Goal: Task Accomplishment & Management: Manage account settings

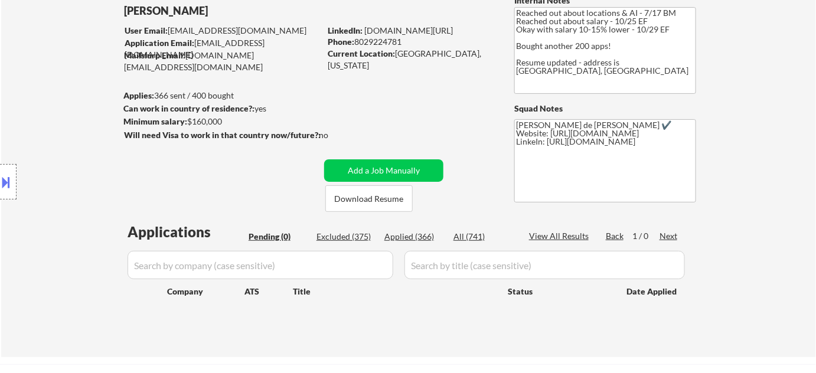
scroll to position [161, 0]
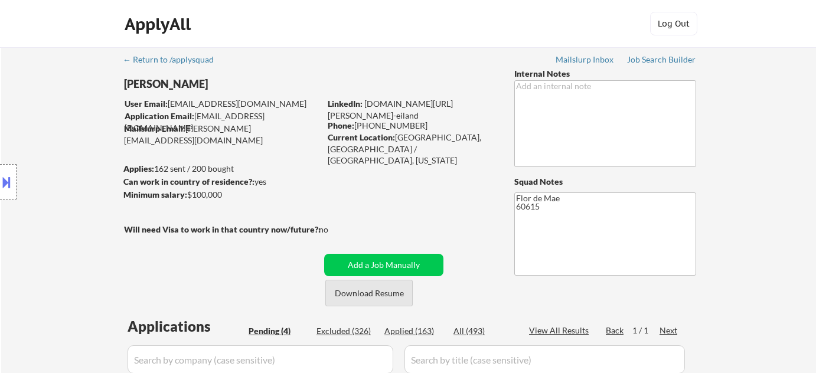
select select ""pending""
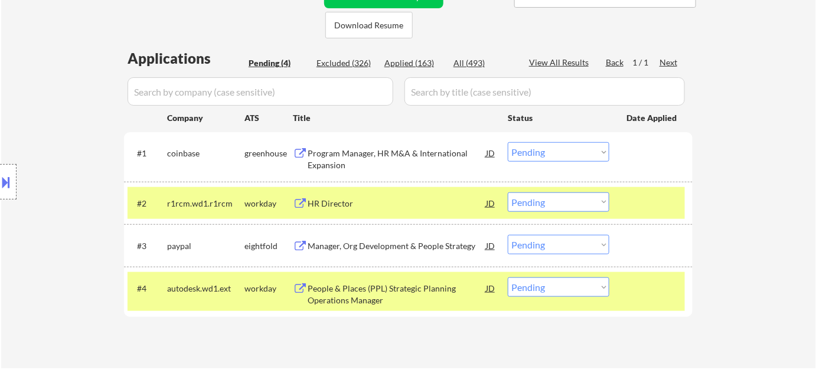
click at [304, 203] on button at bounding box center [300, 204] width 15 height 11
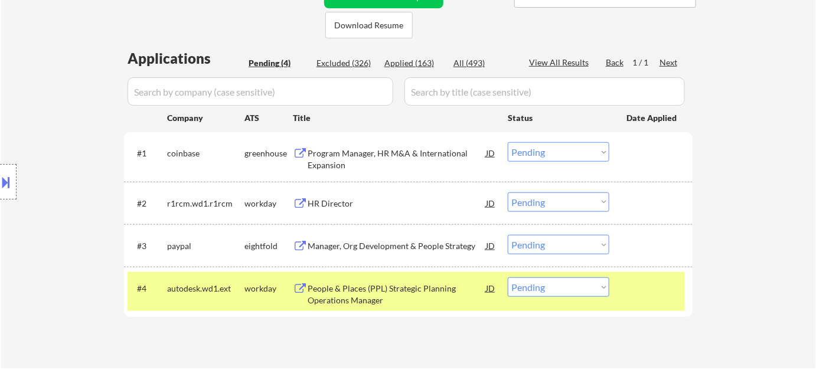
click at [593, 206] on select "Choose an option... Pending Applied Excluded (Questions) Excluded (Expired) Exc…" at bounding box center [559, 202] width 102 height 19
click at [508, 193] on select "Choose an option... Pending Applied Excluded (Questions) Excluded (Expired) Exc…" at bounding box center [559, 202] width 102 height 19
select select ""pending""
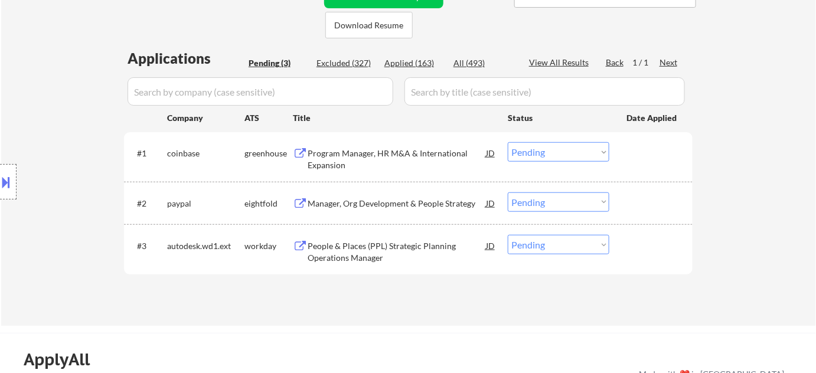
click at [329, 255] on div "People & Places (PPL) Strategic Planning Operations Manager" at bounding box center [397, 251] width 178 height 23
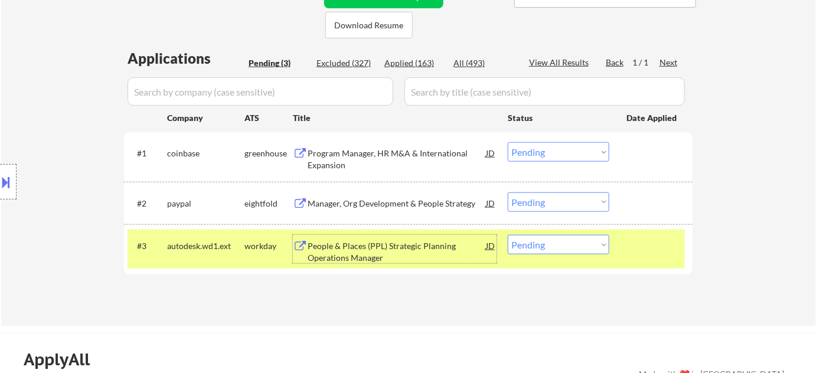
click at [11, 211] on div "Location Inclusions: Chicago, IL Evanston, IL Oak Park, IL Cicero, IL Berwyn, I…" at bounding box center [105, 182] width 211 height 219
click at [11, 183] on button at bounding box center [6, 182] width 13 height 19
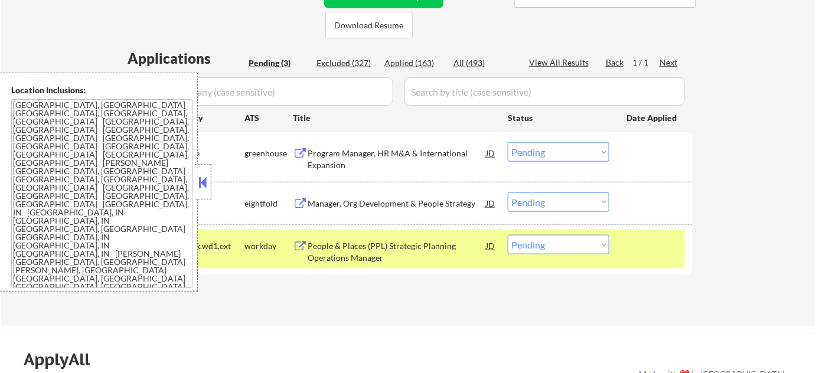
drag, startPoint x: 203, startPoint y: 176, endPoint x: 210, endPoint y: 160, distance: 18.0
click at [200, 174] on button at bounding box center [203, 183] width 13 height 18
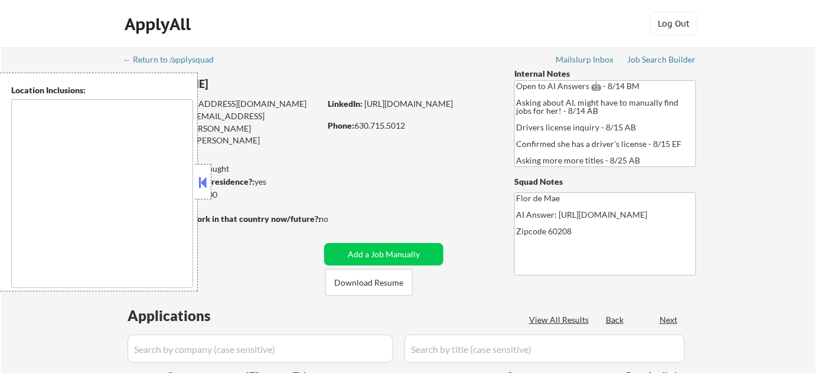
type textarea "Highland Park, IL Deerfield, IL Glencoe, IL Northbrook, IL Lake Forest, IL Bann…"
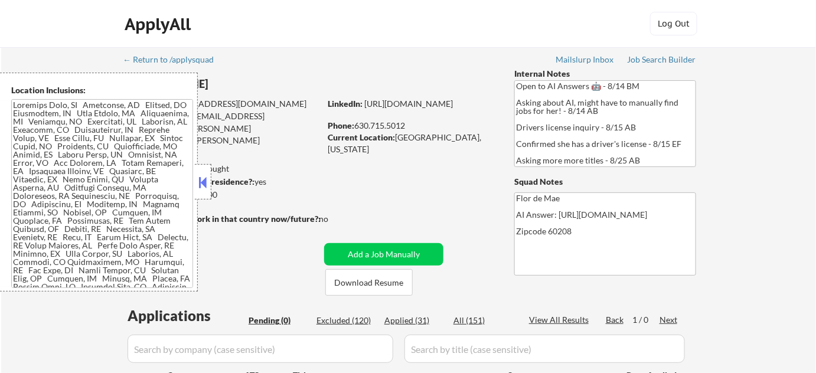
drag, startPoint x: 204, startPoint y: 187, endPoint x: 214, endPoint y: 191, distance: 10.6
click at [204, 187] on button at bounding box center [203, 183] width 13 height 18
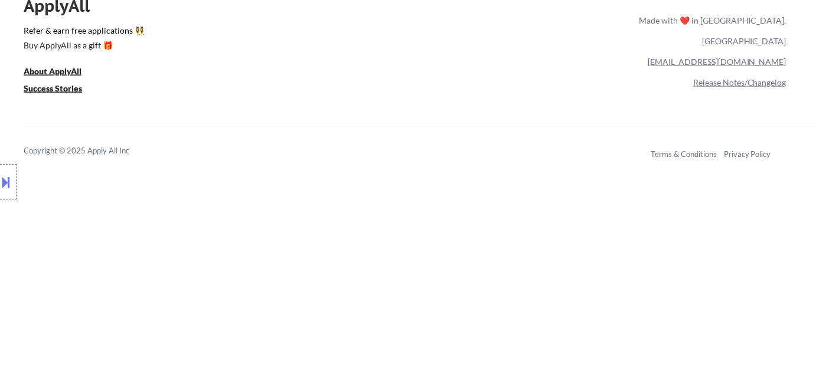
scroll to position [376, 0]
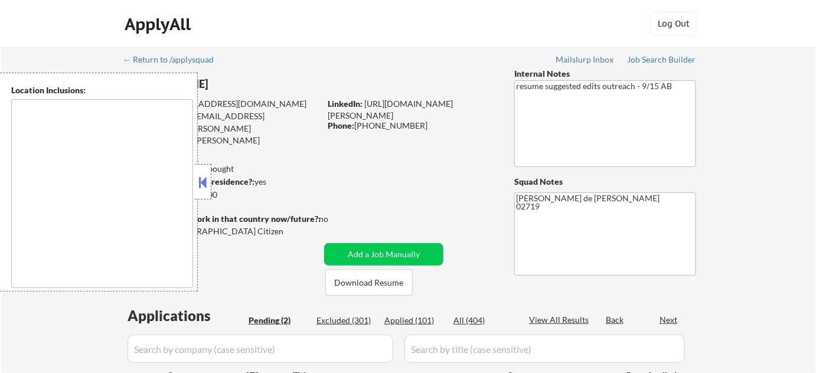
select select ""pending""
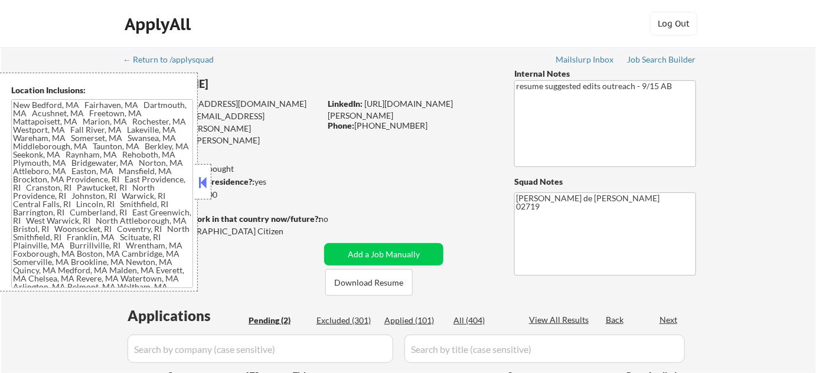
type textarea "[GEOGRAPHIC_DATA], [GEOGRAPHIC_DATA] [GEOGRAPHIC_DATA], [GEOGRAPHIC_DATA] [GEOG…"
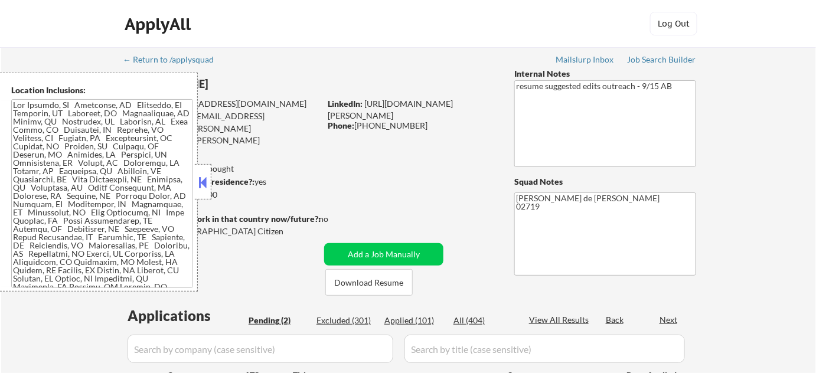
scroll to position [161, 0]
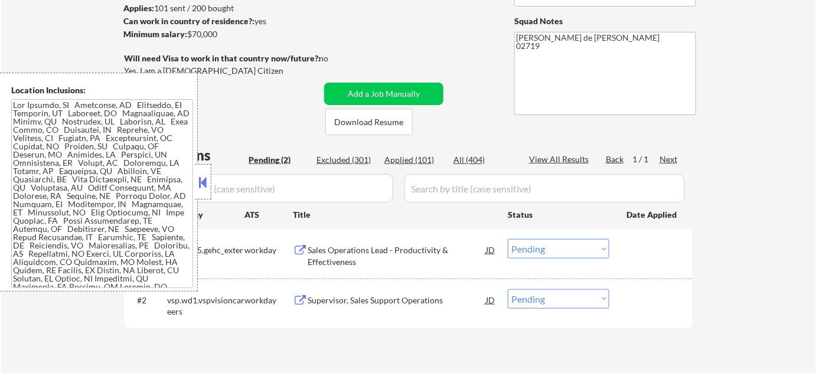
click at [201, 177] on button at bounding box center [203, 183] width 13 height 18
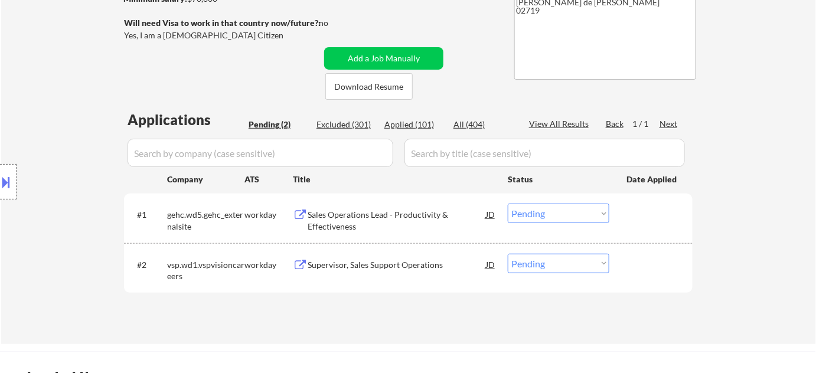
scroll to position [214, 0]
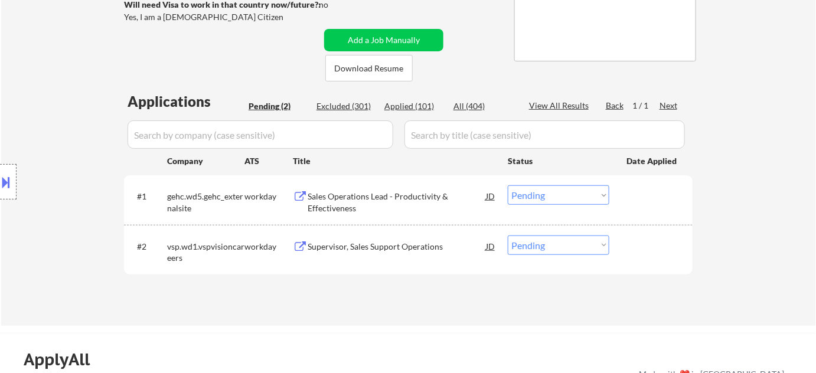
click at [354, 209] on div "Sales Operations Lead - Productivity & Effectiveness" at bounding box center [397, 202] width 178 height 23
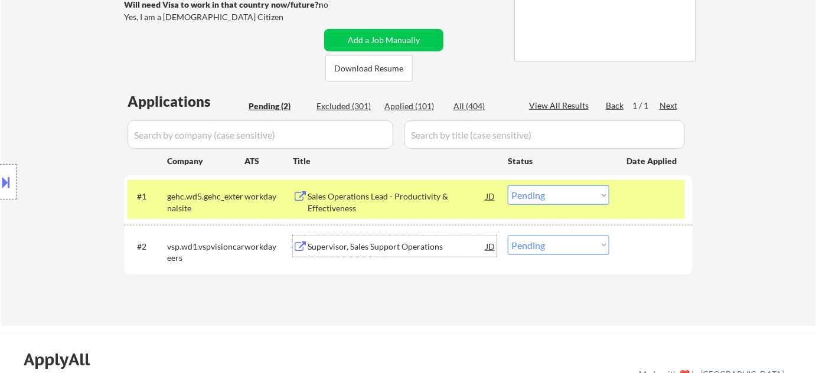
click at [342, 245] on div "Supervisor, Sales Support Operations" at bounding box center [397, 247] width 178 height 12
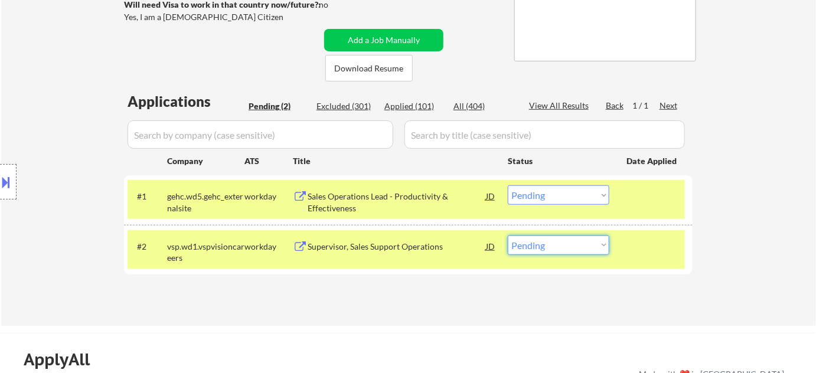
click at [588, 252] on select "Choose an option... Pending Applied Excluded (Questions) Excluded (Expired) Exc…" at bounding box center [559, 245] width 102 height 19
select select ""excluded__bad_match_""
click at [508, 236] on select "Choose an option... Pending Applied Excluded (Questions) Excluded (Expired) Exc…" at bounding box center [559, 245] width 102 height 19
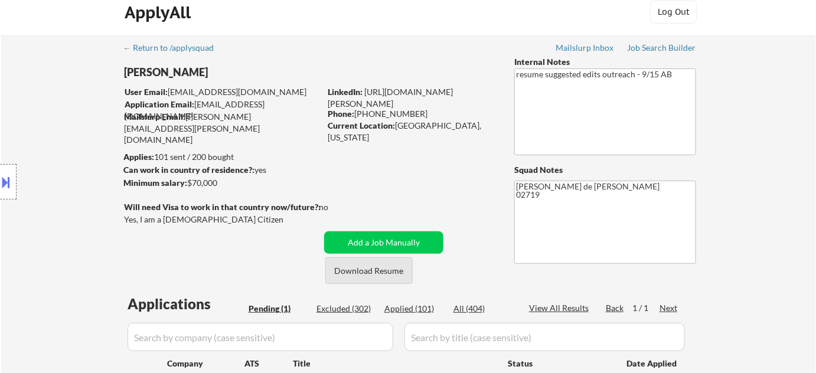
scroll to position [0, 0]
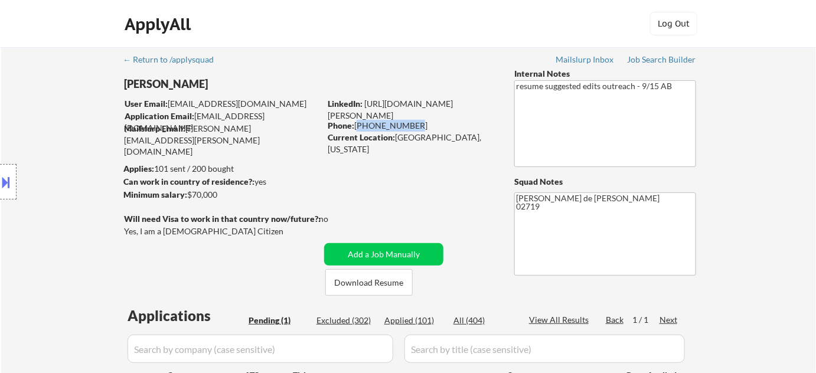
drag, startPoint x: 356, startPoint y: 123, endPoint x: 431, endPoint y: 125, distance: 75.6
click at [430, 125] on div "Phone: 508-344-8476" at bounding box center [411, 126] width 167 height 12
copy div "508-344-8476"
click at [7, 171] on div at bounding box center [8, 181] width 17 height 35
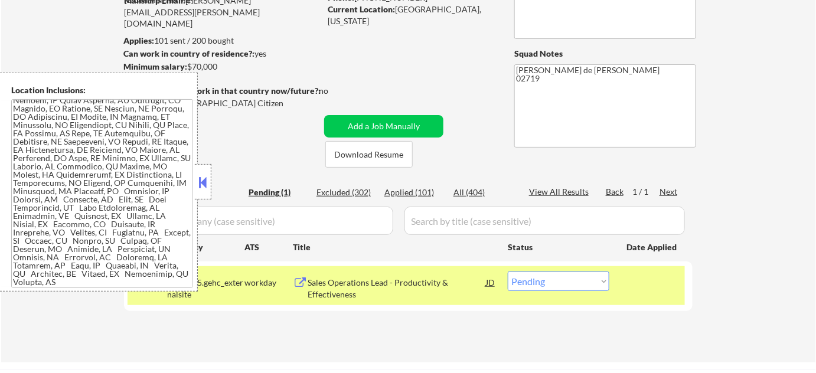
scroll to position [268, 0]
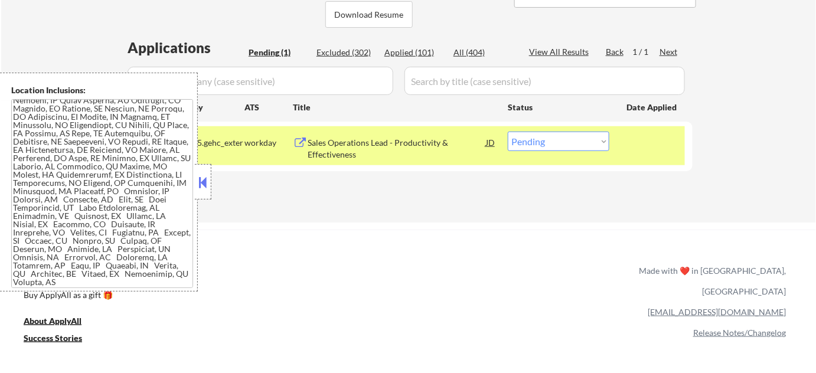
drag, startPoint x: 560, startPoint y: 135, endPoint x: 558, endPoint y: 148, distance: 13.2
click at [560, 135] on select "Choose an option... Pending Applied Excluded (Questions) Excluded (Expired) Exc…" at bounding box center [559, 141] width 102 height 19
select select ""applied""
click at [508, 132] on select "Choose an option... Pending Applied Excluded (Questions) Excluded (Expired) Exc…" at bounding box center [559, 141] width 102 height 19
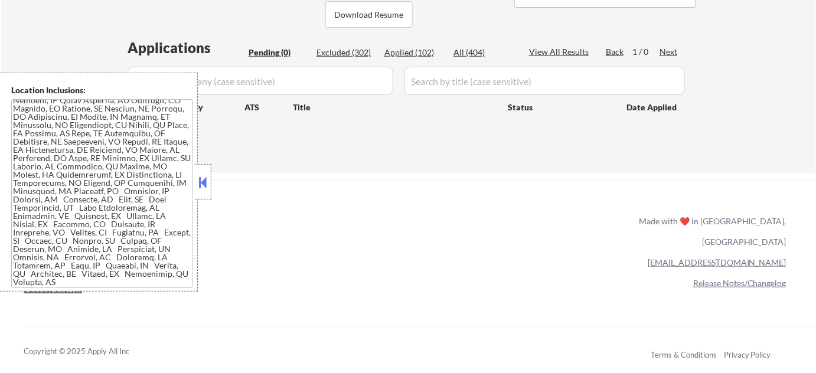
click at [203, 187] on button at bounding box center [203, 183] width 13 height 18
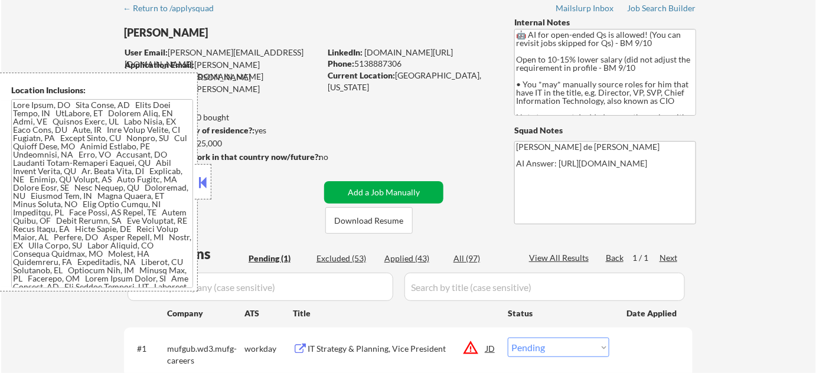
scroll to position [268, 0]
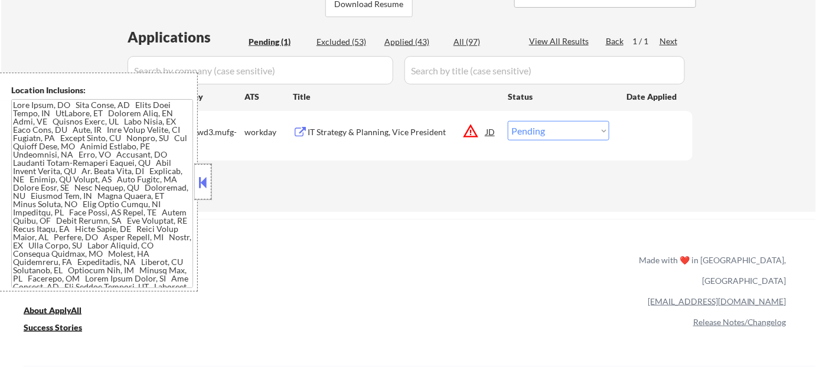
click at [196, 181] on div at bounding box center [203, 181] width 17 height 35
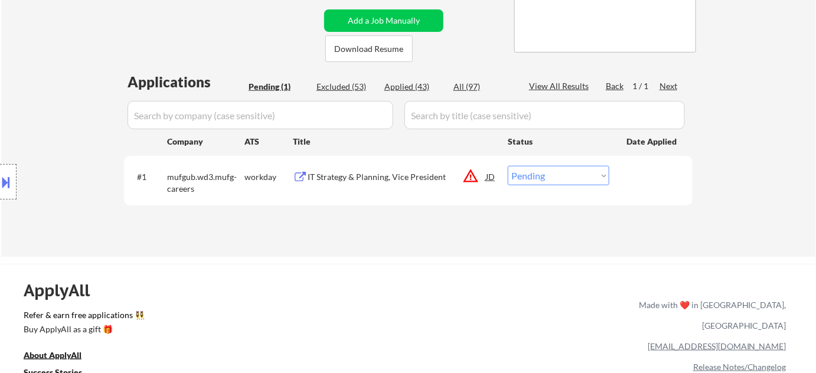
scroll to position [161, 0]
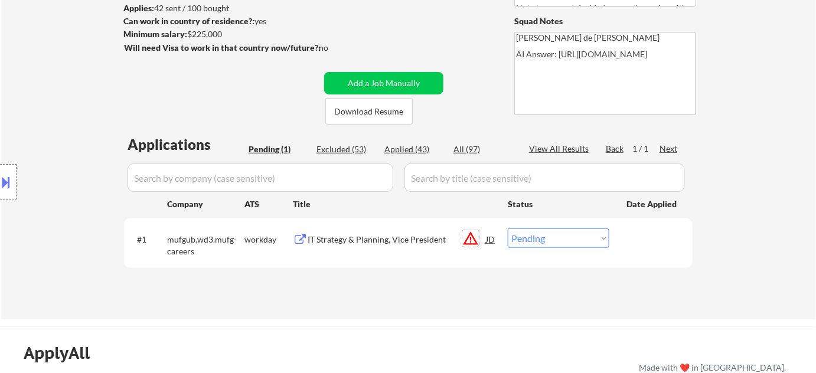
click at [471, 240] on button "warning_amber" at bounding box center [471, 238] width 17 height 17
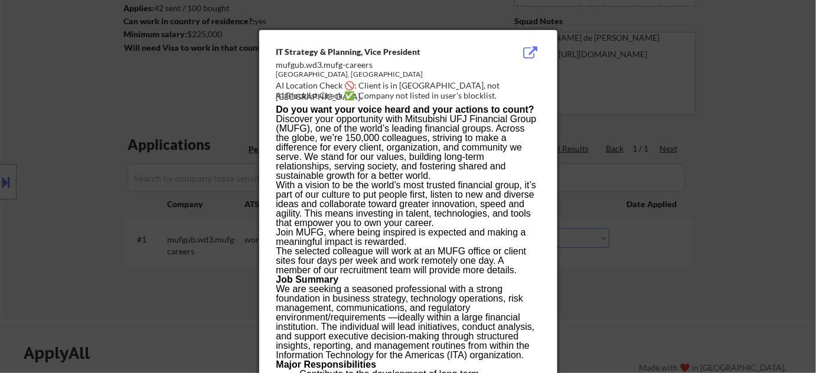
click at [576, 281] on div at bounding box center [408, 186] width 816 height 373
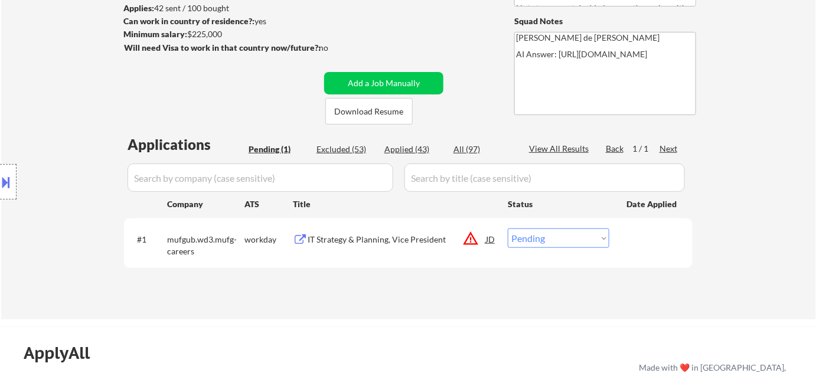
click at [8, 186] on button at bounding box center [6, 182] width 13 height 19
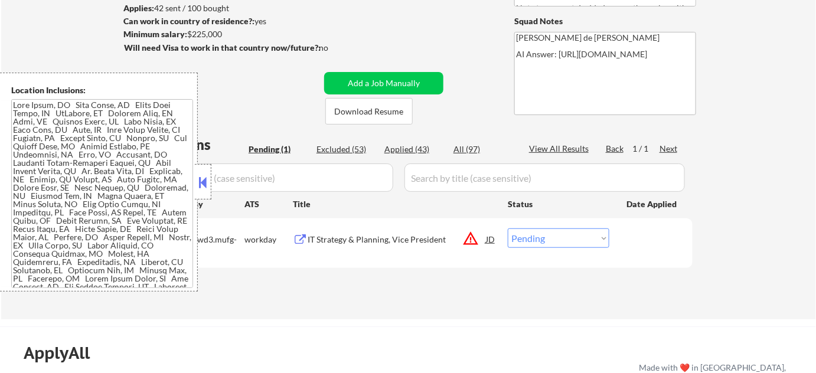
scroll to position [895, 0]
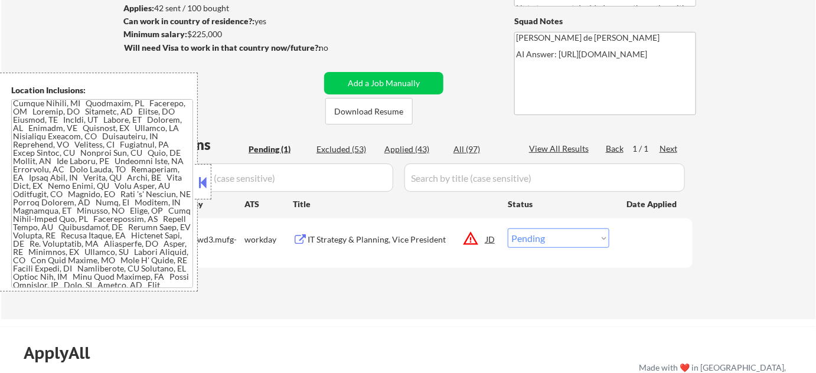
click at [202, 171] on div at bounding box center [203, 181] width 17 height 35
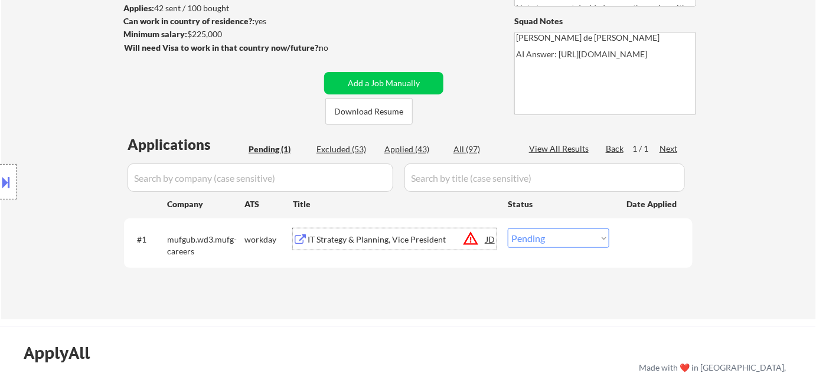
click at [330, 234] on div "IT Strategy & Planning, Vice President" at bounding box center [397, 240] width 178 height 12
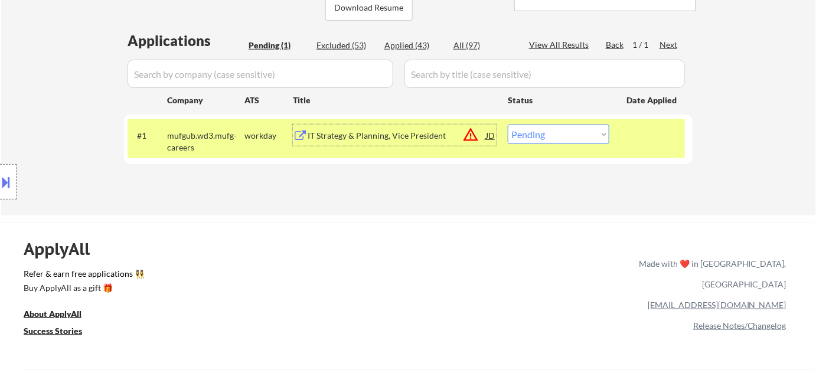
scroll to position [268, 0]
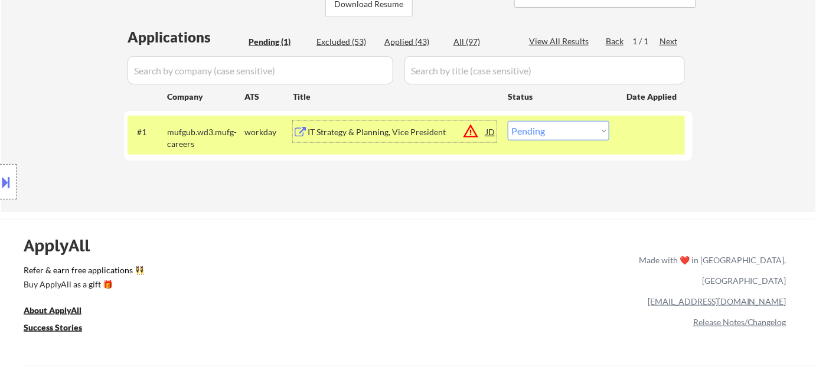
click at [585, 124] on select "Choose an option... Pending Applied Excluded (Questions) Excluded (Expired) Exc…" at bounding box center [559, 130] width 102 height 19
click at [508, 121] on select "Choose an option... Pending Applied Excluded (Questions) Excluded (Expired) Exc…" at bounding box center [559, 130] width 102 height 19
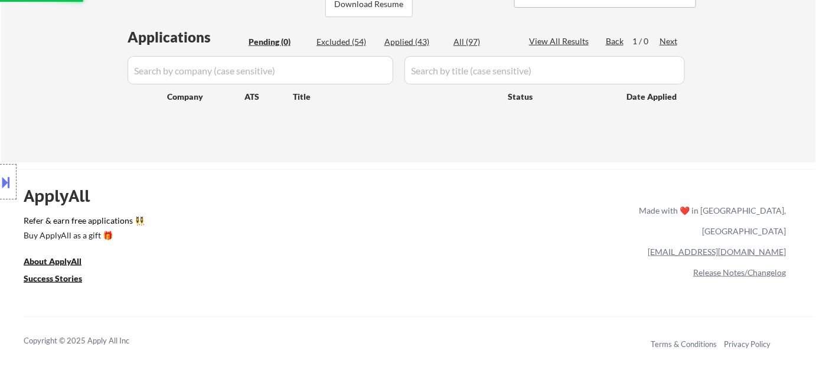
drag, startPoint x: 350, startPoint y: 36, endPoint x: 350, endPoint y: 57, distance: 20.7
click at [349, 36] on div "Excluded (54)" at bounding box center [346, 42] width 59 height 12
select select ""excluded__bad_match_""
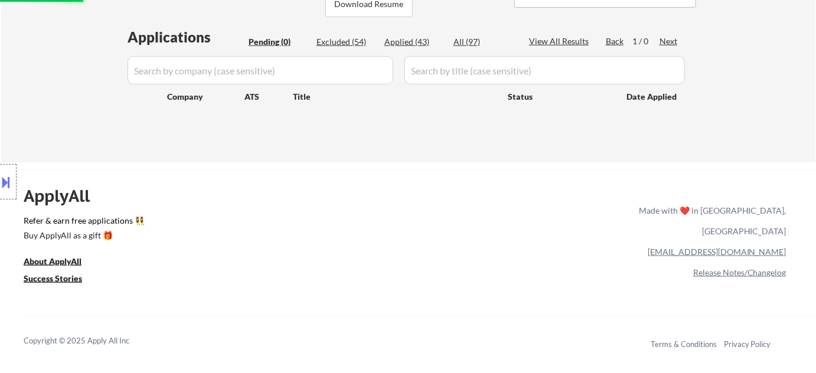
select select ""excluded__bad_match_""
select select ""excluded__expired_""
select select ""excluded__bad_match_""
select select ""excluded__expired_""
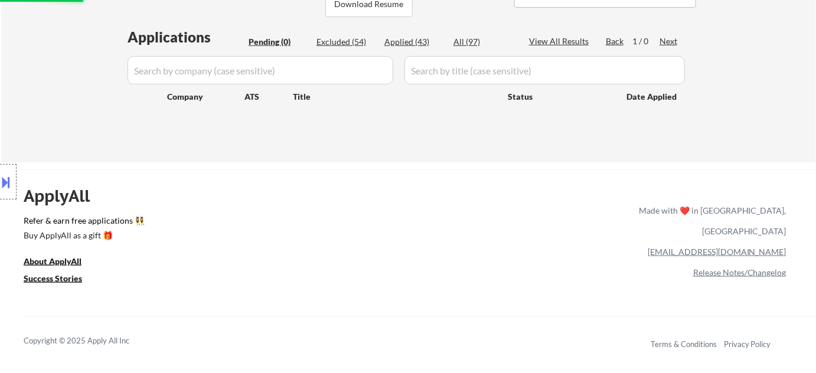
select select ""excluded__expired_""
select select ""excluded__bad_match_""
select select ""excluded__expired_""
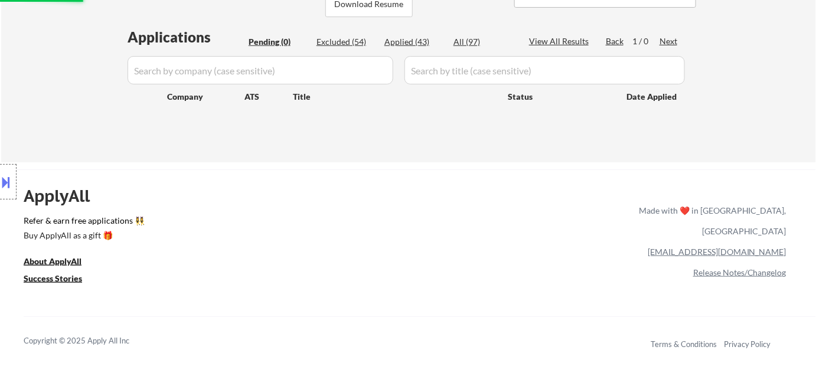
select select ""excluded__bad_match_""
select select ""excluded__expired_""
select select ""excluded__bad_match_""
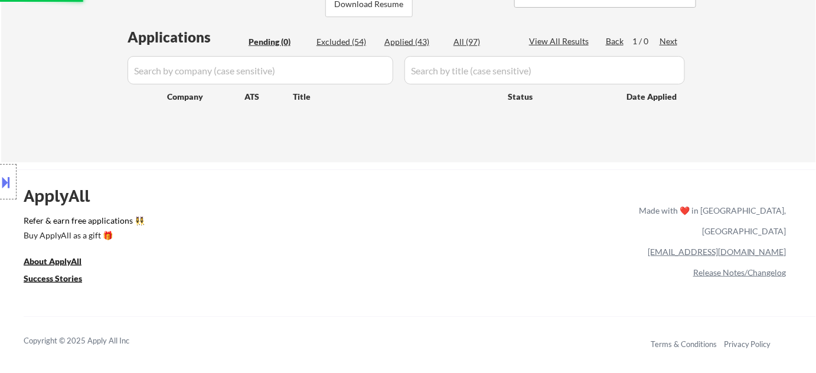
select select ""excluded__expired_""
select select ""excluded__bad_match_""
select select ""excluded__salary_""
select select ""excluded__expired_""
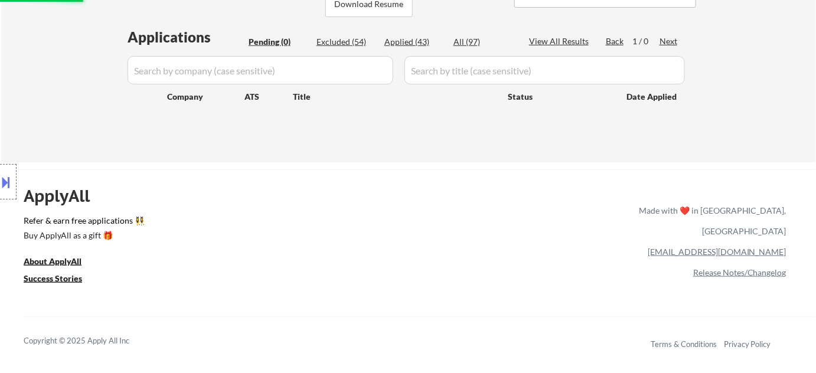
select select ""excluded__bad_match_""
select select ""excluded__salary_""
select select ""excluded__expired_""
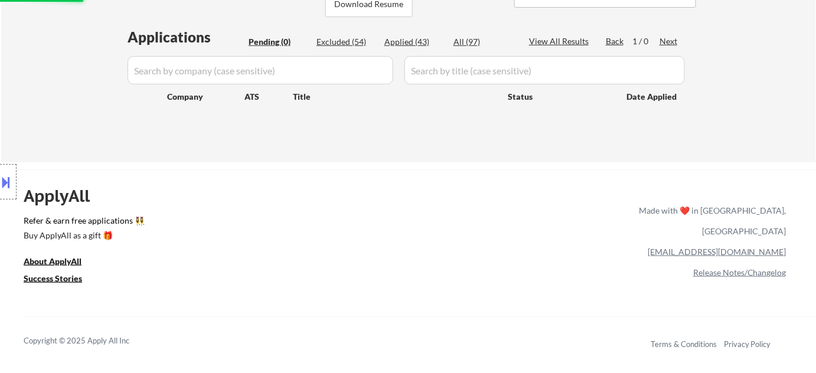
select select ""excluded__bad_match_""
select select ""excluded__expired_""
select select ""excluded__other_""
select select ""excluded__bad_match_""
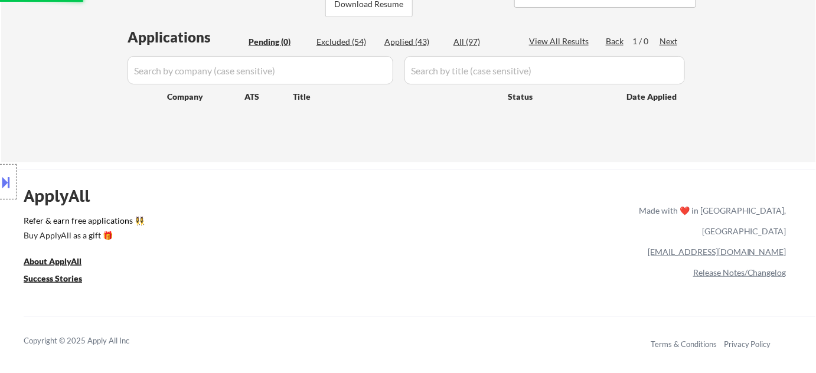
select select ""excluded__salary_""
select select ""excluded__bad_match_""
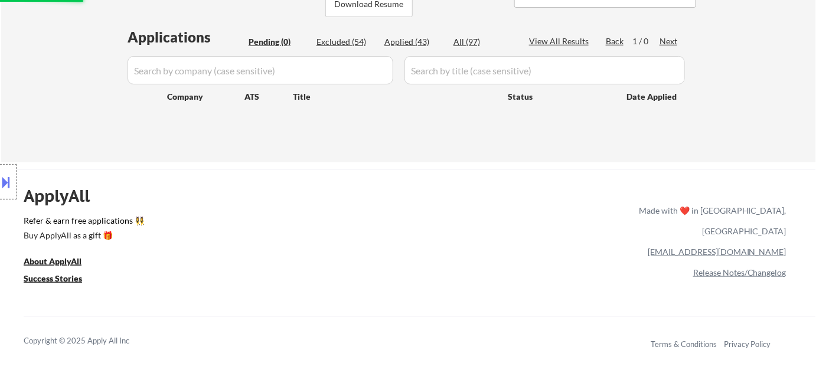
select select ""excluded__bad_match_""
select select ""excluded__salary_""
select select ""excluded__bad_match_""
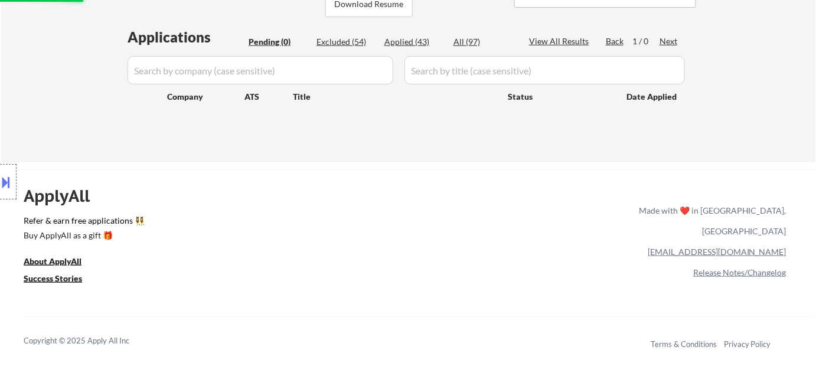
select select ""excluded__bad_match_""
select select ""excluded__salary_""
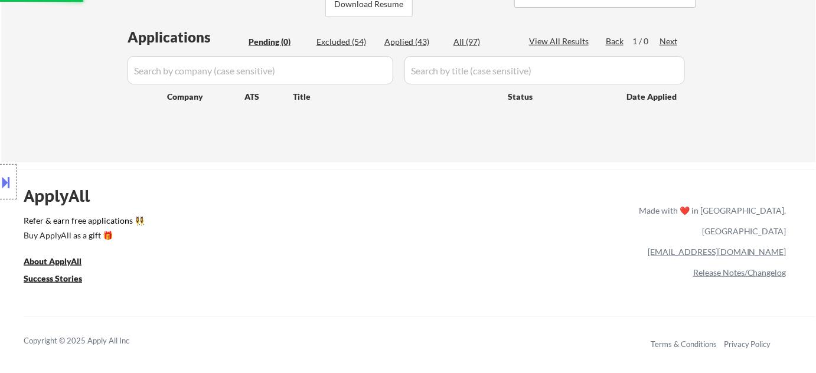
select select ""excluded__bad_match_""
select select ""excluded__expired_""
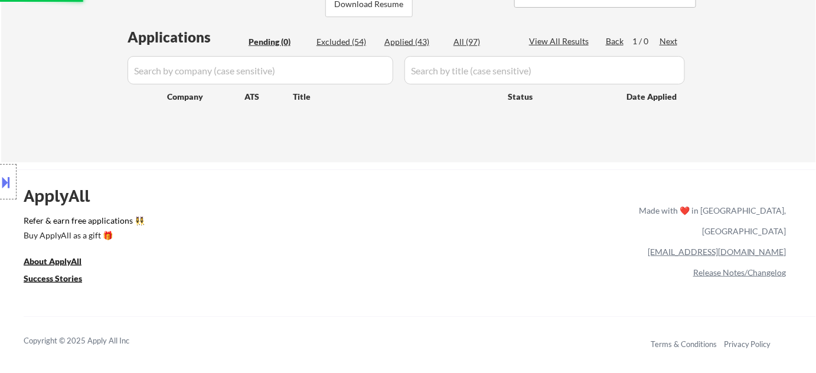
select select ""excluded__bad_match_""
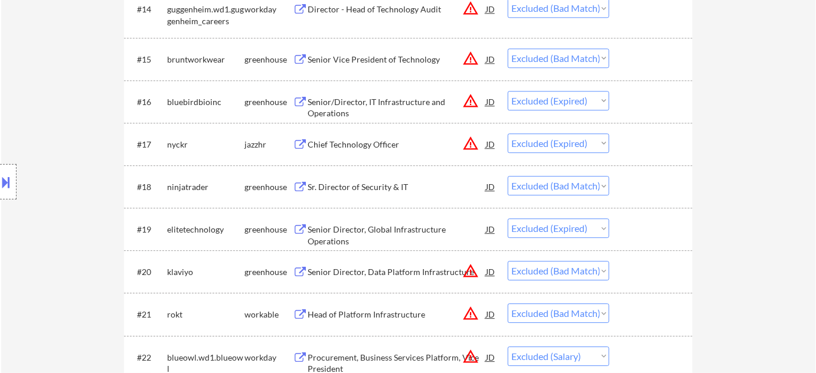
scroll to position [1288, 0]
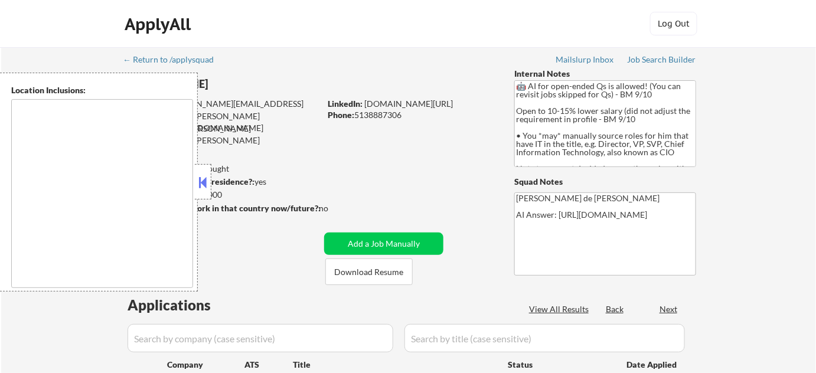
type textarea "[GEOGRAPHIC_DATA][PERSON_NAME], [GEOGRAPHIC_DATA] [GEOGRAPHIC_DATA], [GEOGRAPHI…"
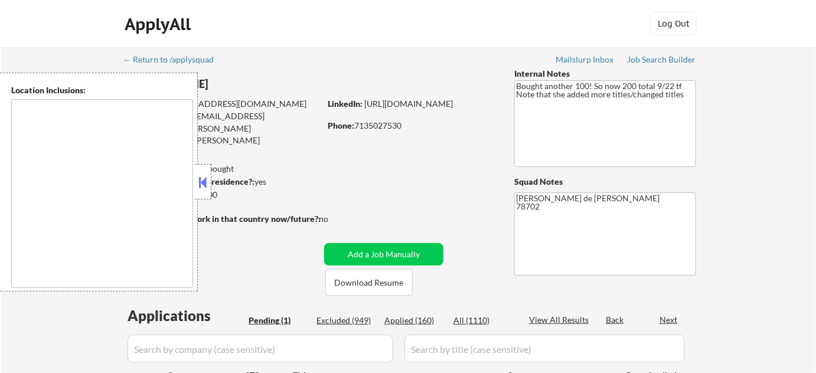
type textarea "Austin, TX West Lake Hills, TX Rollingwood, TX Sunset Valley, TX Lost Creek, TX…"
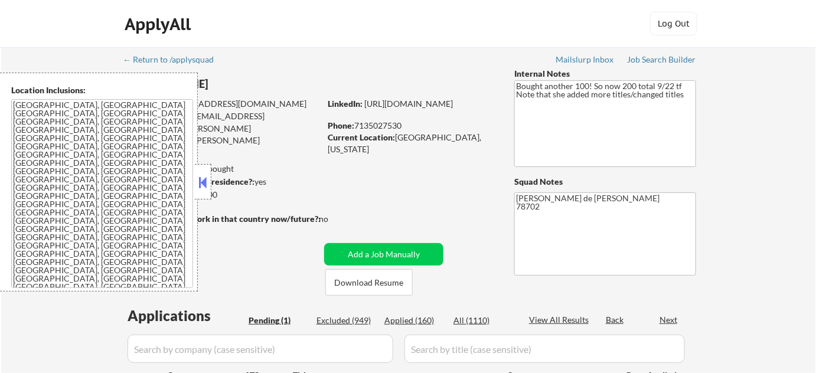
select select ""pending""
click at [202, 184] on button at bounding box center [203, 183] width 13 height 18
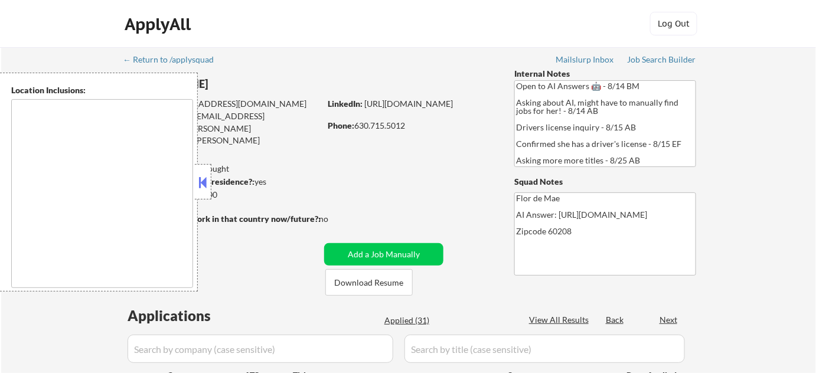
type textarea "[GEOGRAPHIC_DATA], [GEOGRAPHIC_DATA][PERSON_NAME], [GEOGRAPHIC_DATA], [GEOGRAPH…"
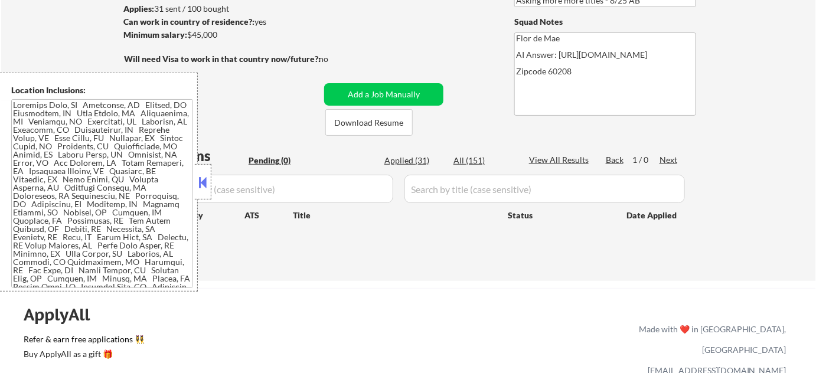
scroll to position [161, 0]
click at [199, 171] on div at bounding box center [203, 181] width 17 height 35
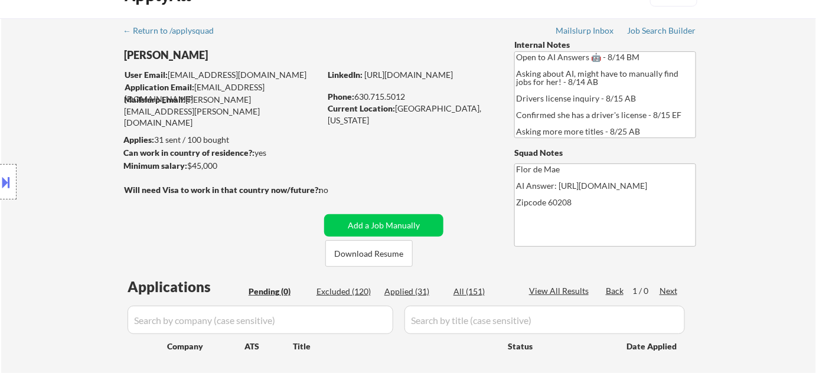
scroll to position [0, 0]
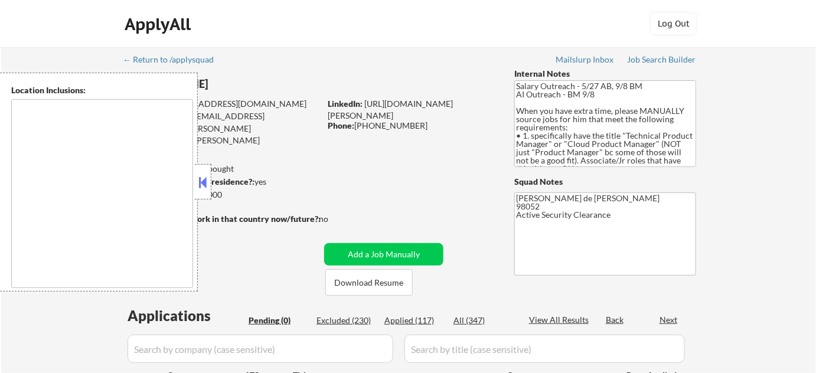
type textarea "[GEOGRAPHIC_DATA], [GEOGRAPHIC_DATA] [GEOGRAPHIC_DATA], [GEOGRAPHIC_DATA] [GEOG…"
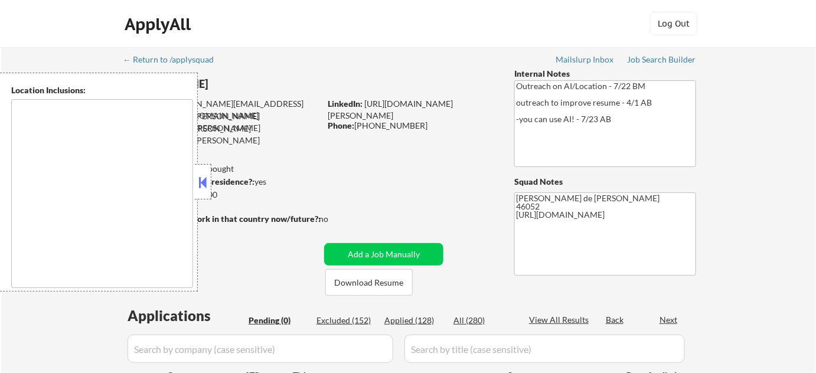
type textarea "[GEOGRAPHIC_DATA], IN [GEOGRAPHIC_DATA], IN [GEOGRAPHIC_DATA], IN [GEOGRAPHIC_D…"
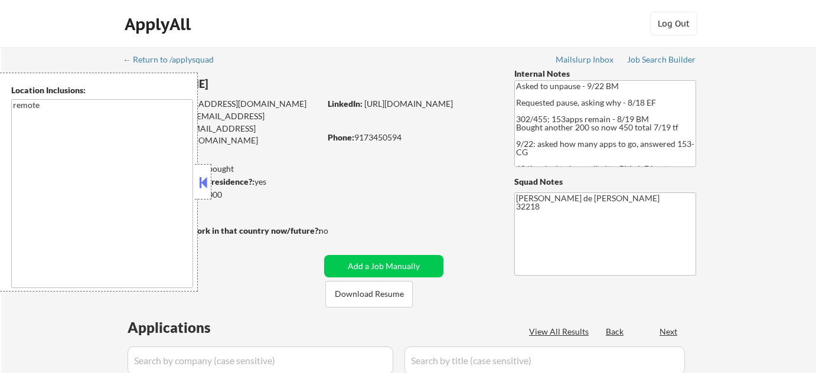
select select ""pending""
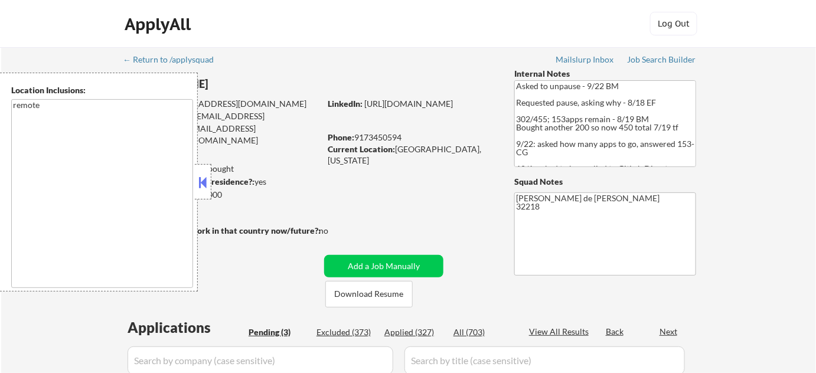
scroll to position [322, 0]
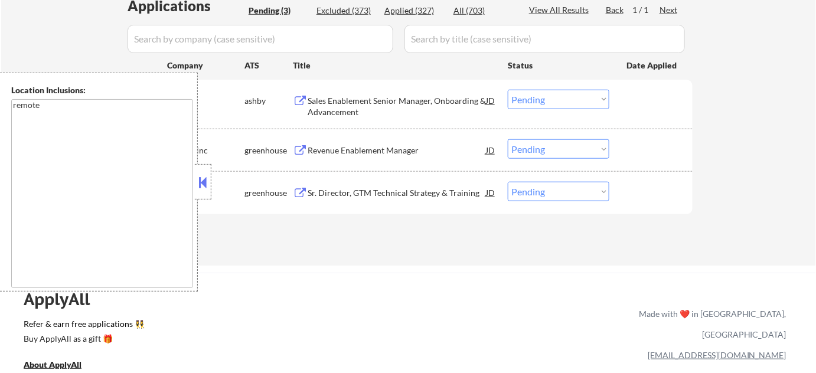
click at [204, 192] on div at bounding box center [203, 181] width 17 height 35
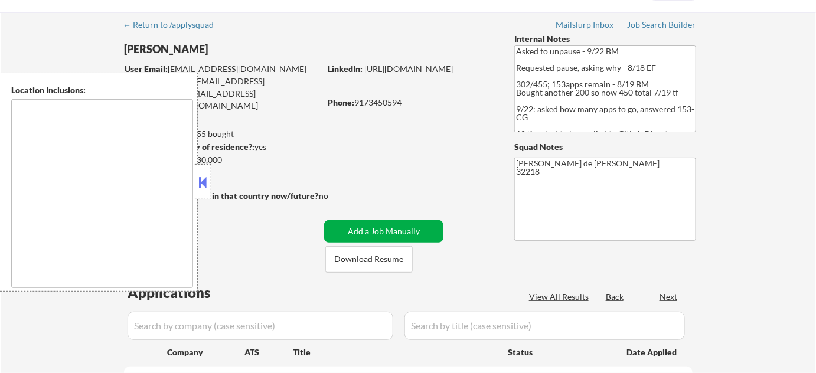
type textarea "remote"
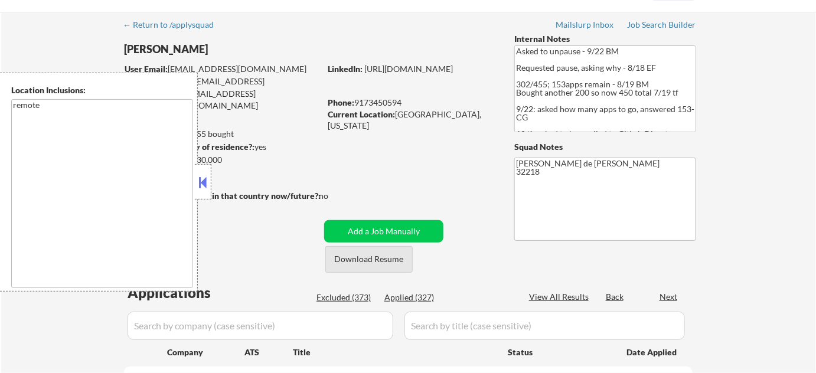
scroll to position [53, 0]
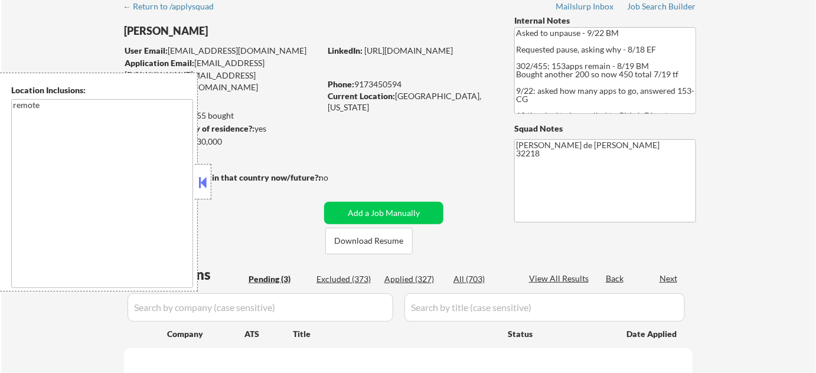
select select ""pending""
click at [204, 194] on div at bounding box center [203, 181] width 17 height 35
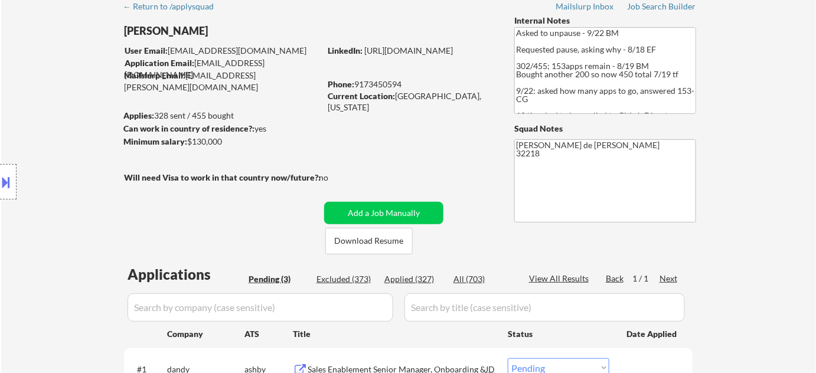
click at [412, 279] on div "Applied (327)" at bounding box center [414, 280] width 59 height 12
click at [262, 145] on div "Minimum salary: $130,000" at bounding box center [221, 142] width 197 height 12
select select ""applied""
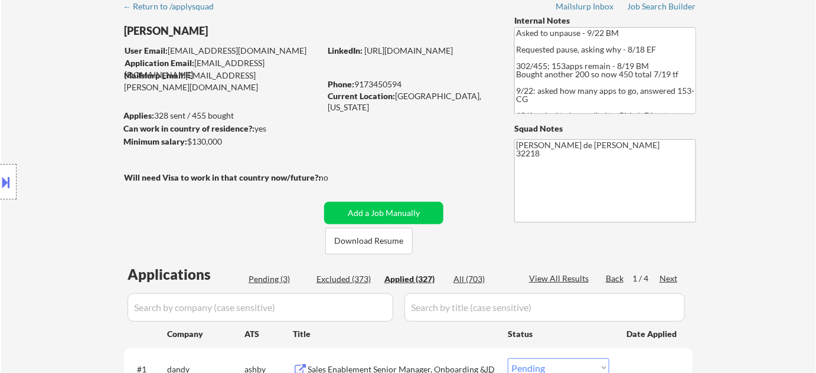
select select ""applied""
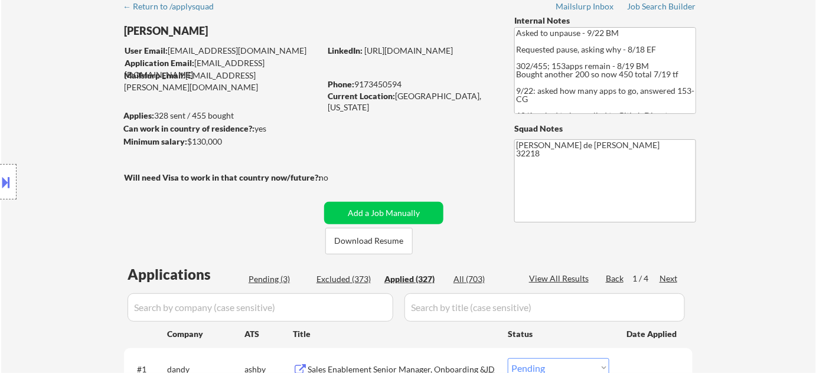
select select ""applied""
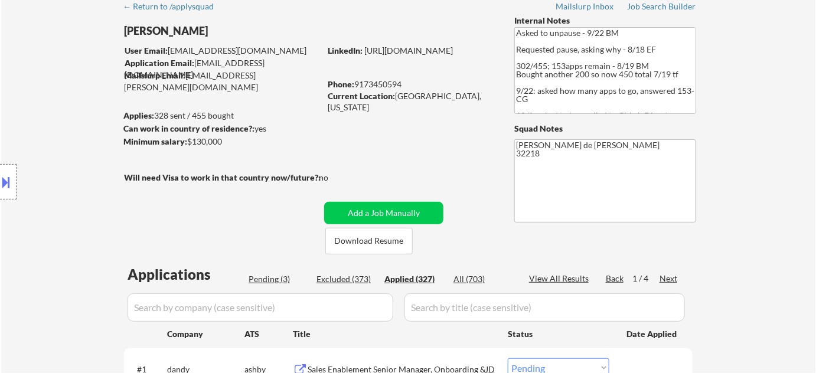
select select ""applied""
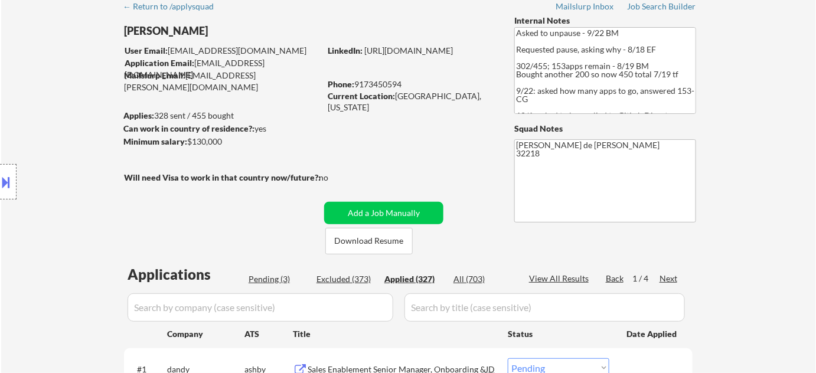
select select ""applied""
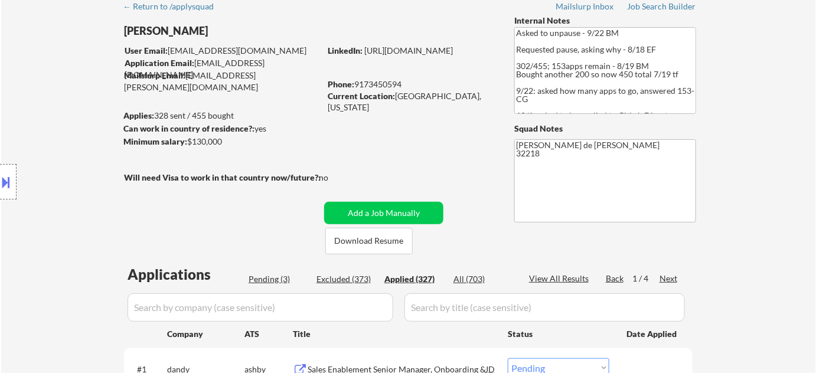
select select ""applied""
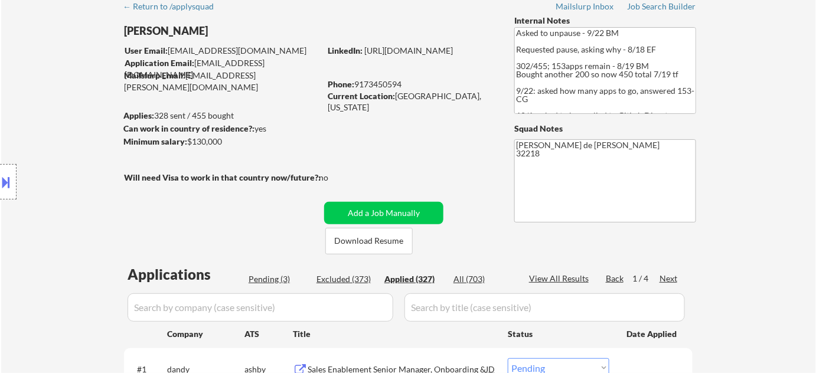
select select ""applied""
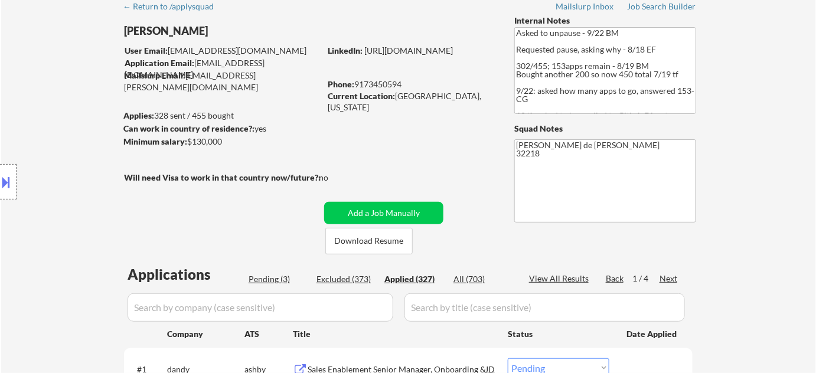
select select ""applied""
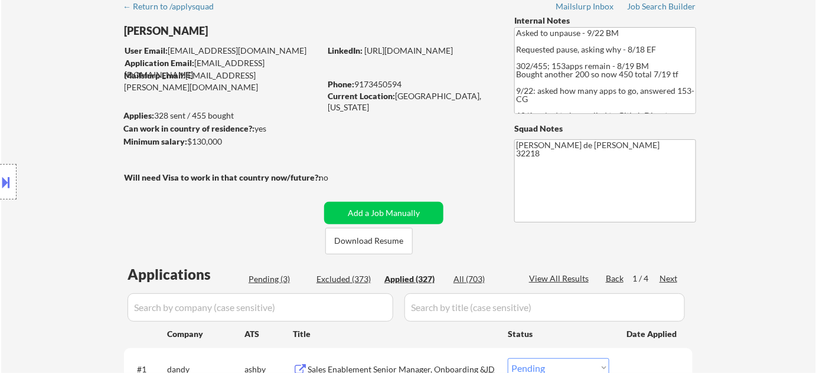
select select ""applied""
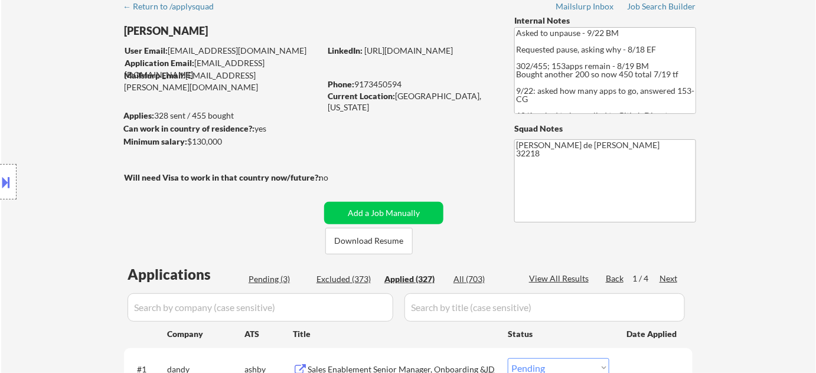
select select ""applied""
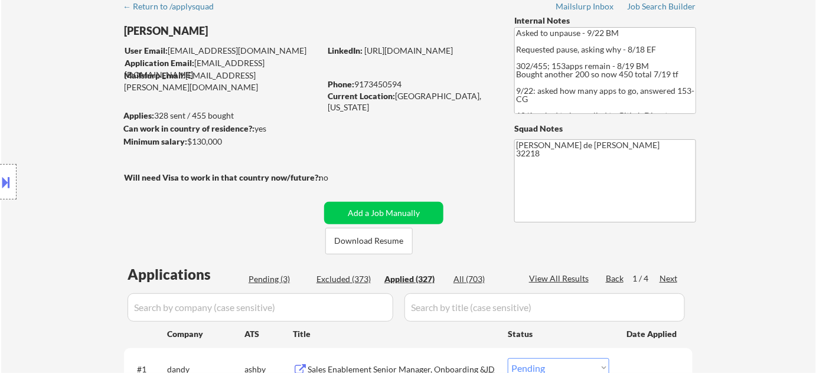
select select ""applied""
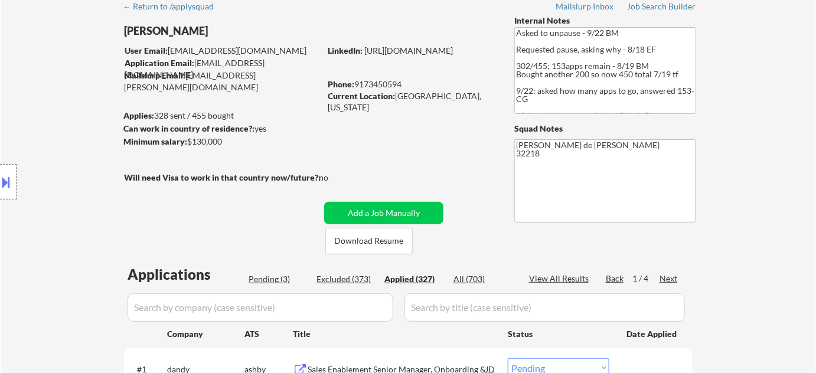
select select ""applied""
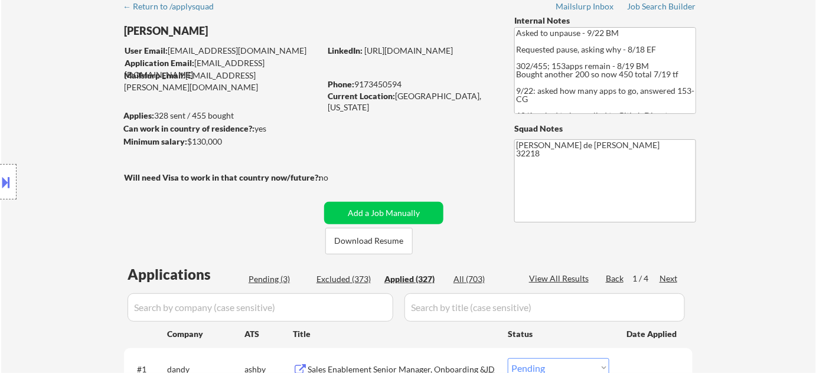
select select ""applied""
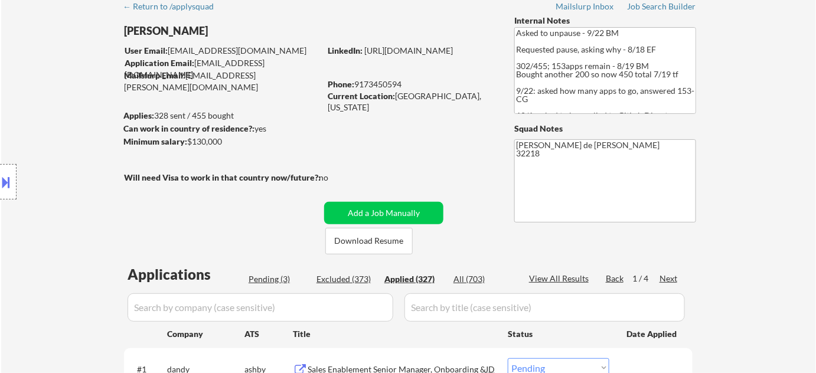
select select ""applied""
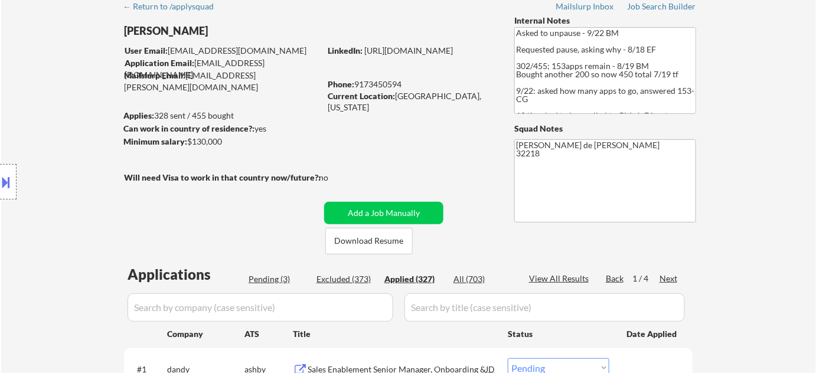
select select ""applied""
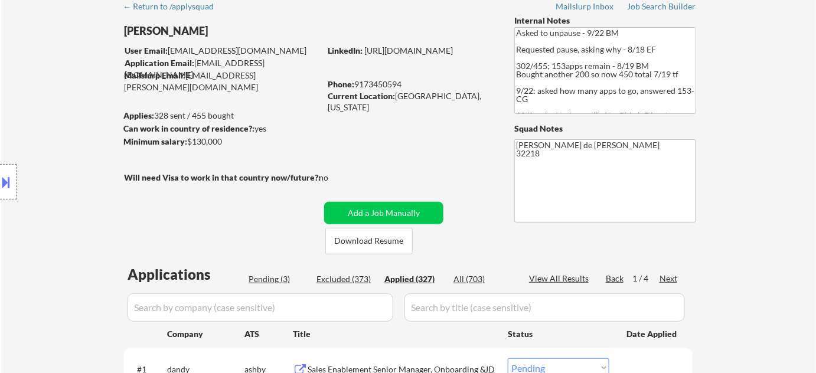
select select ""applied""
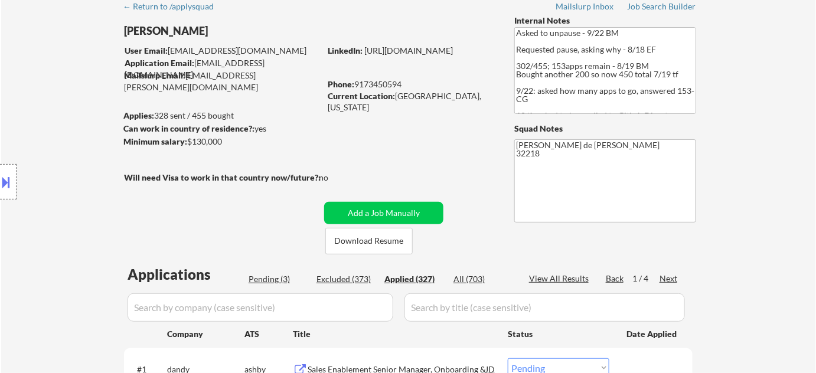
select select ""applied""
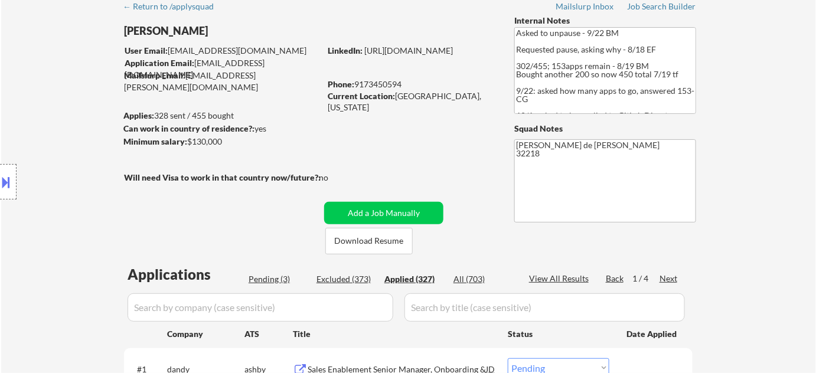
select select ""applied""
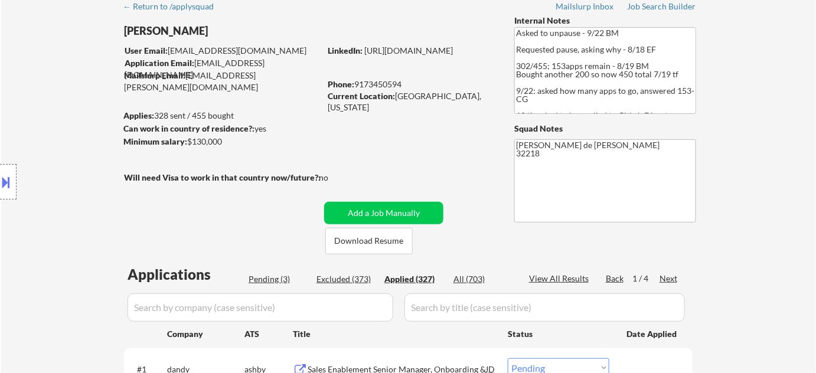
select select ""applied""
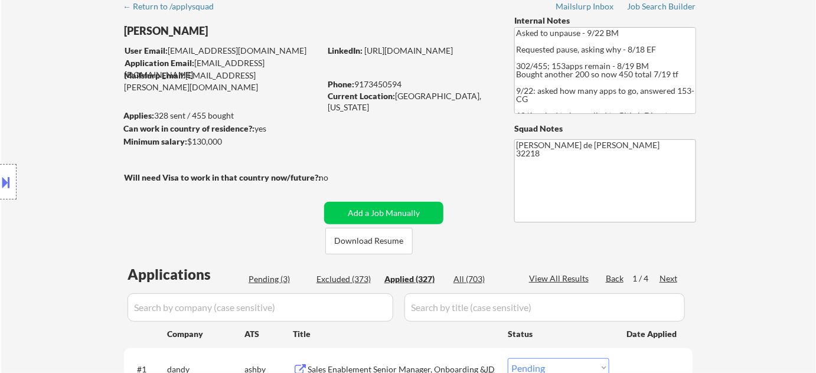
select select ""applied""
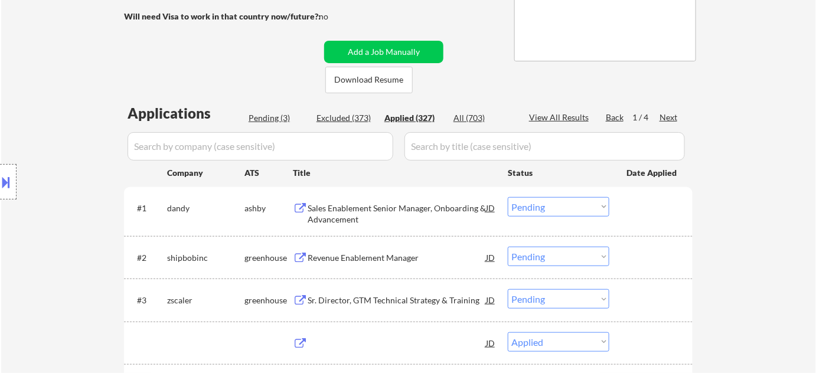
select select ""applied""
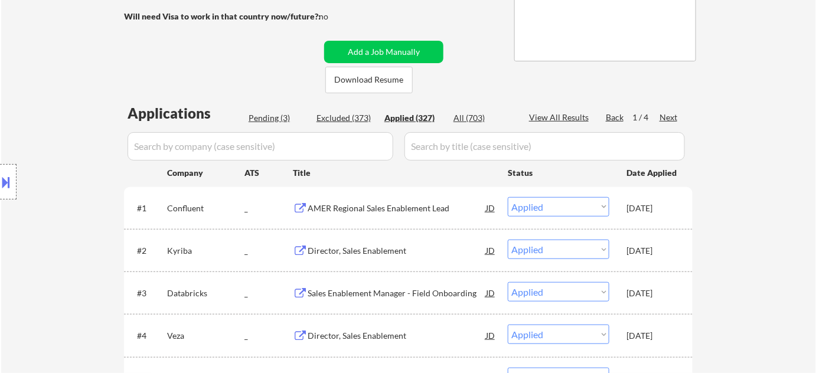
click at [327, 140] on input "input" at bounding box center [261, 146] width 266 height 28
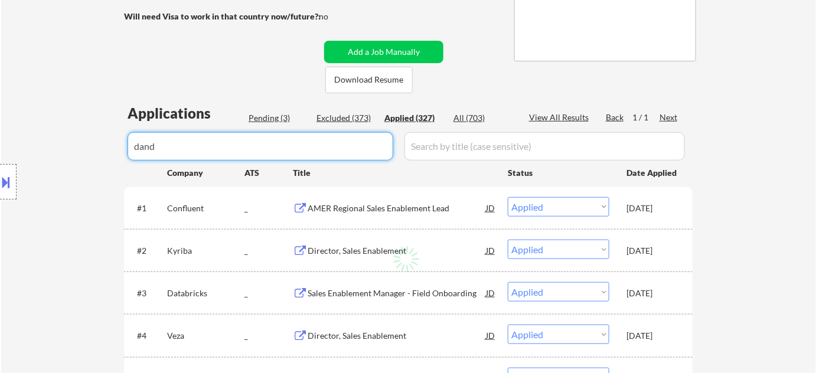
type input "dandy"
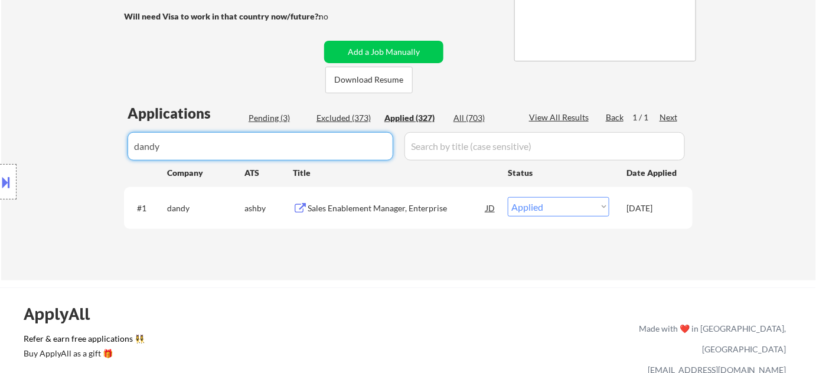
drag, startPoint x: 335, startPoint y: 152, endPoint x: 0, endPoint y: 124, distance: 336.2
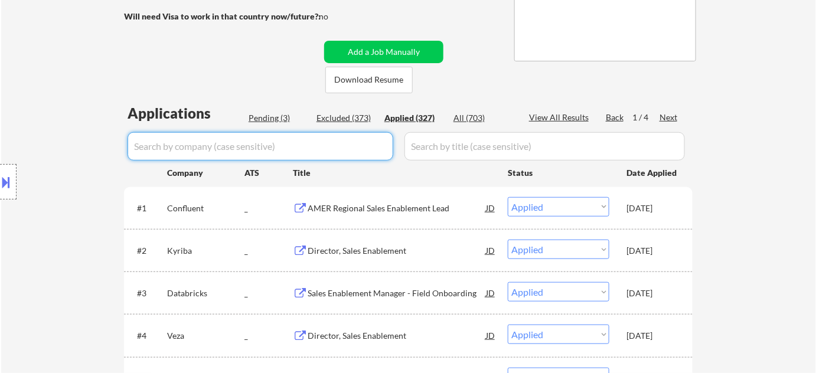
click at [354, 150] on input "input" at bounding box center [261, 146] width 266 height 28
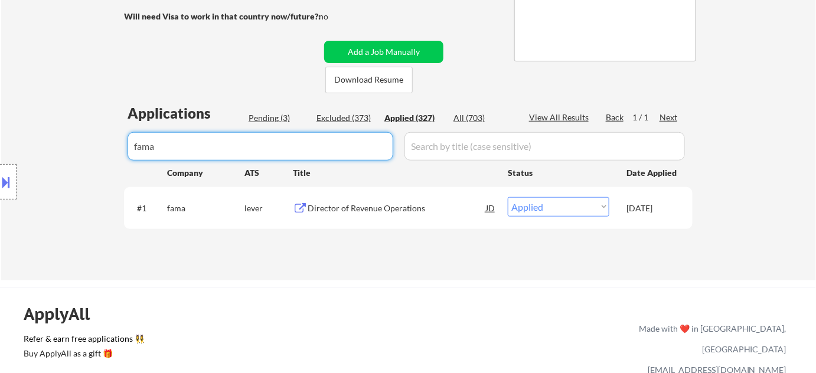
type input "fama"
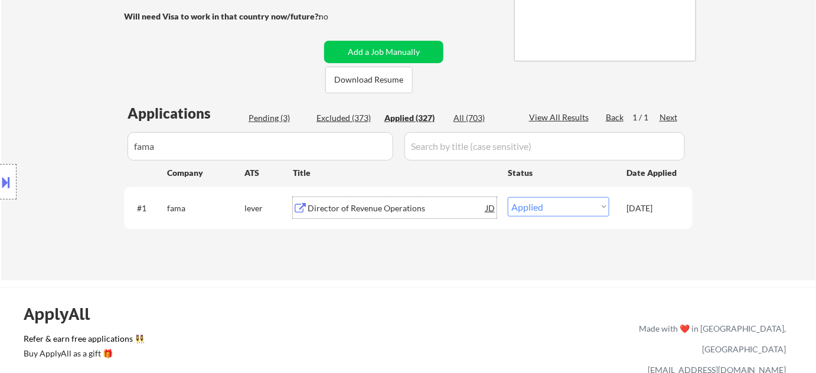
click at [376, 204] on div "Director of Revenue Operations" at bounding box center [397, 209] width 178 height 12
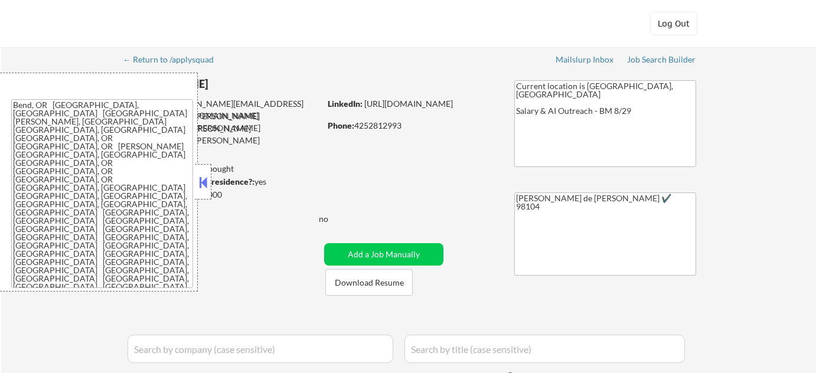
select select ""applied""
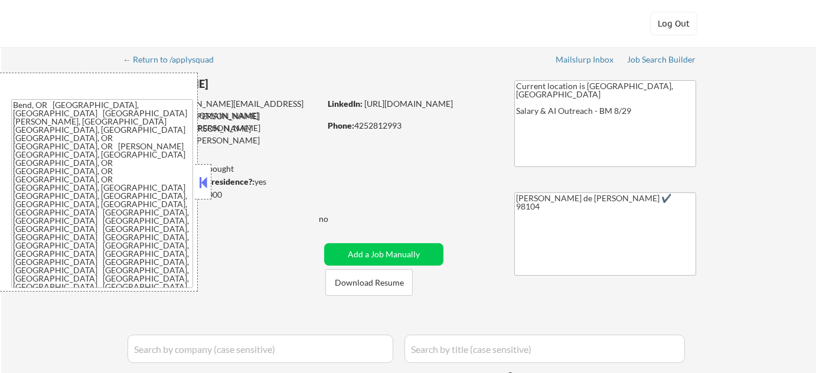
select select ""applied""
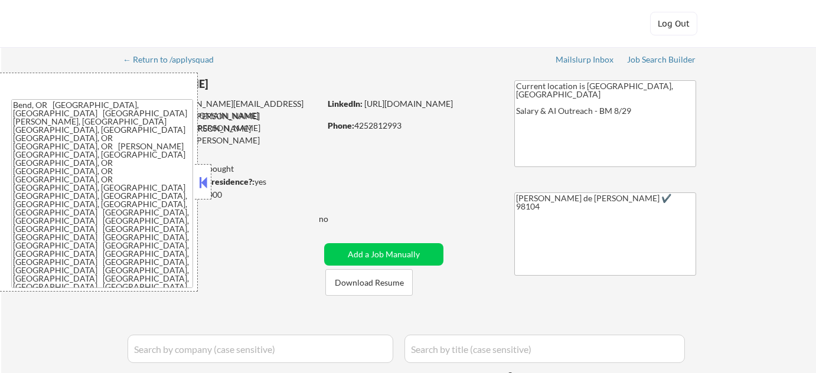
select select ""applied""
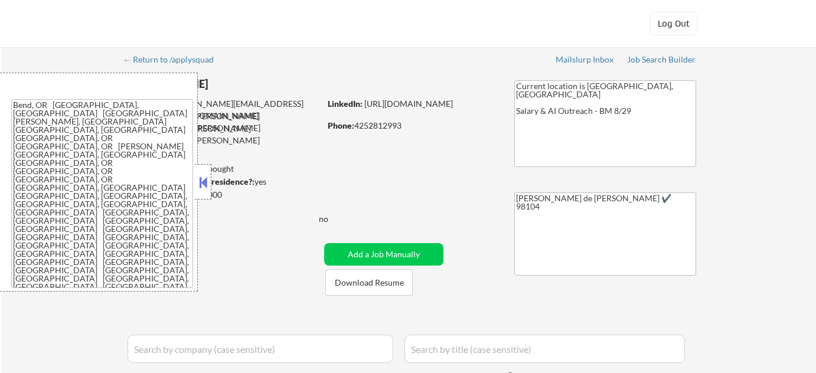
select select ""applied""
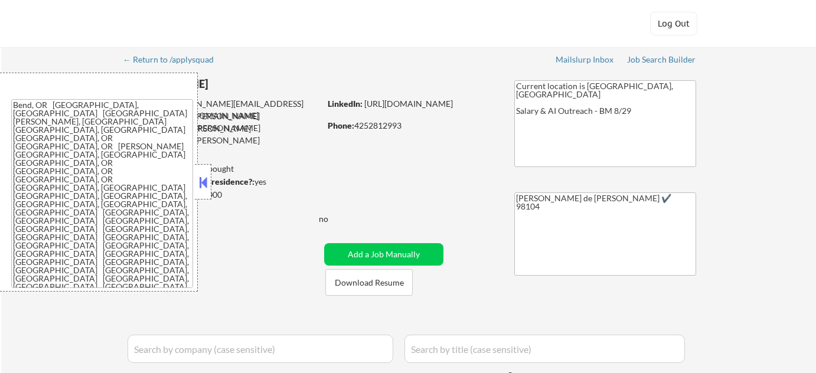
select select ""applied""
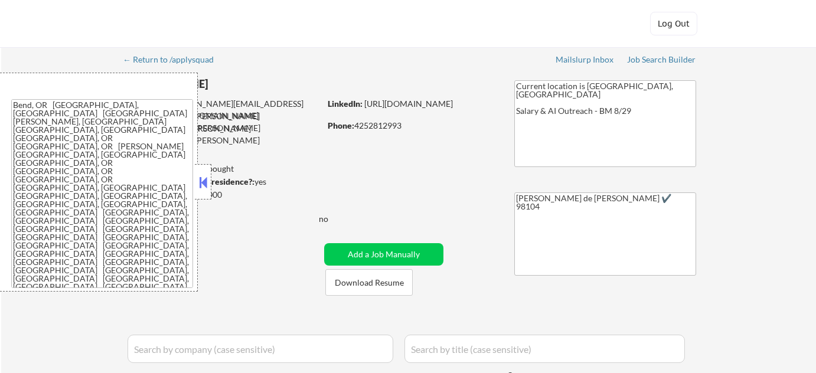
select select ""applied""
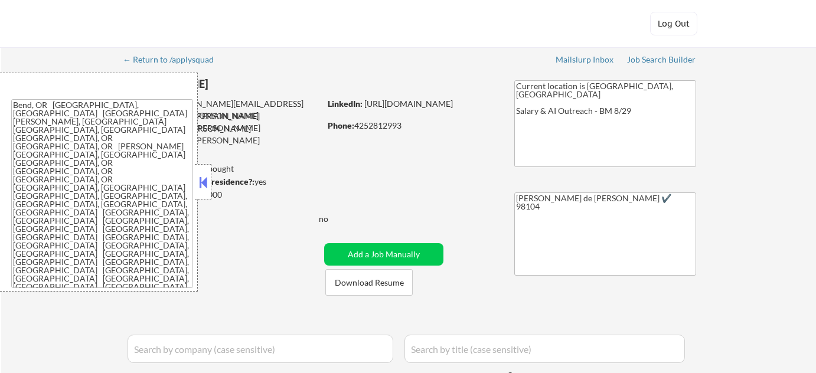
select select ""applied""
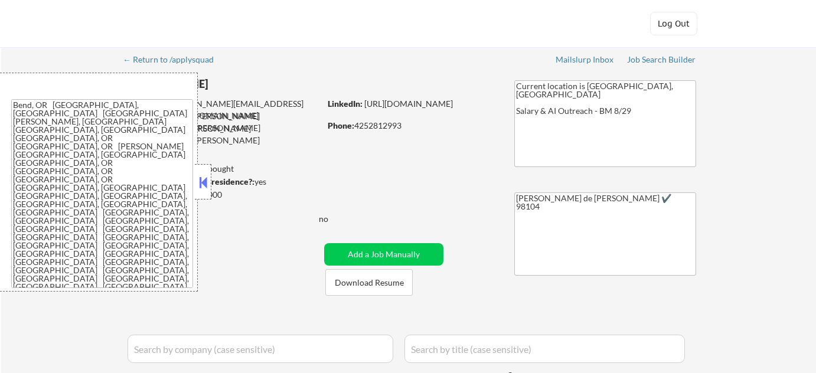
select select ""applied""
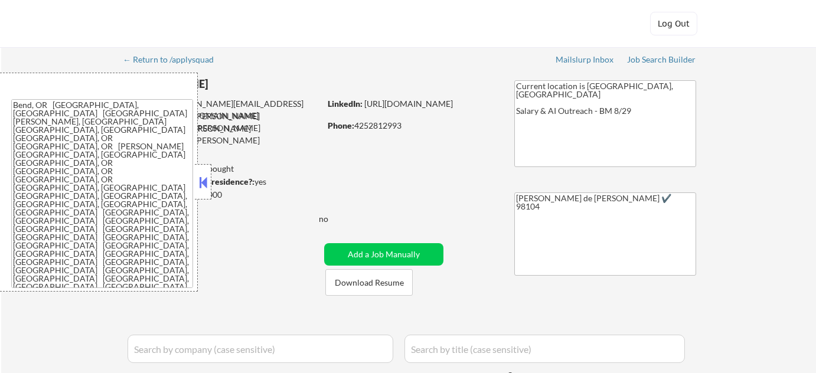
select select ""applied""
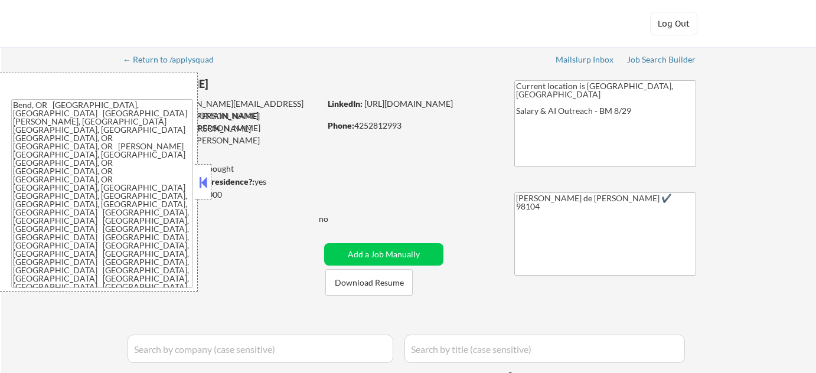
select select ""applied""
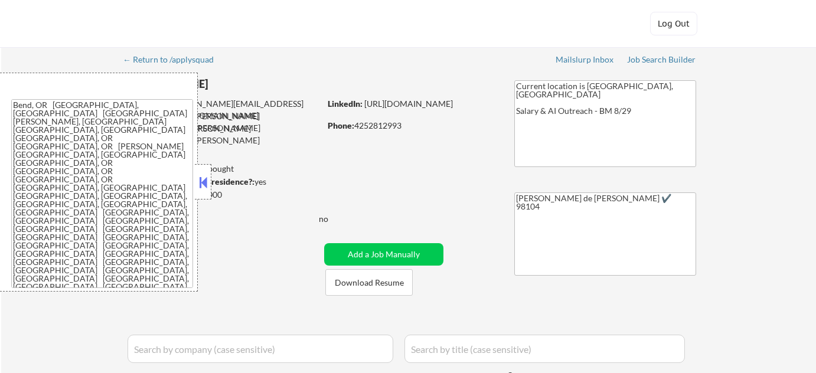
select select ""applied""
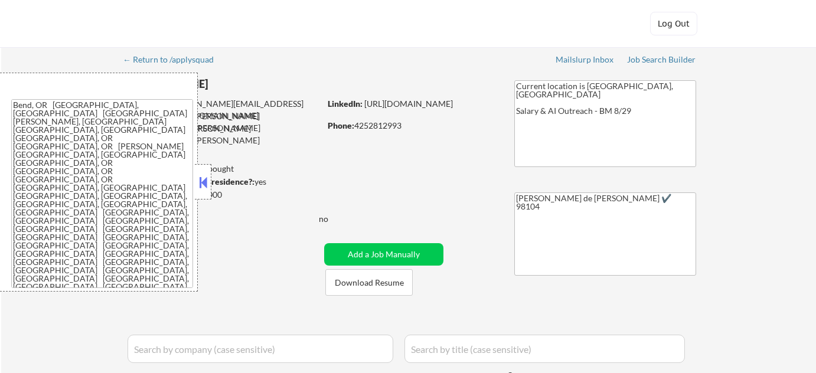
select select ""applied""
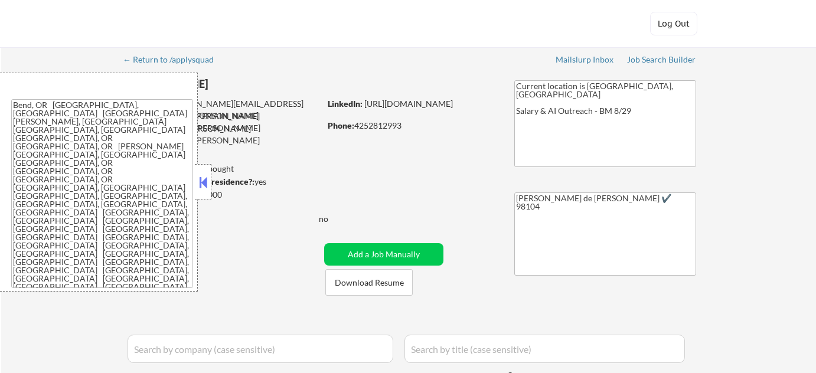
select select ""applied""
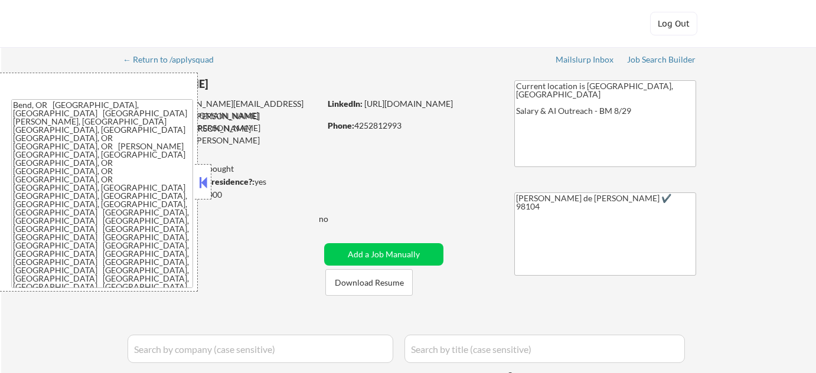
select select ""applied""
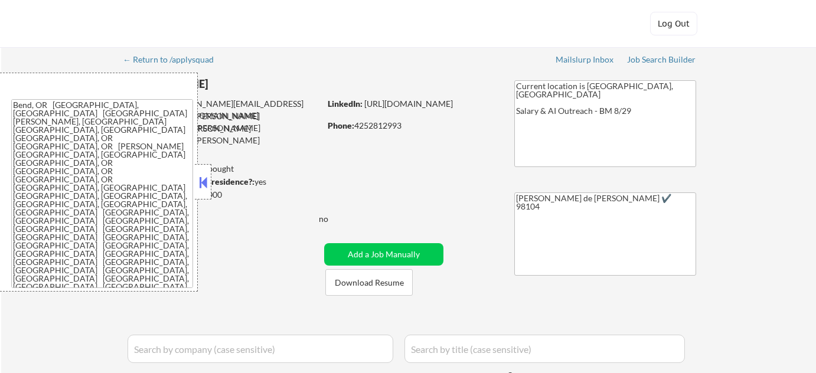
select select ""applied""
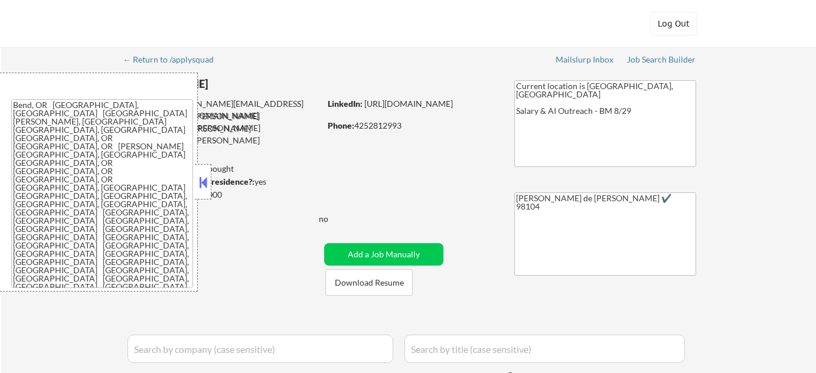
select select ""applied""
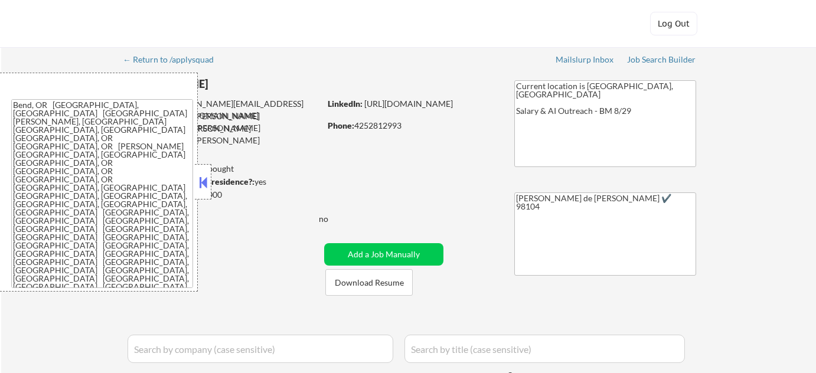
select select ""applied""
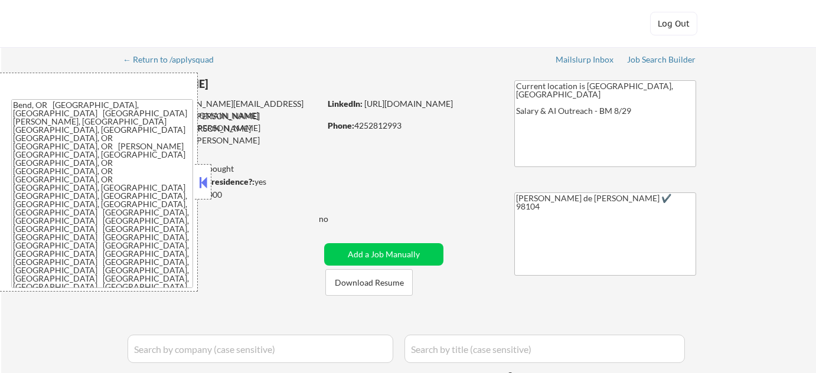
select select ""applied""
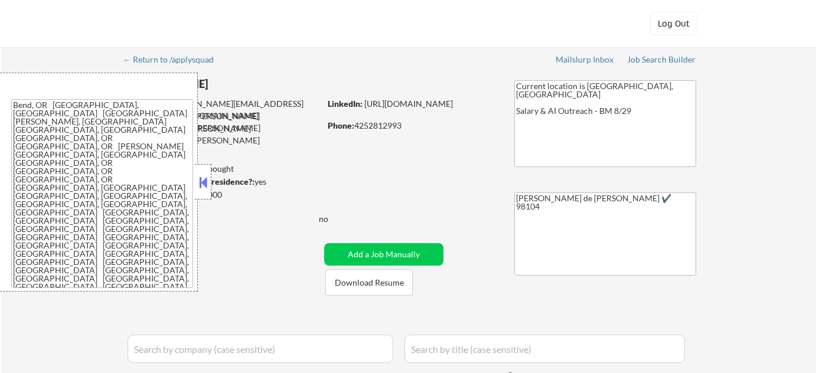
select select ""applied""
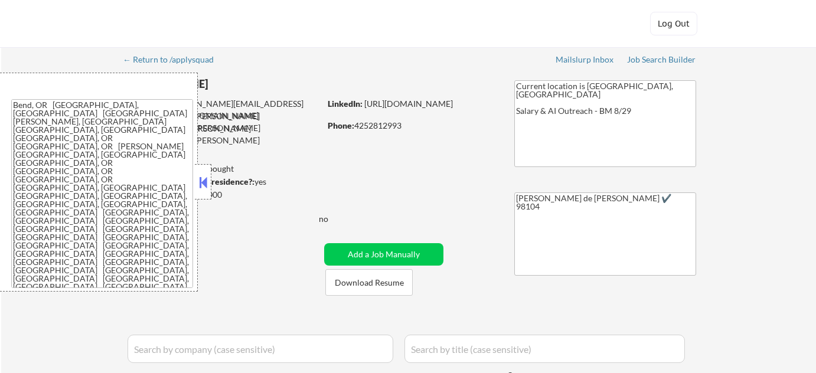
select select ""applied""
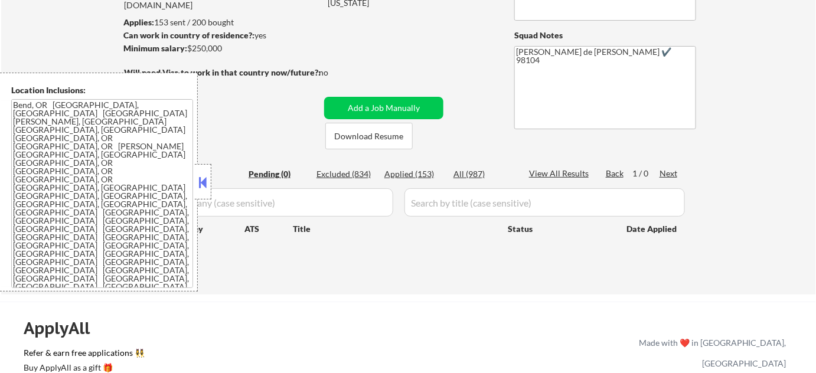
scroll to position [161, 0]
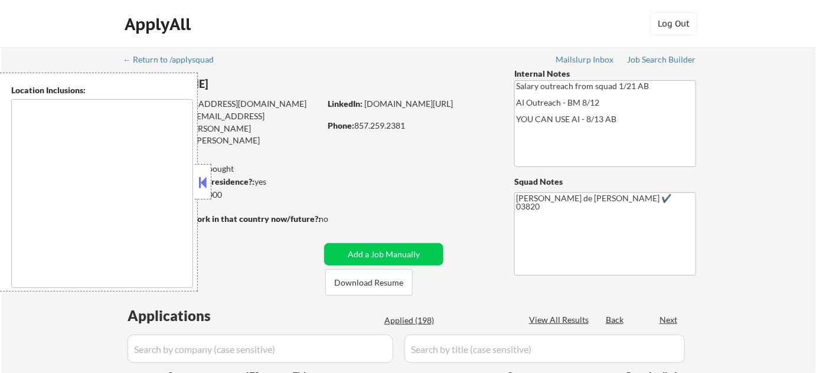
type textarea "Cambridge, MA Somerville, MA Brookline, MA Newton, MA Quincy, MA Medford, MA Ma…"
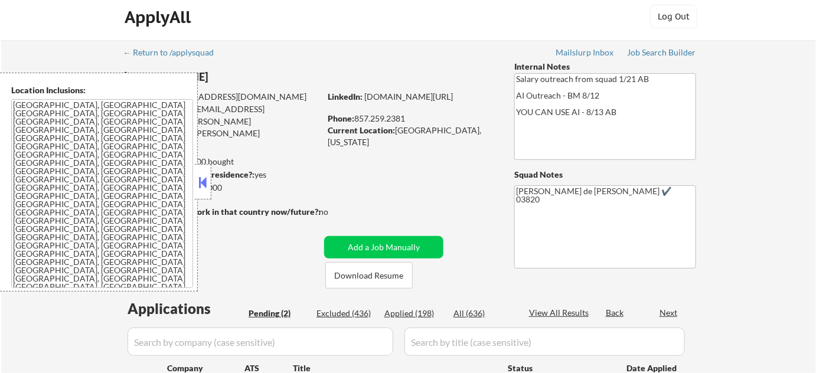
select select ""pending""
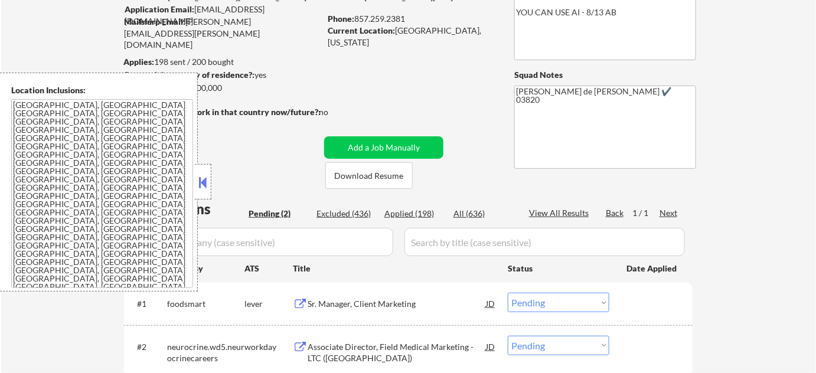
click at [200, 176] on button at bounding box center [203, 183] width 13 height 18
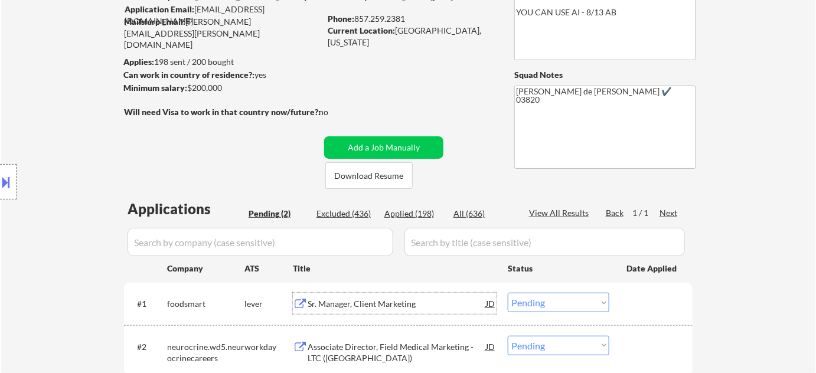
click at [362, 300] on div "Sr. Manager, Client Marketing" at bounding box center [397, 304] width 178 height 12
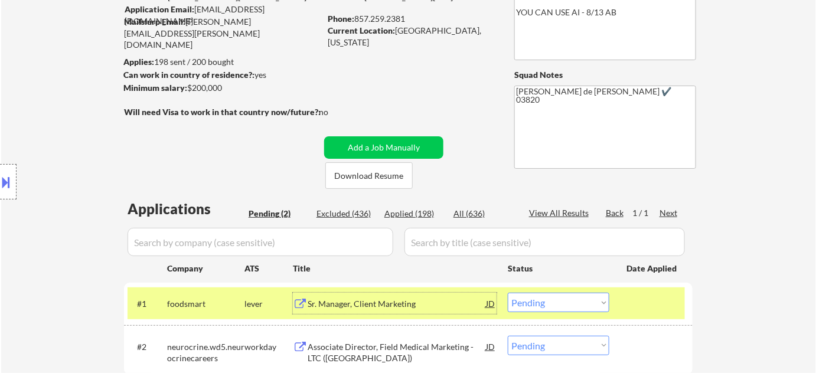
drag, startPoint x: 578, startPoint y: 305, endPoint x: 577, endPoint y: 300, distance: 6.0
click at [578, 305] on select "Choose an option... Pending Applied Excluded (Questions) Excluded (Expired) Exc…" at bounding box center [559, 302] width 102 height 19
click at [508, 293] on select "Choose an option... Pending Applied Excluded (Questions) Excluded (Expired) Exc…" at bounding box center [559, 302] width 102 height 19
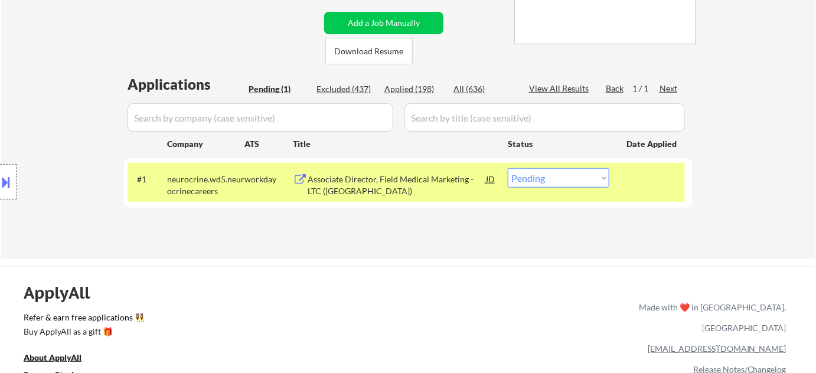
scroll to position [268, 0]
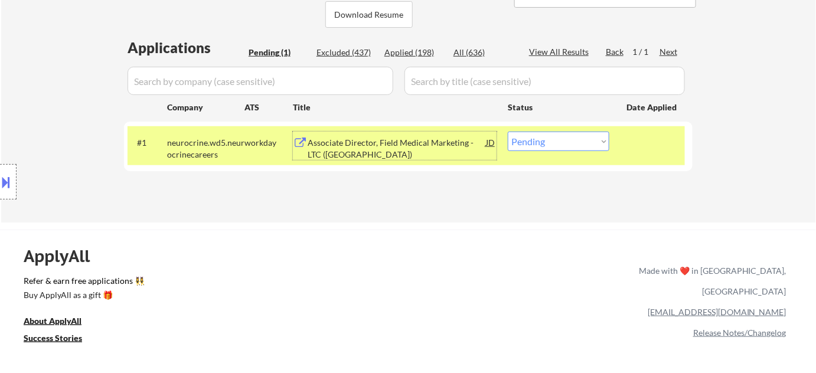
click at [363, 152] on div "Associate Director, Field Medical Marketing - LTC (East Region)" at bounding box center [397, 148] width 178 height 23
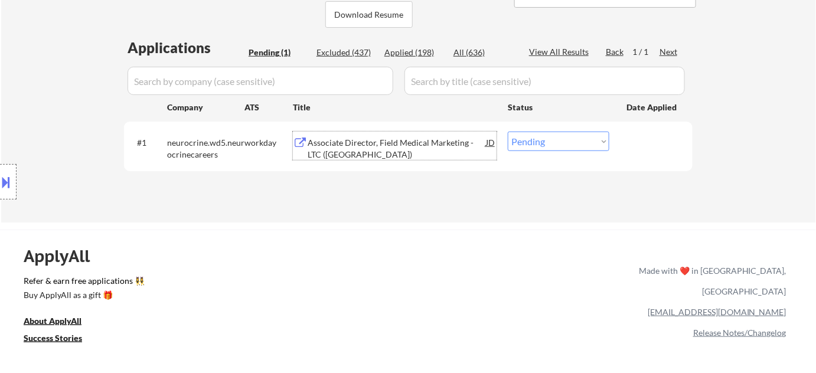
click at [2, 179] on button at bounding box center [6, 182] width 13 height 19
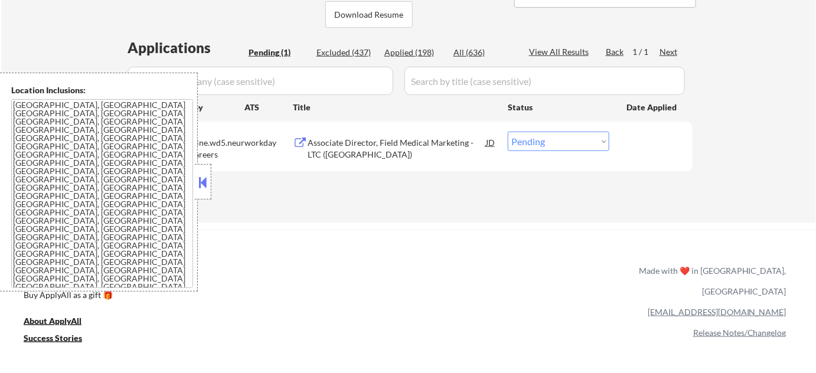
click at [211, 188] on div at bounding box center [203, 181] width 17 height 35
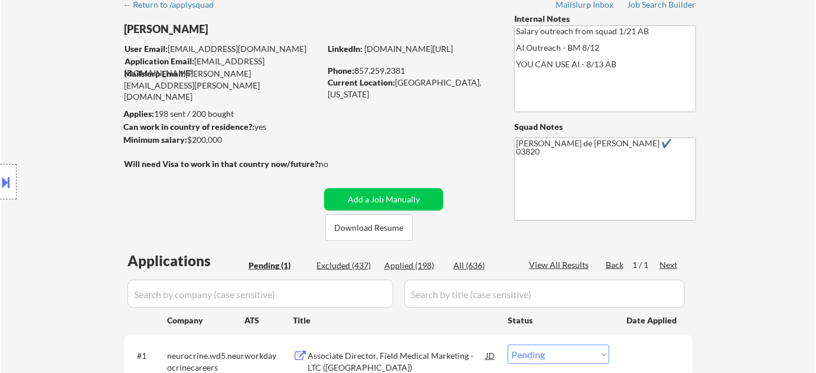
scroll to position [0, 0]
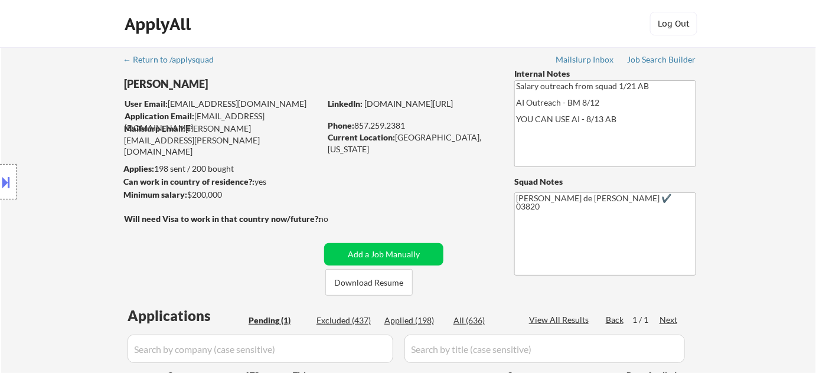
drag, startPoint x: 356, startPoint y: 126, endPoint x: 407, endPoint y: 127, distance: 50.8
click at [407, 127] on div "Phone: 857.259.2381" at bounding box center [411, 126] width 167 height 12
copy div "857.259.2381"
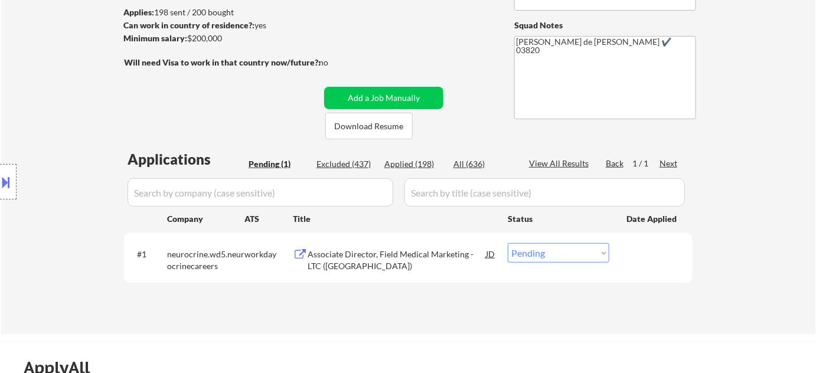
scroll to position [322, 0]
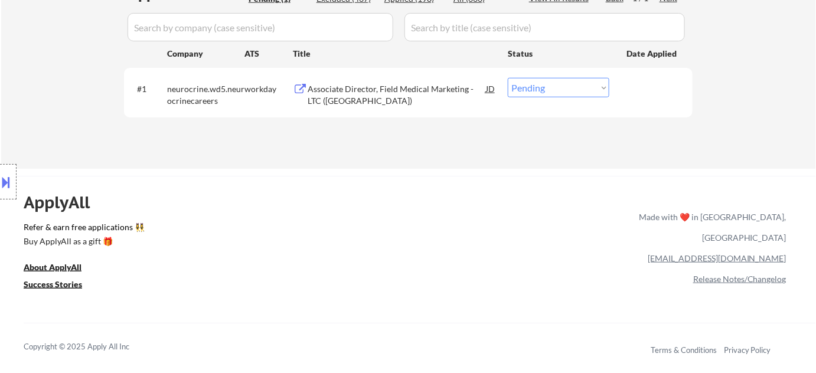
click at [359, 99] on div "Associate Director, Field Medical Marketing - LTC (East Region)" at bounding box center [397, 94] width 178 height 23
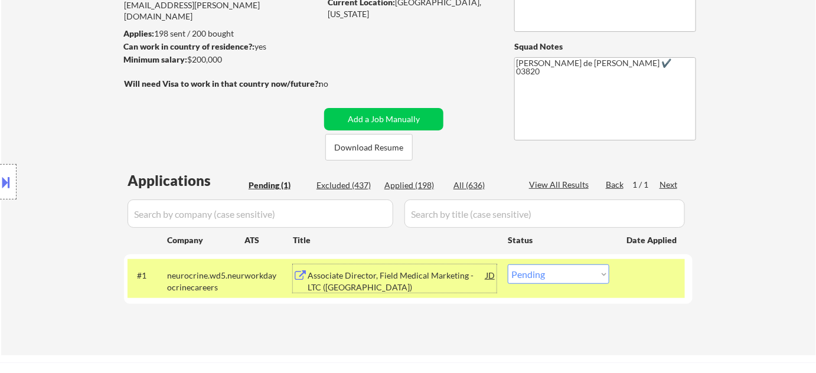
scroll to position [268, 0]
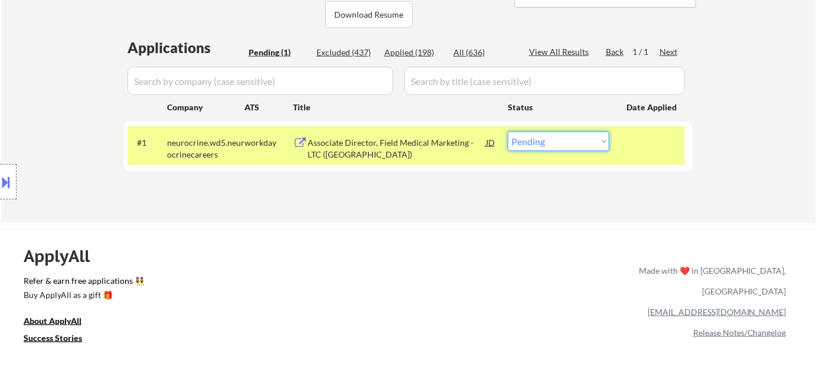
click at [600, 139] on select "Choose an option... Pending Applied Excluded (Questions) Excluded (Expired) Exc…" at bounding box center [559, 141] width 102 height 19
select select ""applied""
click at [508, 132] on select "Choose an option... Pending Applied Excluded (Questions) Excluded (Expired) Exc…" at bounding box center [559, 141] width 102 height 19
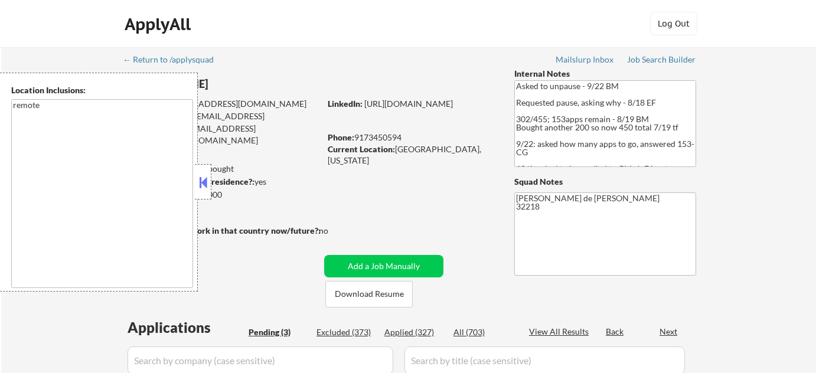
select select ""pending""
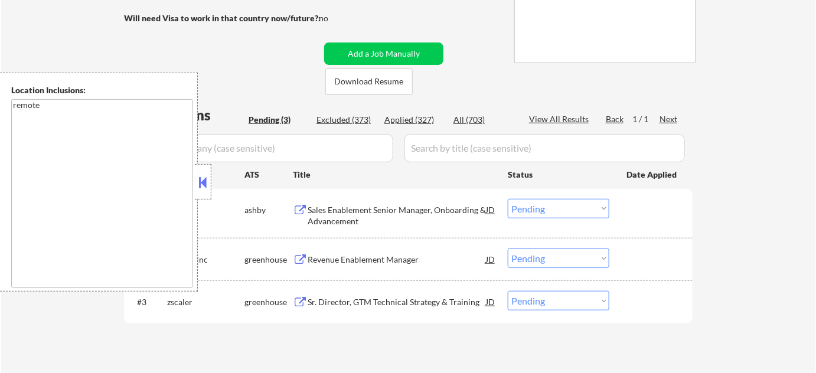
scroll to position [214, 0]
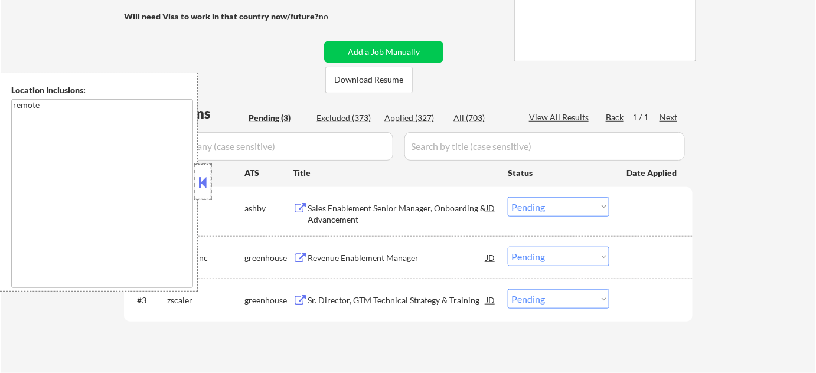
click at [206, 166] on div at bounding box center [203, 181] width 17 height 35
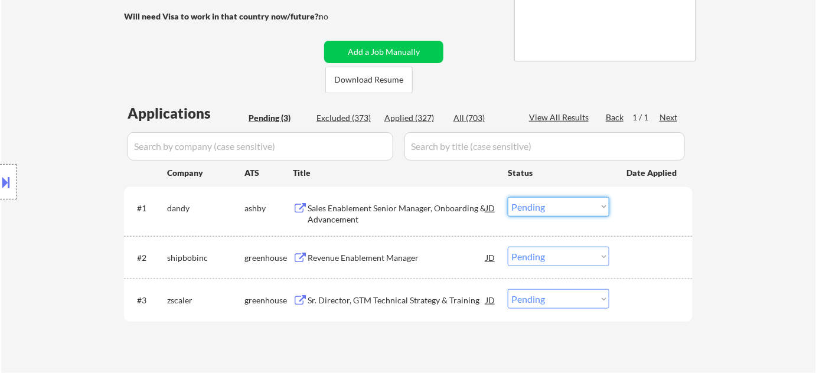
click at [526, 209] on select "Choose an option... Pending Applied Excluded (Questions) Excluded (Expired) Exc…" at bounding box center [559, 206] width 102 height 19
click at [508, 197] on select "Choose an option... Pending Applied Excluded (Questions) Excluded (Expired) Exc…" at bounding box center [559, 206] width 102 height 19
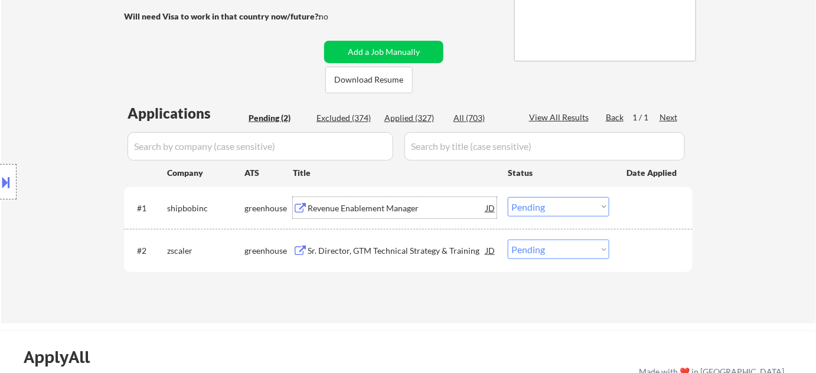
click at [353, 206] on div "Revenue Enablement Manager" at bounding box center [397, 209] width 178 height 12
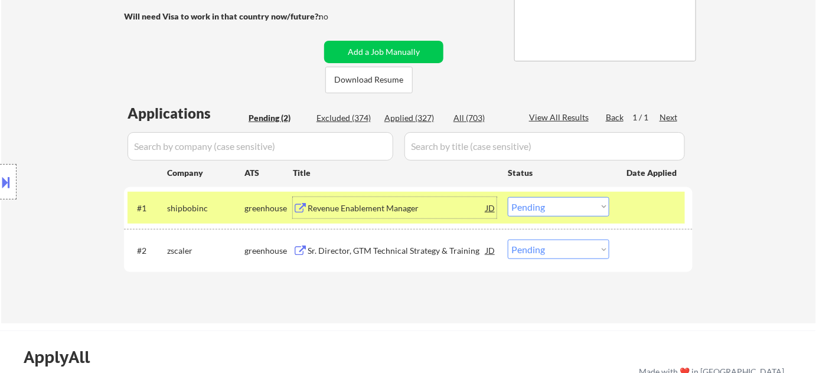
click at [534, 207] on select "Choose an option... Pending Applied Excluded (Questions) Excluded (Expired) Exc…" at bounding box center [559, 206] width 102 height 19
click at [508, 197] on select "Choose an option... Pending Applied Excluded (Questions) Excluded (Expired) Exc…" at bounding box center [559, 206] width 102 height 19
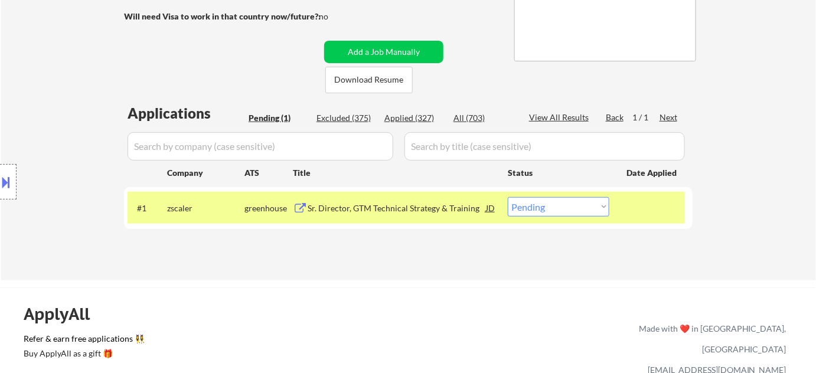
click at [415, 207] on div "Sr. Director, GTM Technical Strategy & Training" at bounding box center [397, 209] width 178 height 12
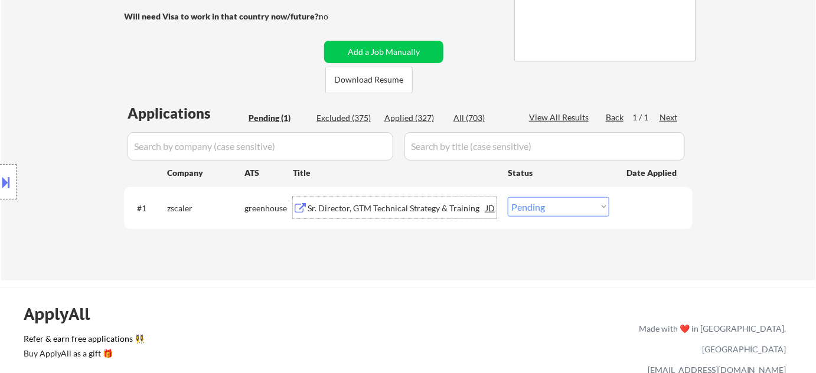
click at [545, 216] on div "#1 zscaler greenhouse Sr. Director, GTM Technical Strategy & Training JD Choose…" at bounding box center [407, 208] width 558 height 32
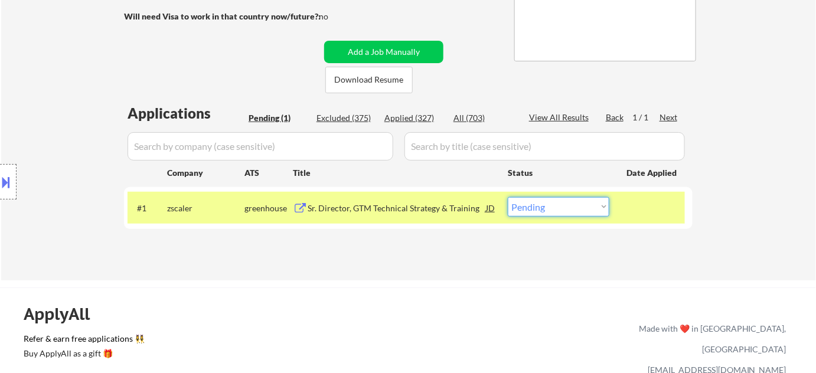
click at [558, 206] on select "Choose an option... Pending Applied Excluded (Questions) Excluded (Expired) Exc…" at bounding box center [559, 206] width 102 height 19
select select ""excluded__expired_""
click at [508, 197] on select "Choose an option... Pending Applied Excluded (Questions) Excluded (Expired) Exc…" at bounding box center [559, 206] width 102 height 19
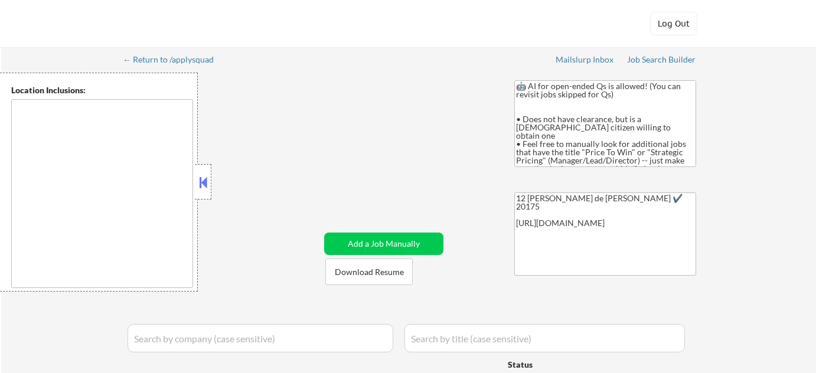
type textarea "[GEOGRAPHIC_DATA], [GEOGRAPHIC_DATA] [GEOGRAPHIC_DATA], [GEOGRAPHIC_DATA] [GEOG…"
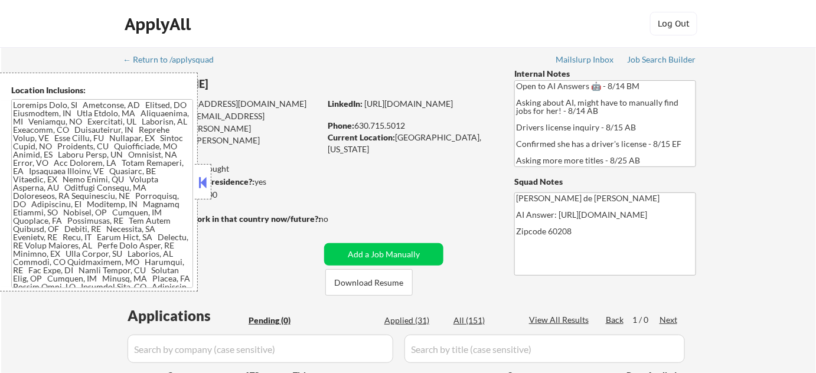
click at [204, 182] on button at bounding box center [203, 183] width 13 height 18
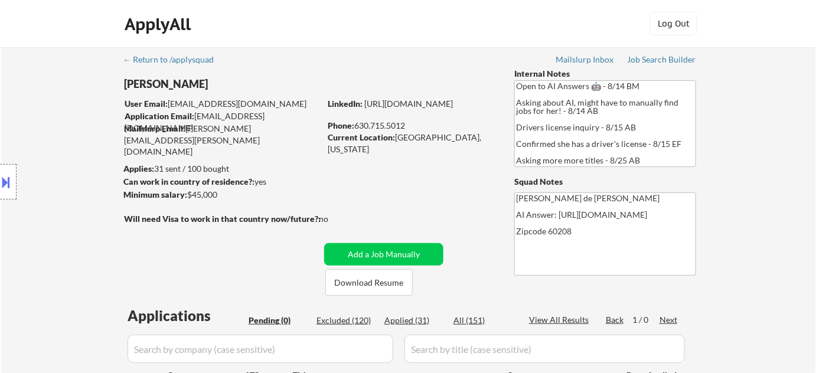
scroll to position [107, 0]
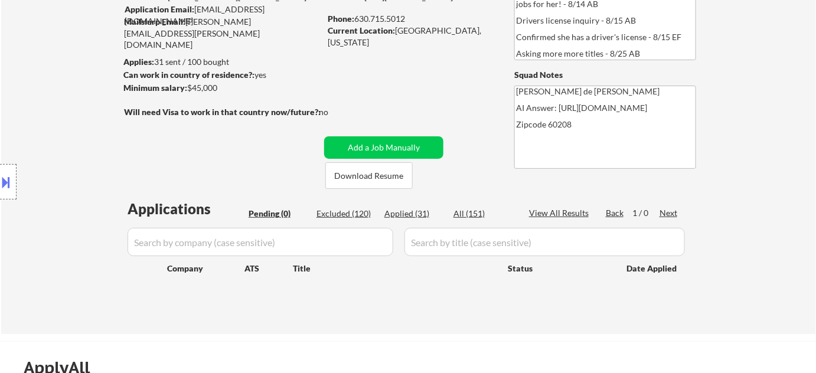
click at [477, 210] on div "All (151)" at bounding box center [483, 214] width 59 height 12
click at [332, 252] on input "input" at bounding box center [261, 242] width 266 height 28
click at [329, 243] on input "input" at bounding box center [261, 242] width 266 height 28
select select ""applied""
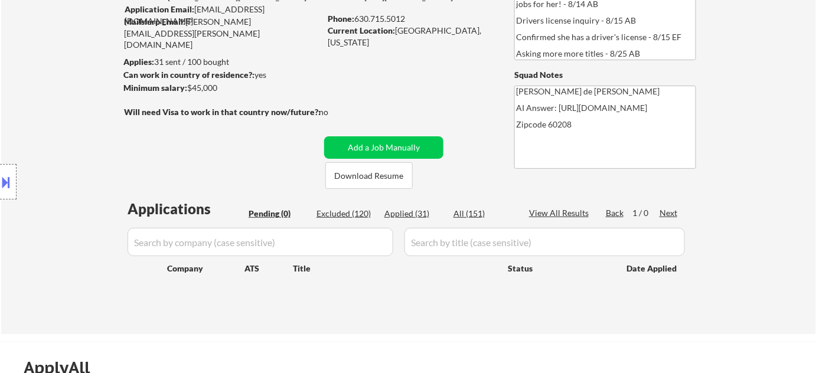
select select ""applied""
select select ""excluded__other_""
select select ""applied""
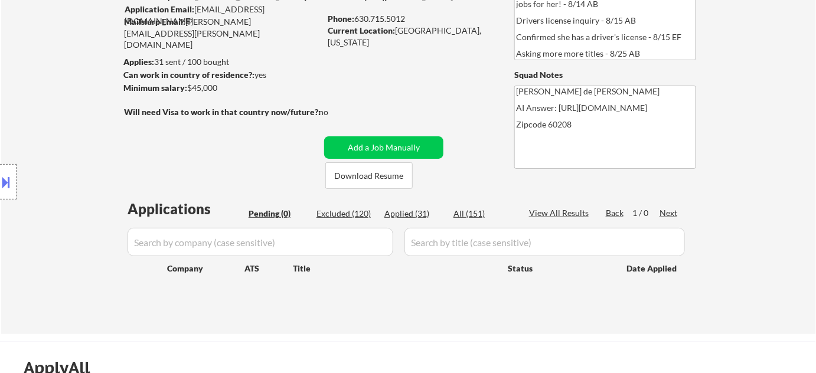
select select ""applied""
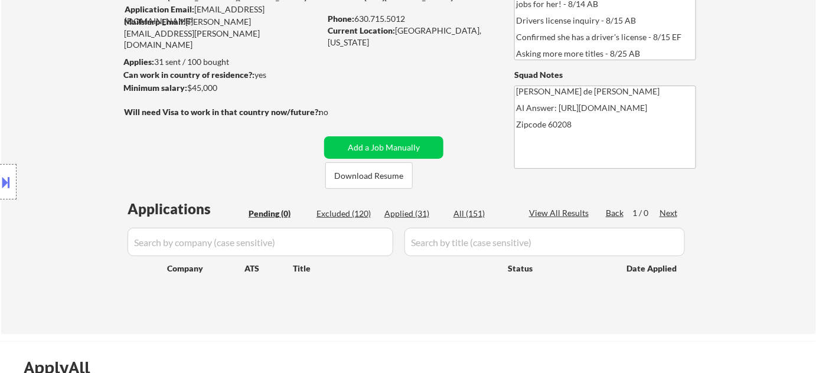
select select ""applied""
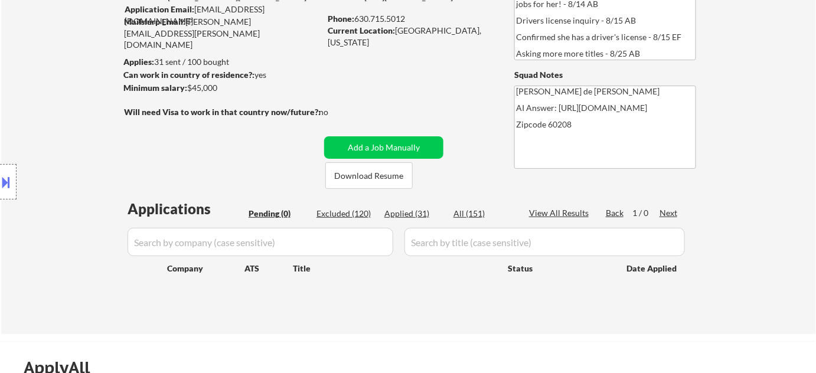
select select ""applied""
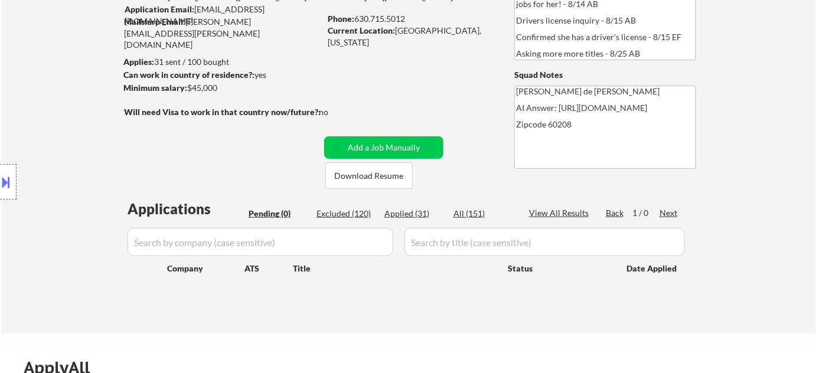
select select ""applied""
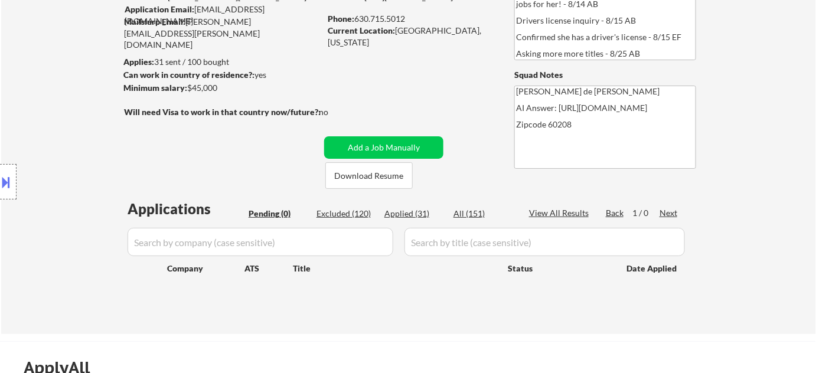
select select ""applied""
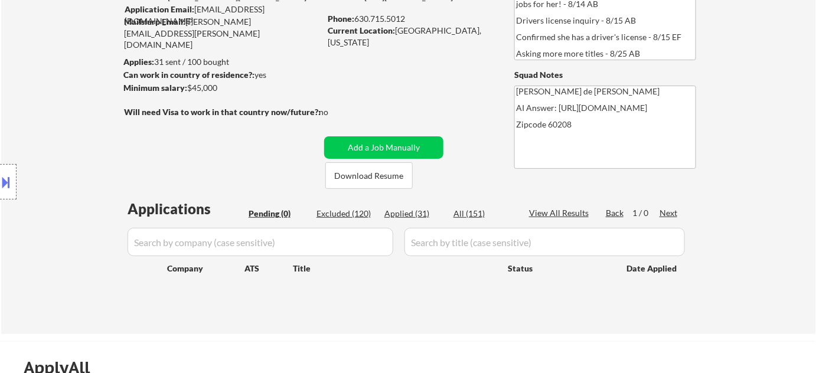
select select ""excluded__other_""
select select ""excluded__location_""
select select ""excluded__other_""
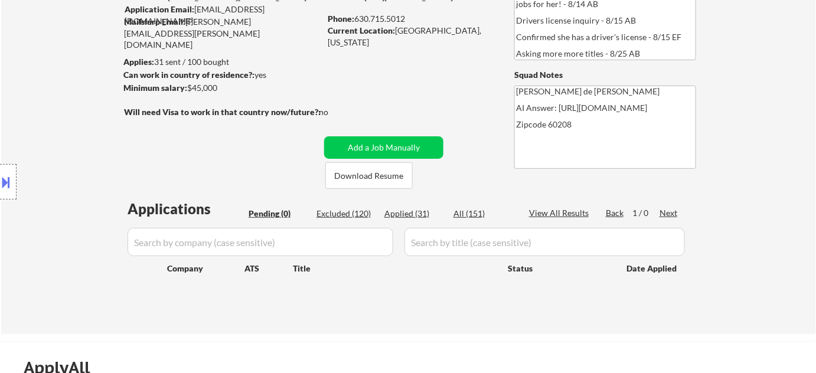
select select ""excluded__bad_match_""
select select ""excluded__other_""
select select ""excluded__bad_match_""
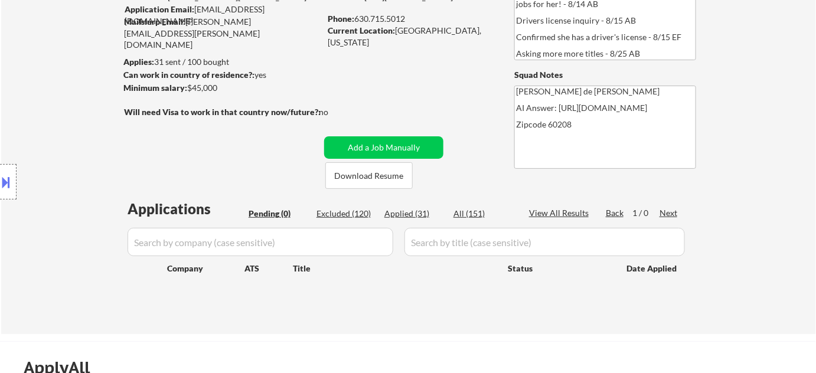
select select ""excluded__bad_match_""
select select ""excluded__other_""
select select ""excluded__bad_match_""
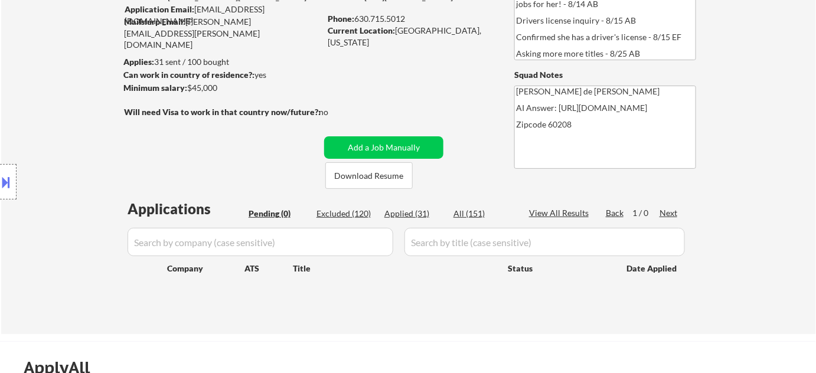
select select ""excluded__bad_match_""
select select ""excluded__location_""
select select ""excluded__bad_match_""
select select ""excluded__expired_""
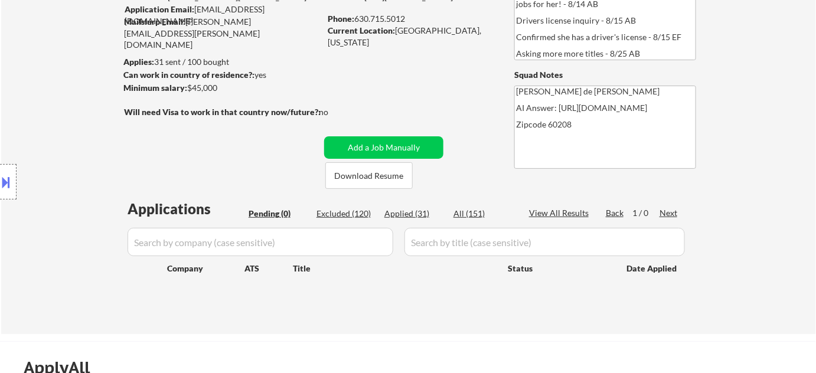
select select ""excluded__blocklist_""
select select ""excluded__expired_""
select select ""excluded__bad_match_""
select select ""excluded__expired_""
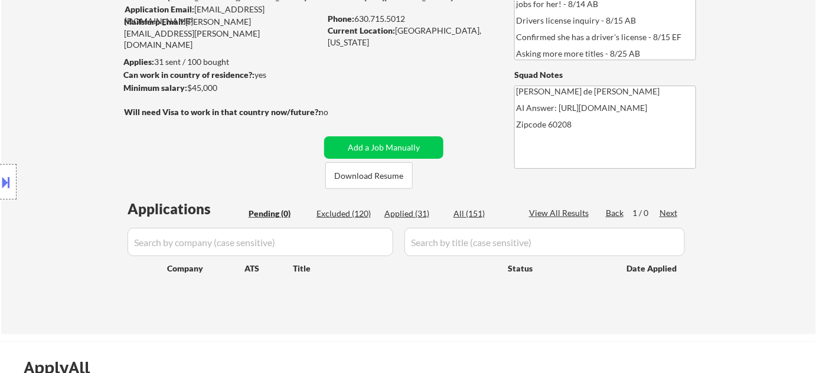
select select ""excluded__bad_match_""
select select ""excluded__location_""
select select ""excluded__bad_match_""
select select ""excluded__location_""
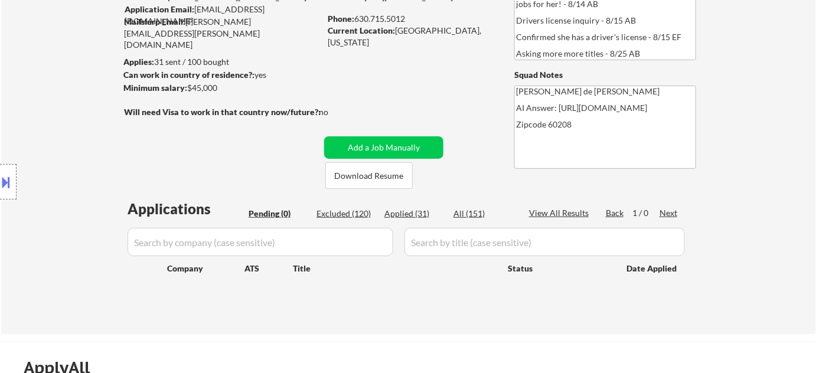
select select ""excluded__bad_match_""
select select ""excluded__blocklist_""
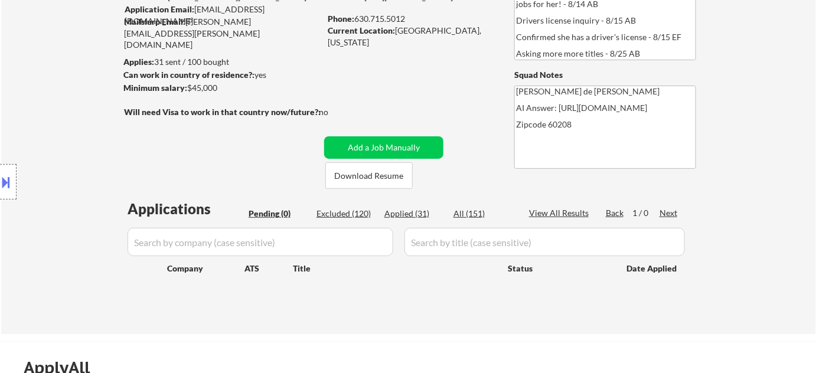
select select ""excluded__expired_""
select select ""excluded__location_""
select select ""excluded__blocklist_""
select select ""excluded__bad_match_""
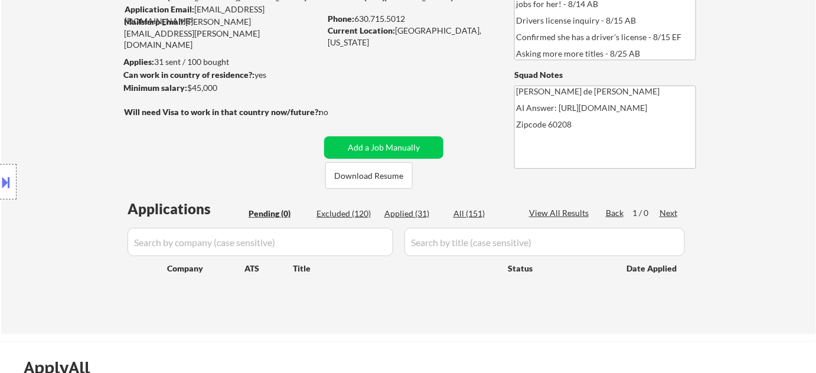
select select ""excluded__blocklist_""
select select ""excluded__bad_match_""
select select ""excluded__expired_""
select select ""excluded__bad_match_""
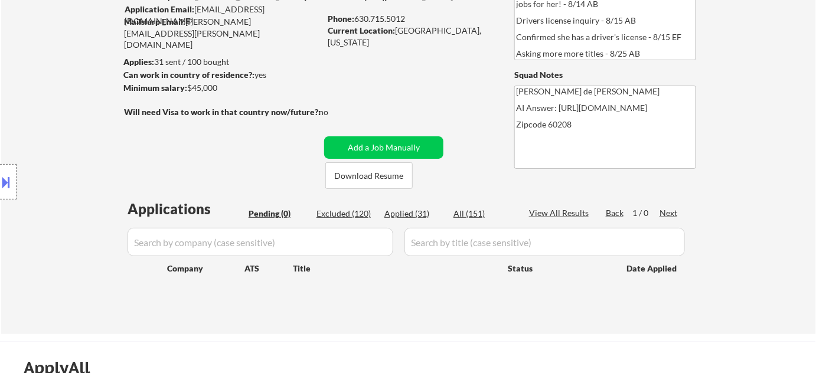
select select ""excluded__bad_match_""
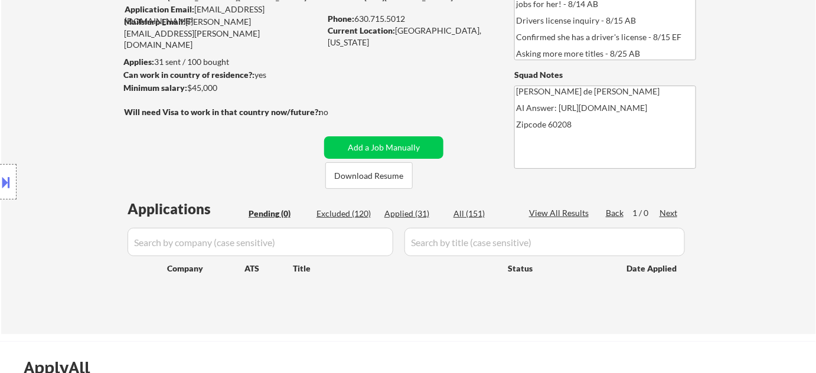
select select ""excluded__expired_""
select select ""excluded__location_""
select select ""excluded__bad_match_""
select select ""excluded__expired_""
select select ""excluded__location_""
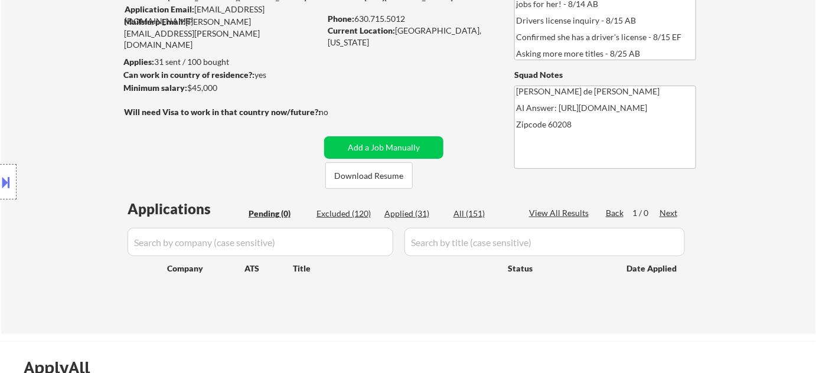
select select ""excluded__location_""
select select ""excluded__bad_match_""
select select ""excluded__salary_""
select select ""excluded__bad_match_""
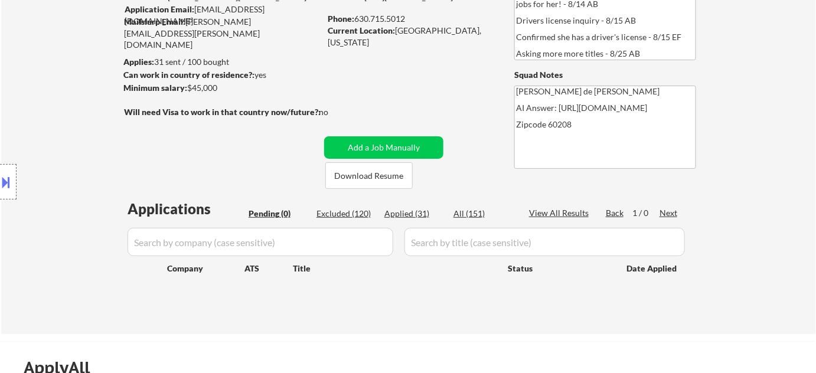
select select ""excluded__expired_""
select select ""excluded__bad_match_""
select select ""excluded__location_""
select select ""excluded__expired_""
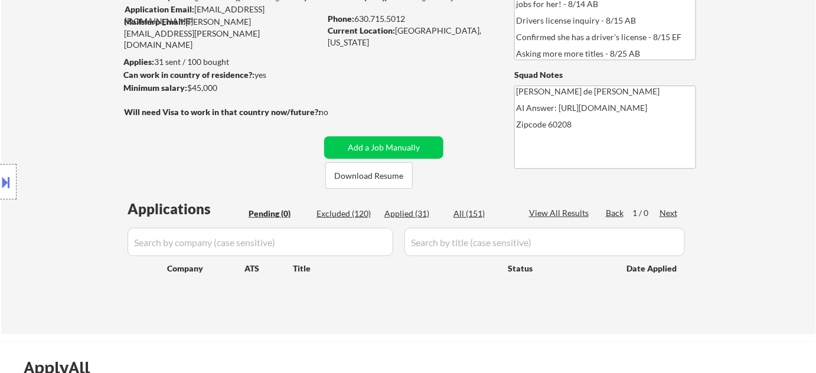
select select ""excluded__bad_match_""
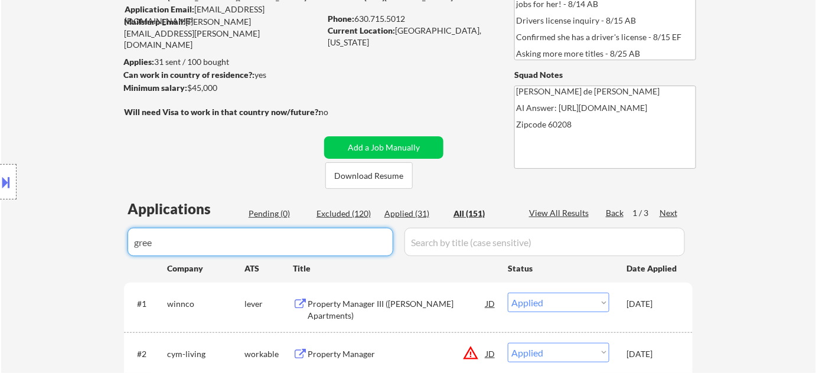
type input "green"
select select ""applied""
select select ""excluded__location_""
select select ""excluded__bad_match_""
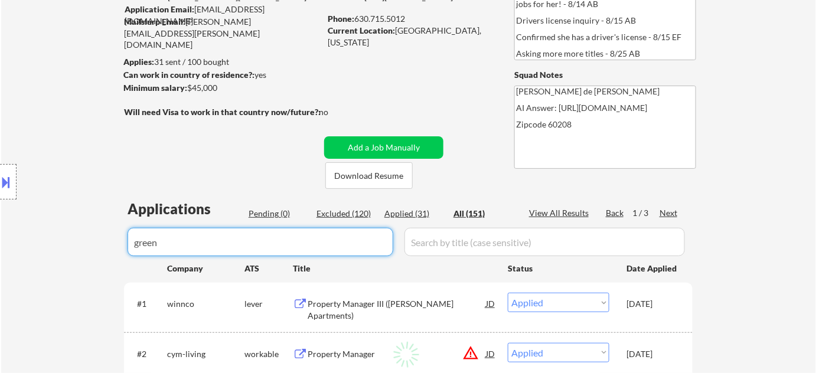
select select ""excluded__bad_match_""
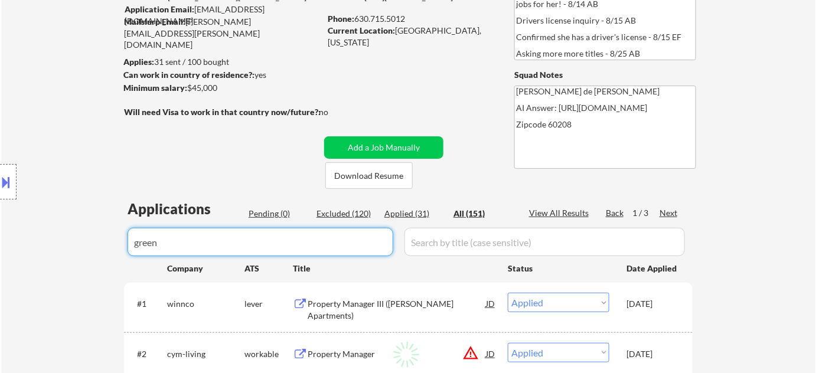
select select ""excluded__location_""
select select ""excluded__expired_""
select select ""excluded__location_""
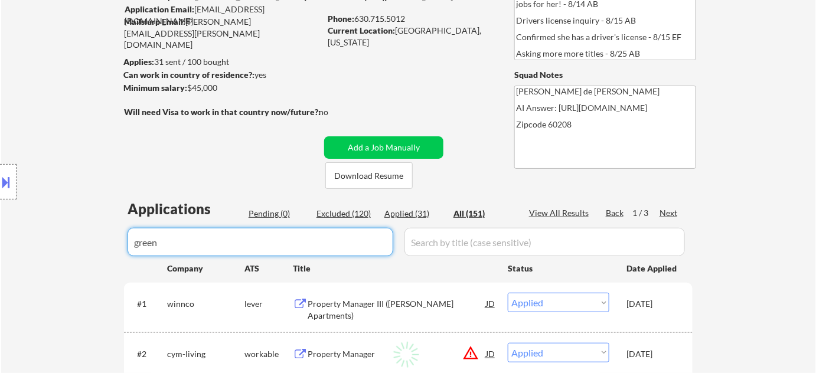
select select ""excluded__location_""
select select ""excluded__bad_match_""
select select ""excluded__expired_""
select select ""excluded__bad_match_""
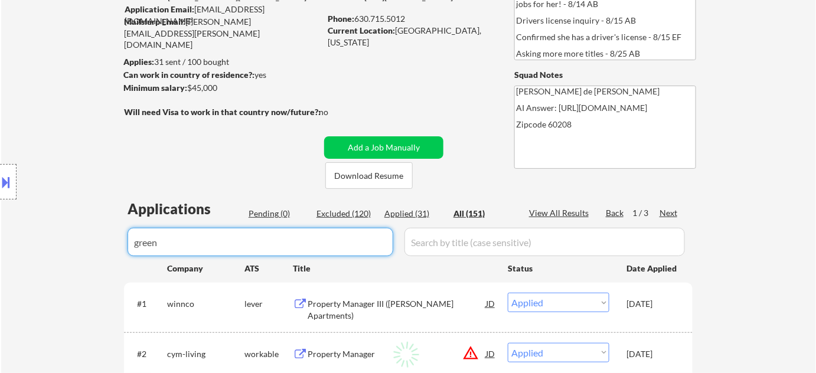
select select ""excluded__expired_""
select select ""excluded__location_""
select select ""excluded__bad_match_""
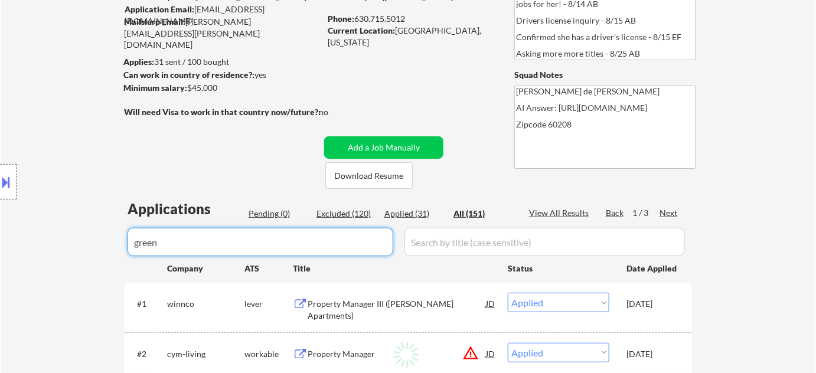
select select ""excluded__bad_match_""
select select ""excluded__location_""
select select ""excluded__bad_match_""
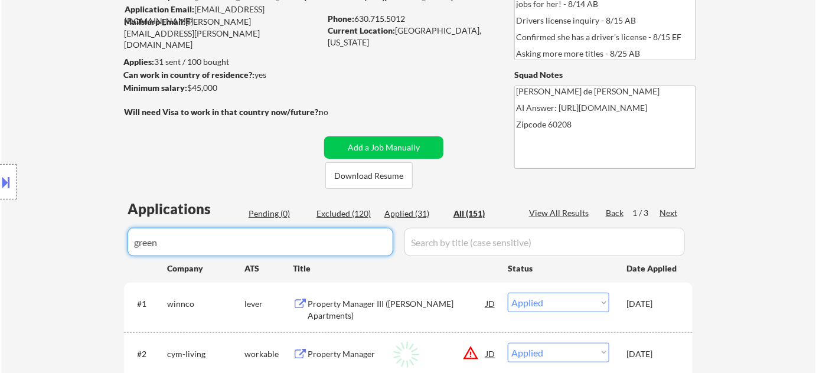
select select ""excluded__bad_match_""
select select ""excluded__location_""
select select ""excluded__bad_match_""
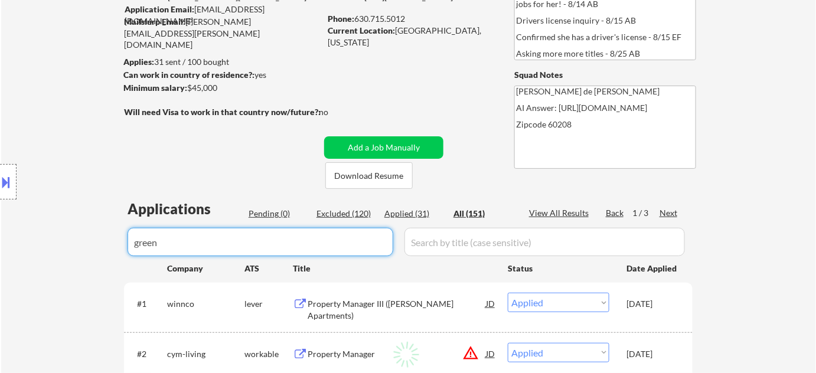
select select ""excluded__bad_match_""
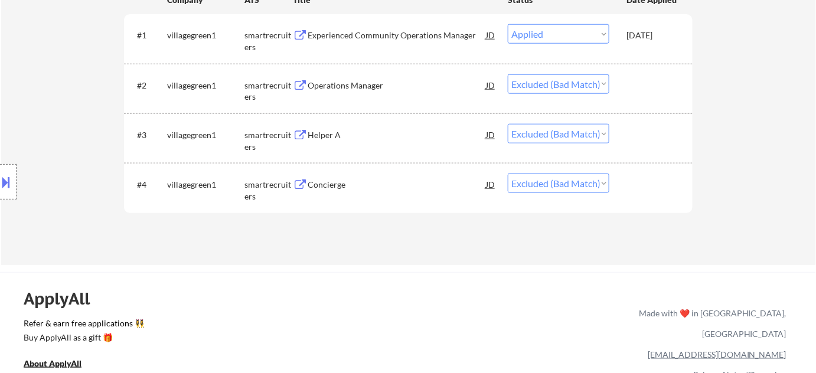
scroll to position [214, 0]
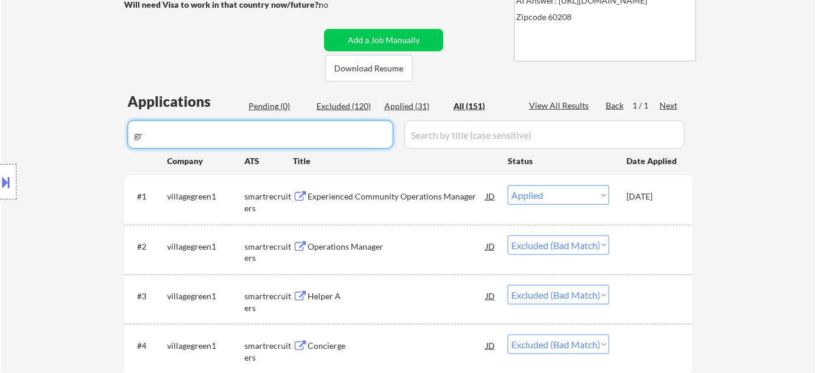
type input "g"
select select ""applied""
select select ""excluded__other_""
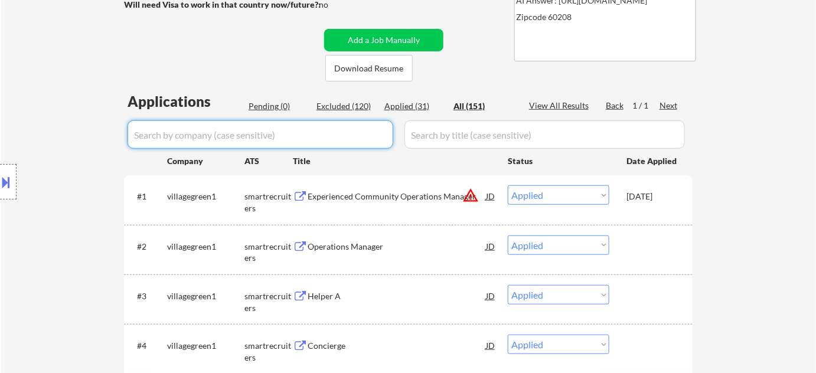
select select ""applied""
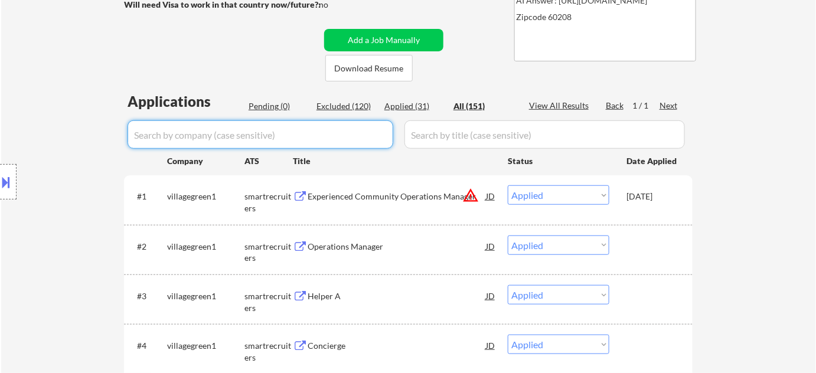
select select ""applied""
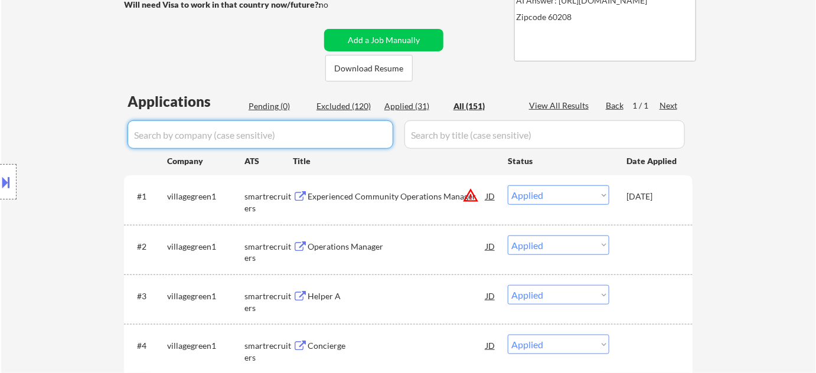
select select ""applied""
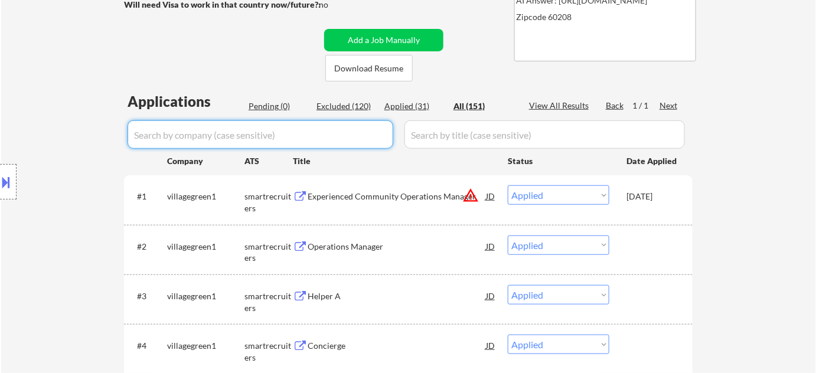
select select ""applied""
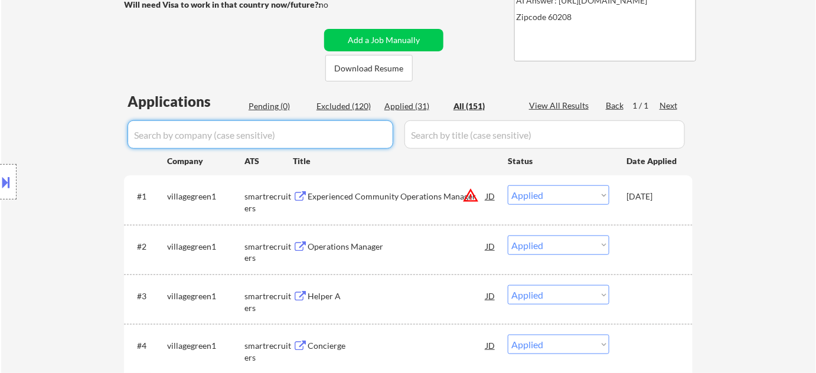
select select ""applied""
select select ""excluded__other_""
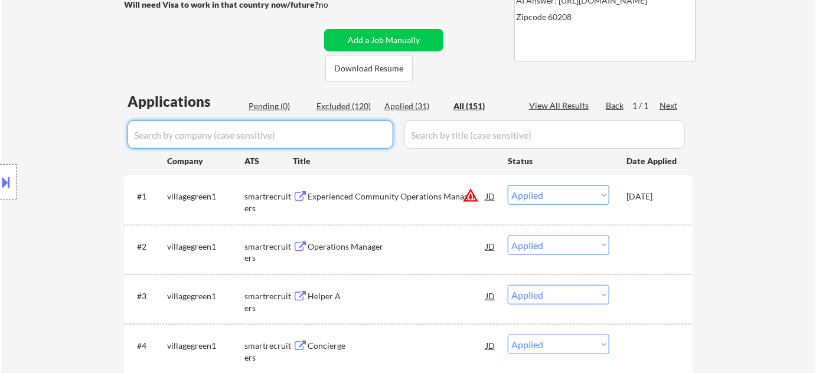
select select ""excluded__other_""
select select ""excluded__location_""
select select ""excluded__other_""
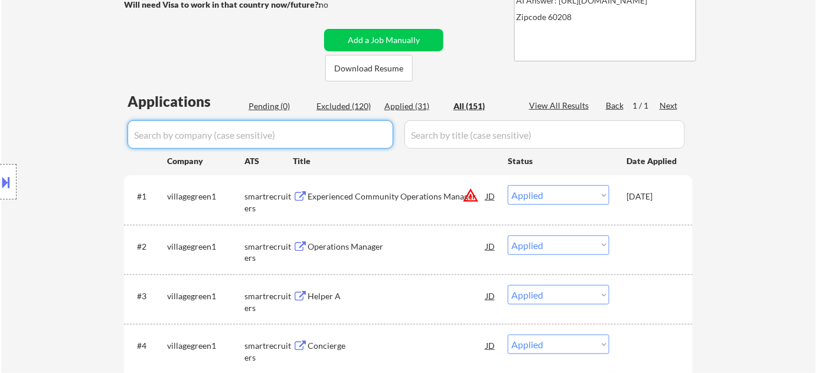
select select ""excluded__bad_match_""
select select ""excluded__expired_""
select select ""excluded__blocklist_""
select select ""excluded__expired_""
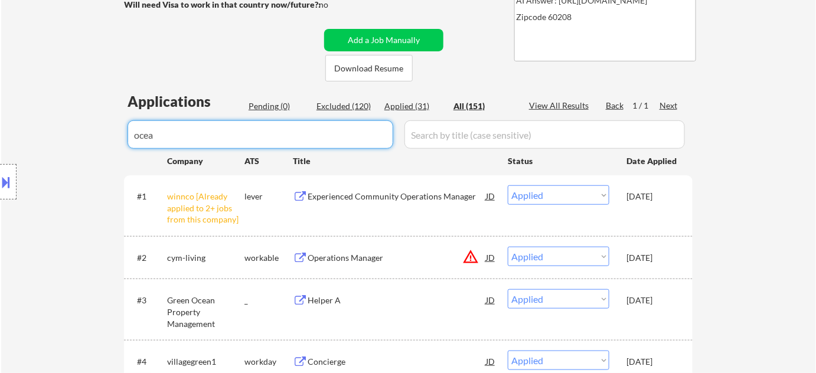
type input "oceab"
select select ""excluded__other_""
select select ""applied""
select select ""excluded__bad_match_""
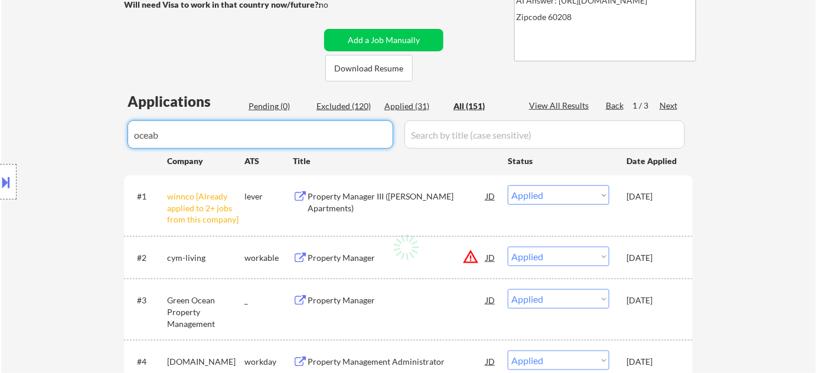
select select ""excluded__bad_match_""
select select ""excluded__expired_""
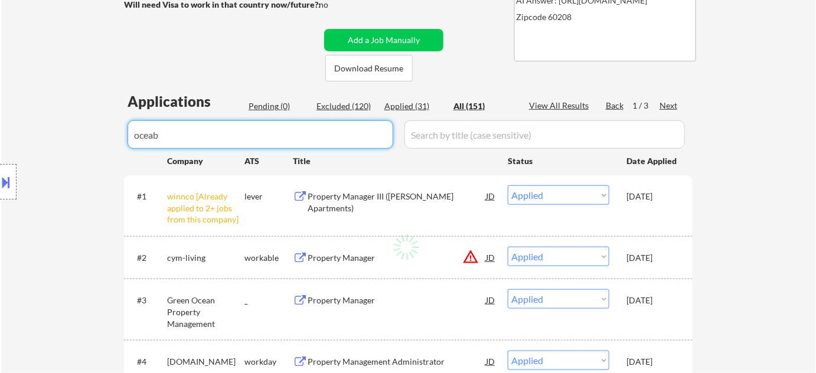
select select ""excluded__bad_match_""
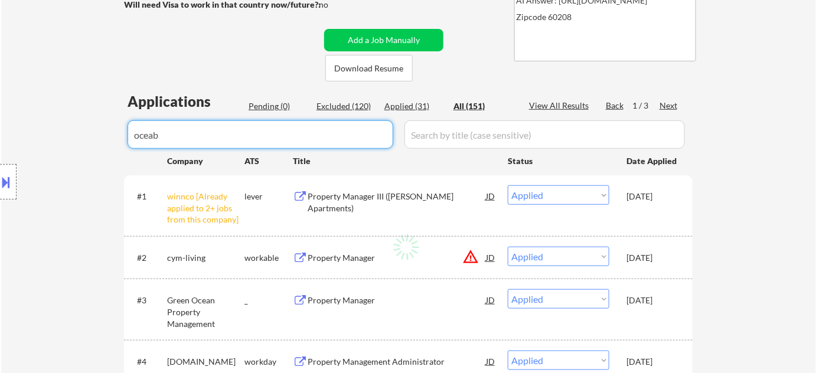
select select ""excluded__bad_match_""
select select ""excluded__location_""
select select ""excluded__bad_match_""
select select ""excluded__expired_""
click at [419, 103] on div "Applied (31)" at bounding box center [414, 106] width 59 height 12
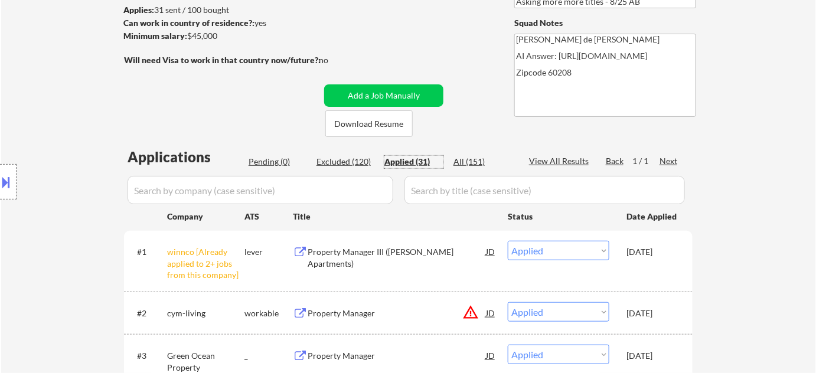
scroll to position [0, 0]
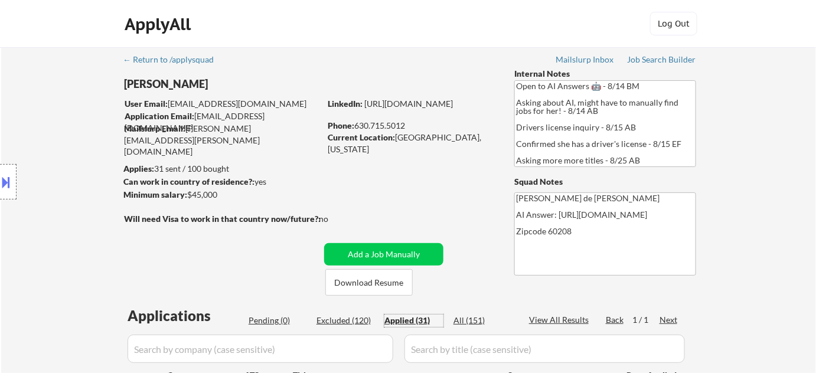
click at [8, 189] on button at bounding box center [6, 182] width 13 height 19
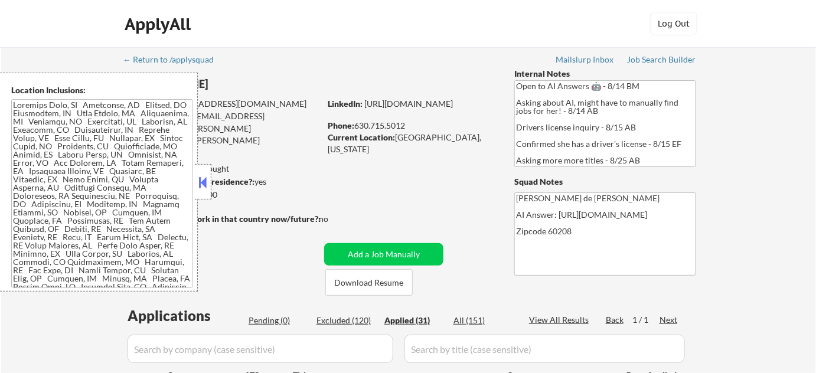
scroll to position [261, 0]
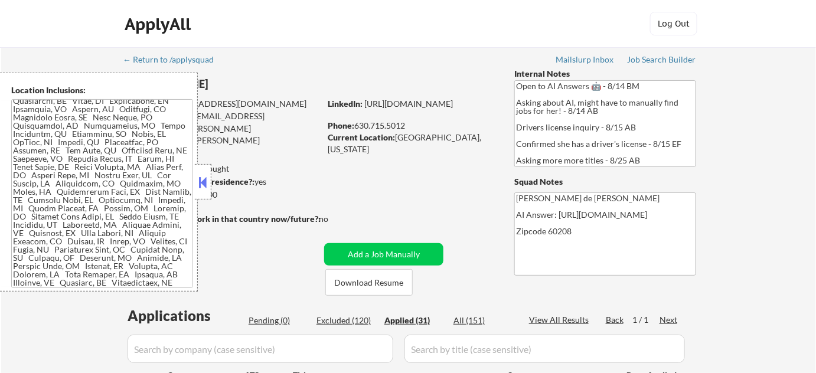
click at [207, 188] on button at bounding box center [203, 183] width 13 height 18
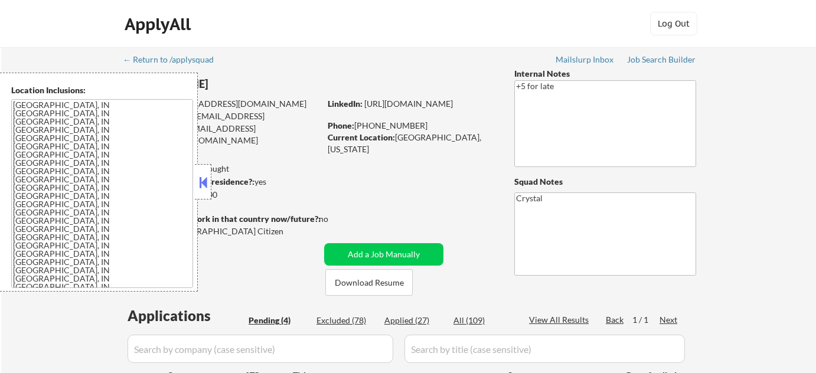
select select ""pending""
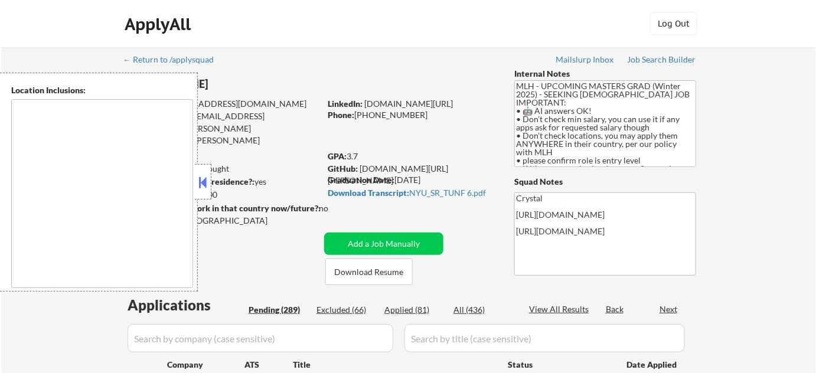
type textarea "country:[GEOGRAPHIC_DATA]"
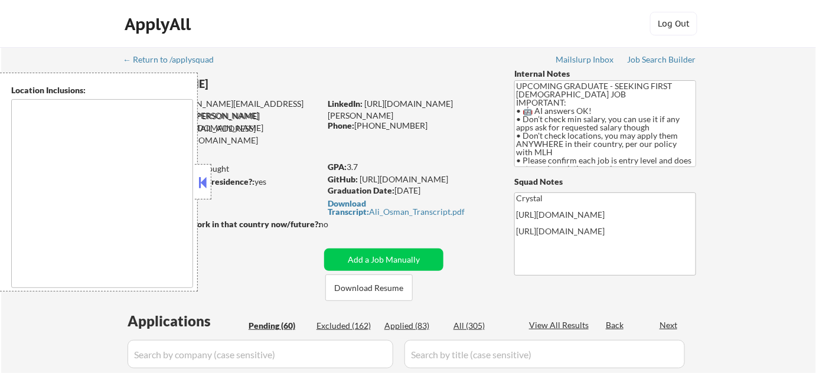
type textarea "country:[GEOGRAPHIC_DATA]"
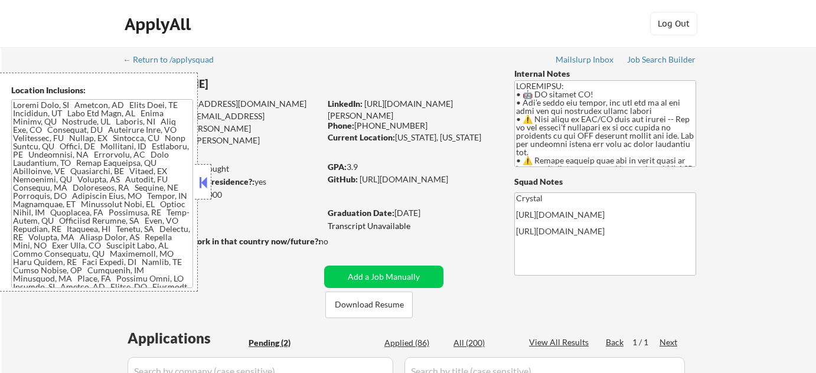
select select ""pending""
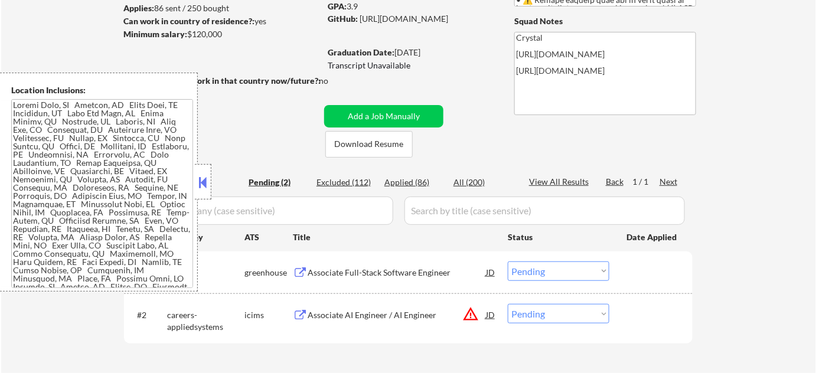
click at [208, 181] on button at bounding box center [203, 183] width 13 height 18
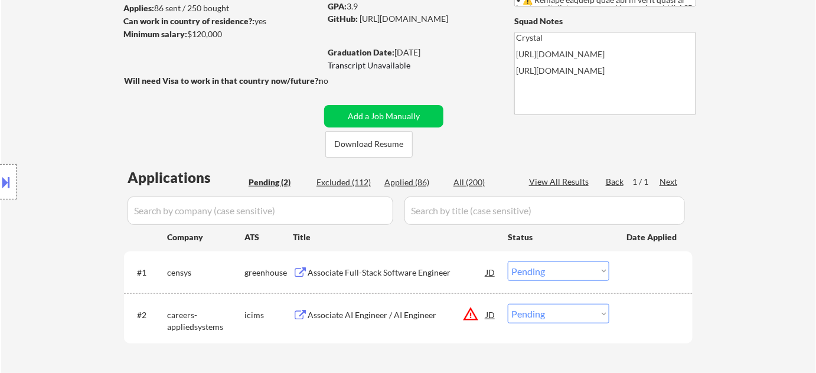
click at [406, 183] on div "Applied (86)" at bounding box center [414, 183] width 59 height 12
click at [406, 177] on div "Applied (86)" at bounding box center [414, 183] width 59 height 12
select select ""applied""
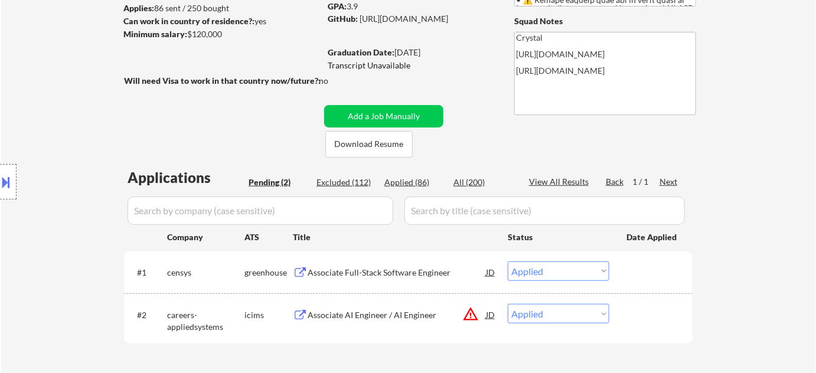
select select ""applied""
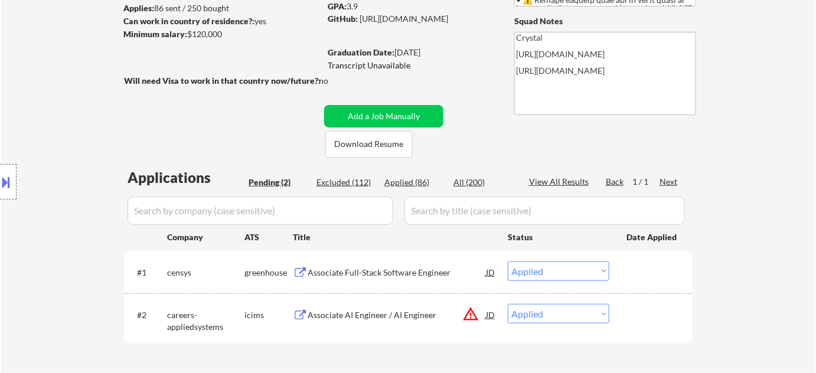
select select ""applied""
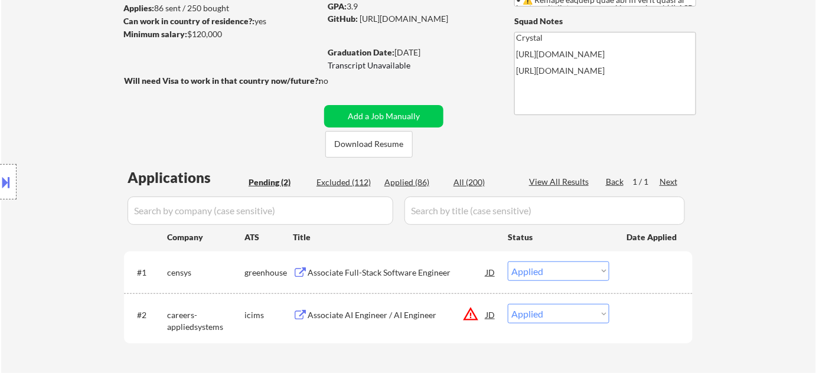
select select ""applied""
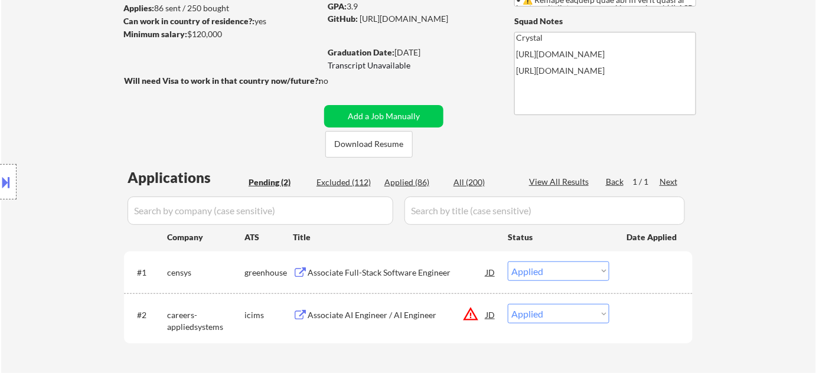
select select ""applied""
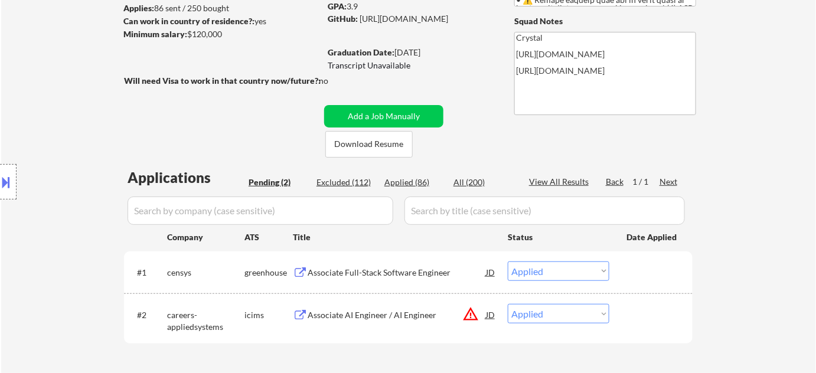
select select ""applied""
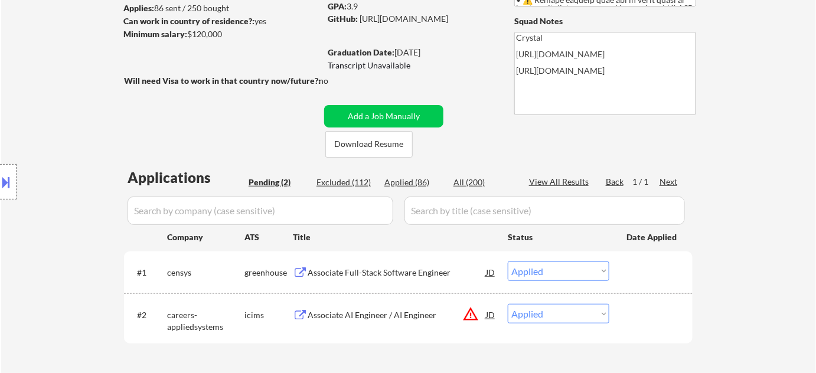
select select ""applied""
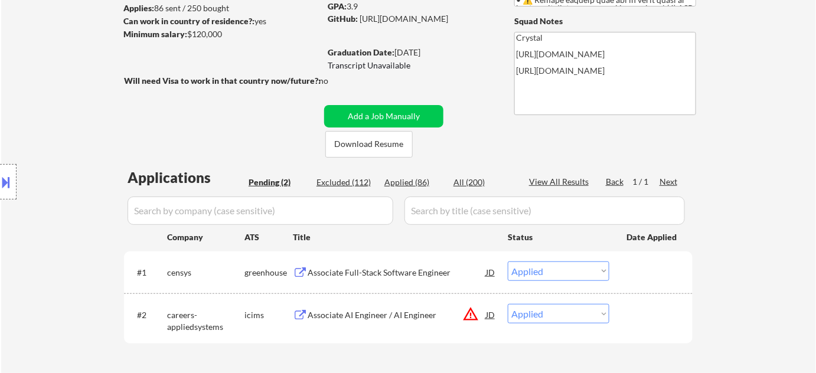
select select ""applied""
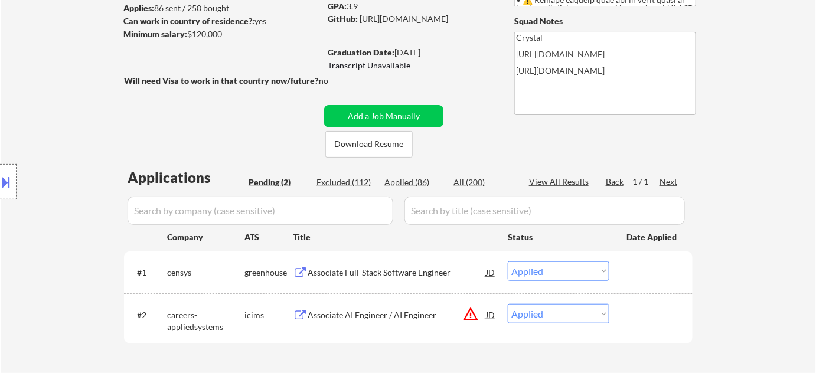
select select ""applied""
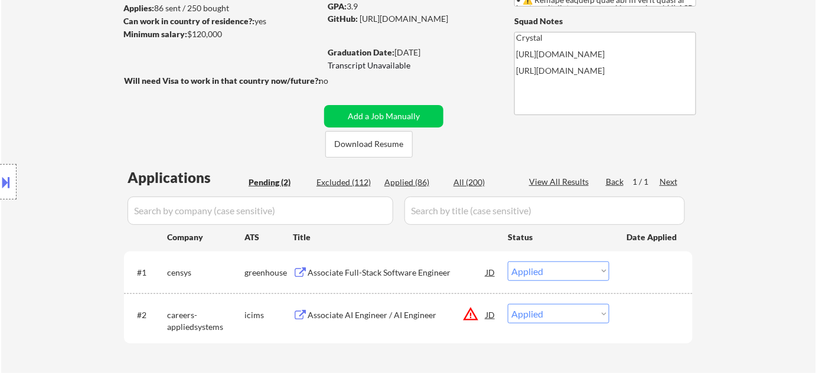
select select ""applied""
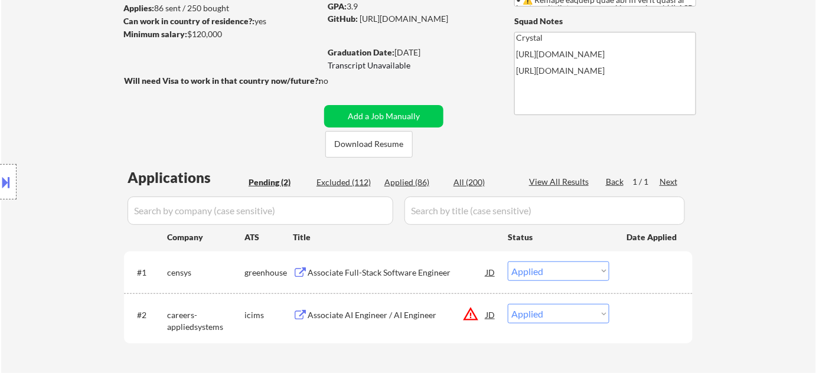
select select ""applied""
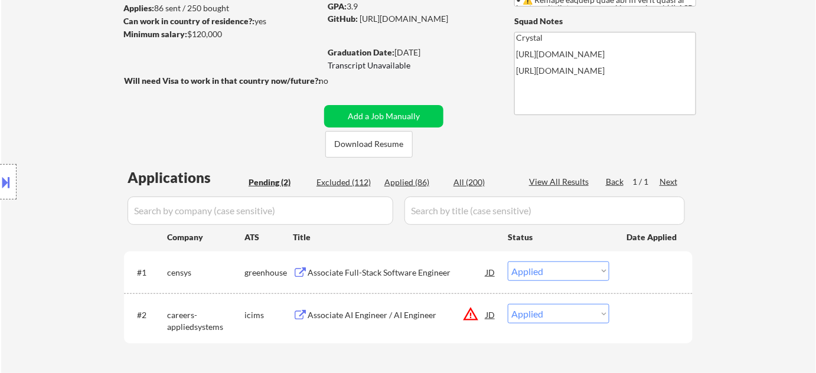
select select ""applied""
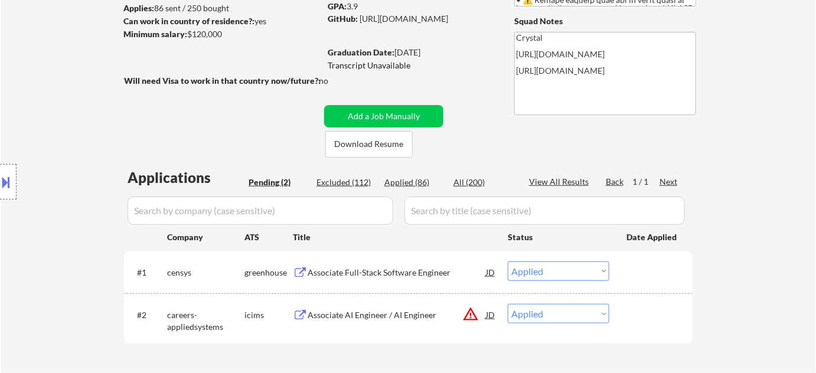
select select ""applied""
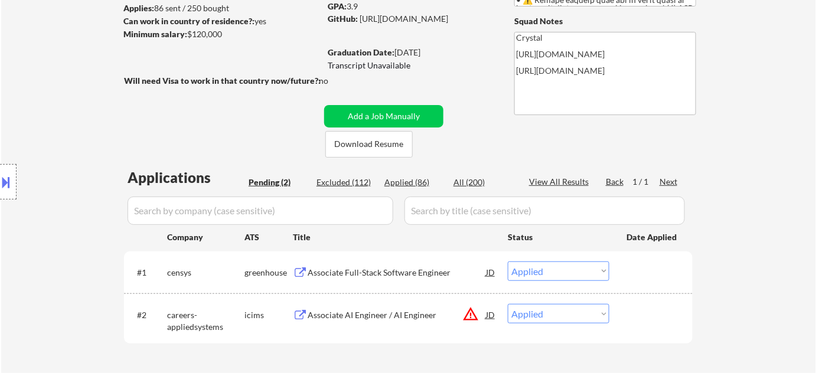
select select ""applied""
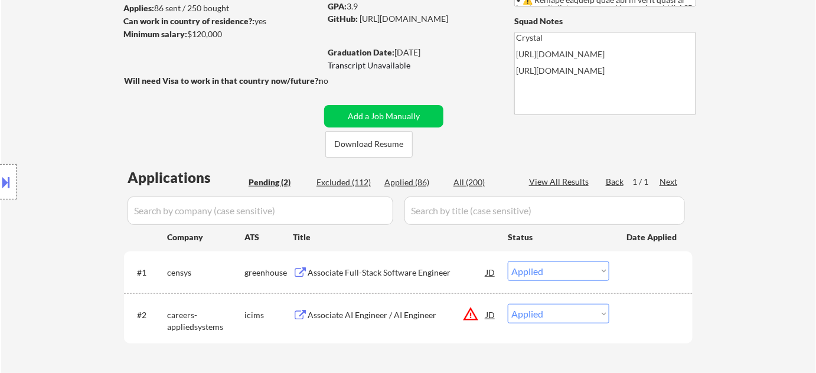
select select ""applied""
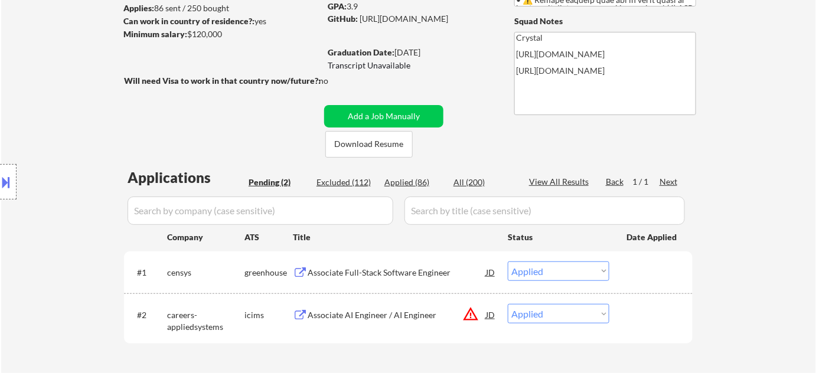
select select ""applied""
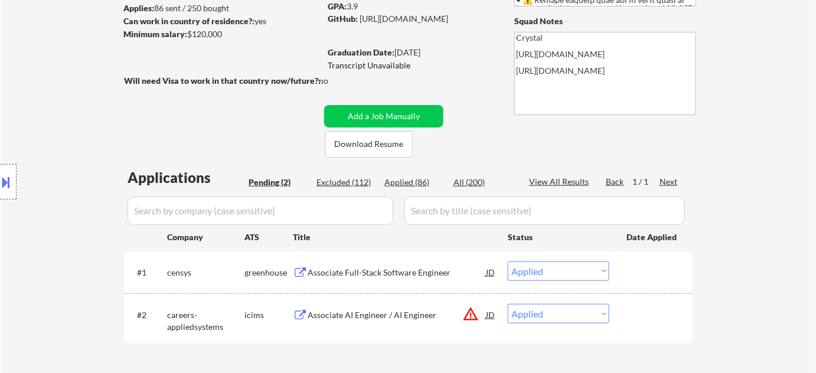
select select ""applied""
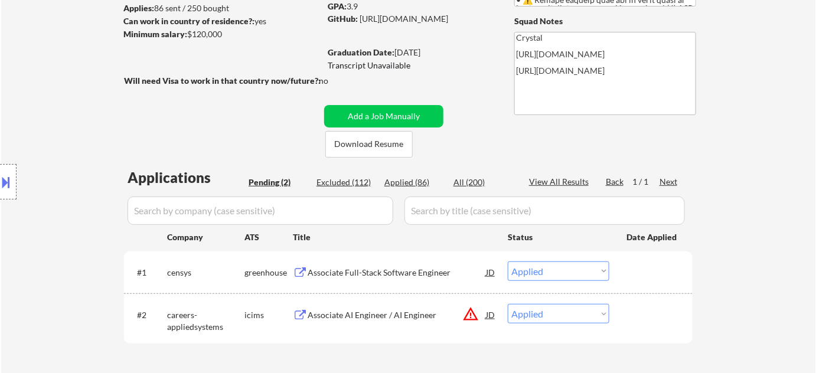
select select ""applied""
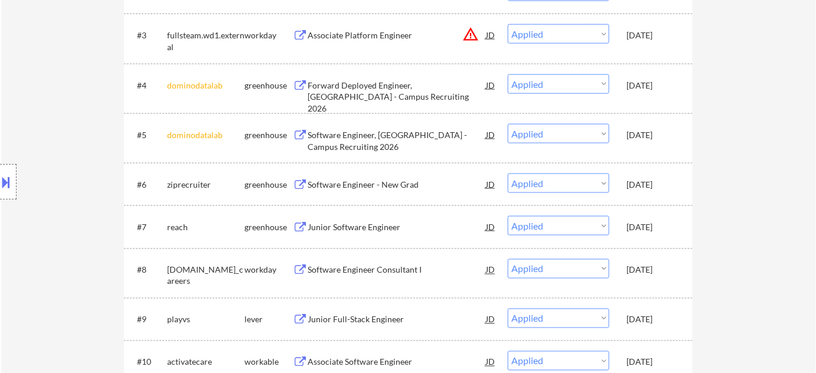
scroll to position [376, 0]
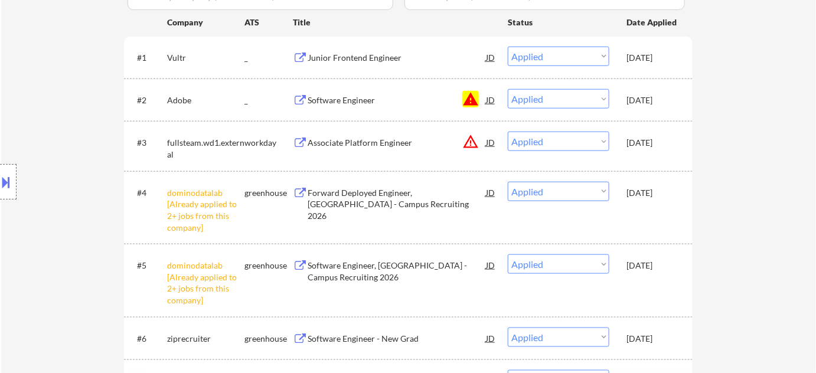
click at [468, 98] on button "warning" at bounding box center [471, 99] width 17 height 17
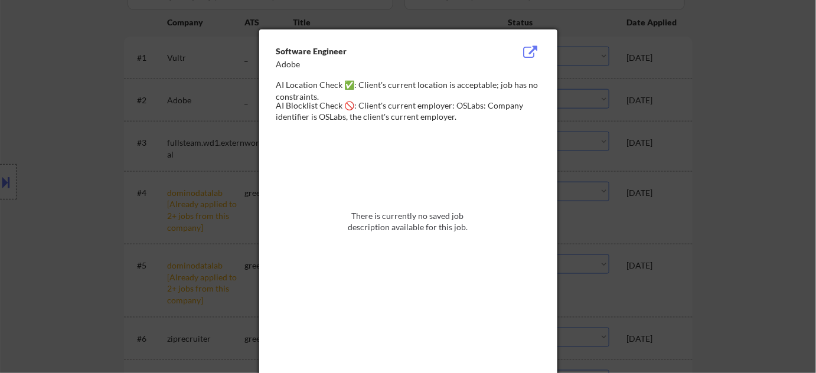
click at [773, 125] on div at bounding box center [408, 186] width 816 height 373
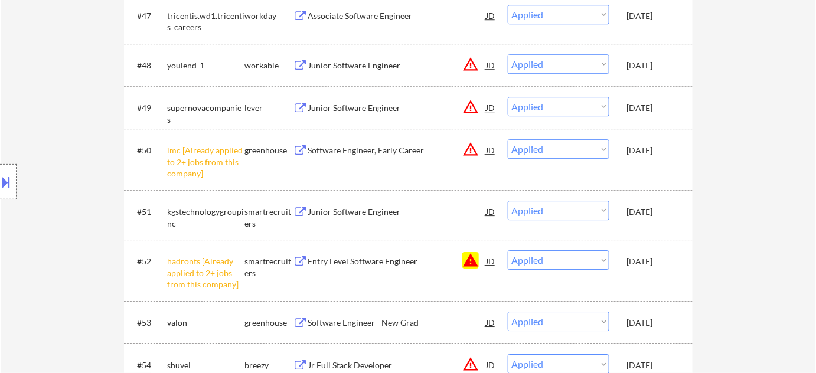
scroll to position [2685, 0]
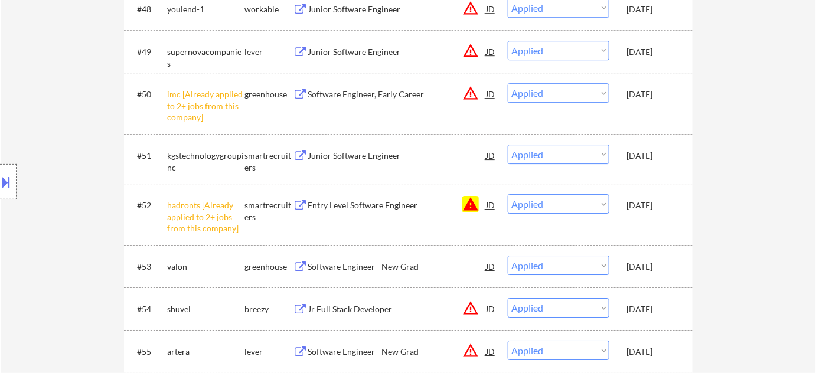
click at [470, 204] on button "warning" at bounding box center [471, 204] width 17 height 17
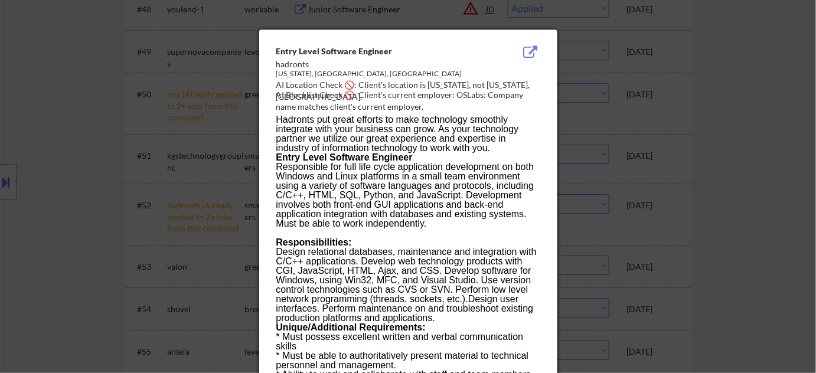
click at [727, 195] on div at bounding box center [408, 186] width 816 height 373
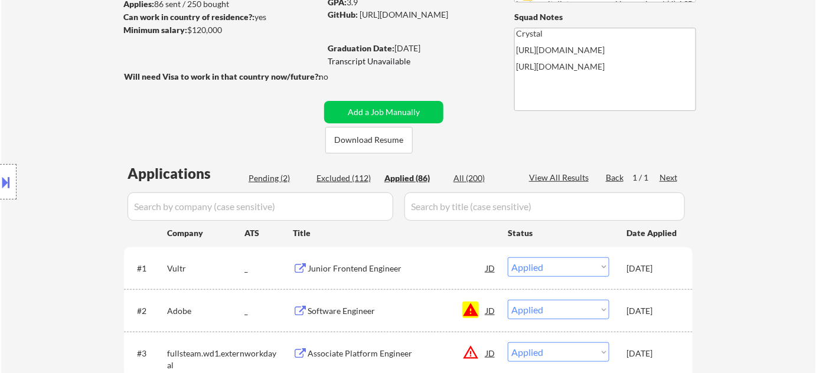
scroll to position [161, 0]
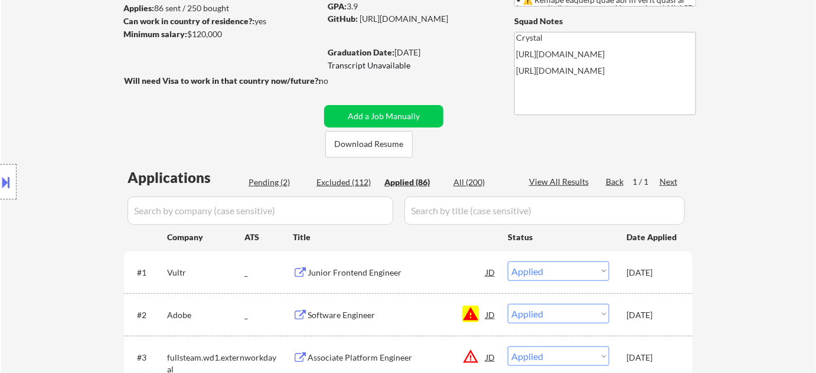
click at [673, 181] on div "Next" at bounding box center [669, 182] width 19 height 12
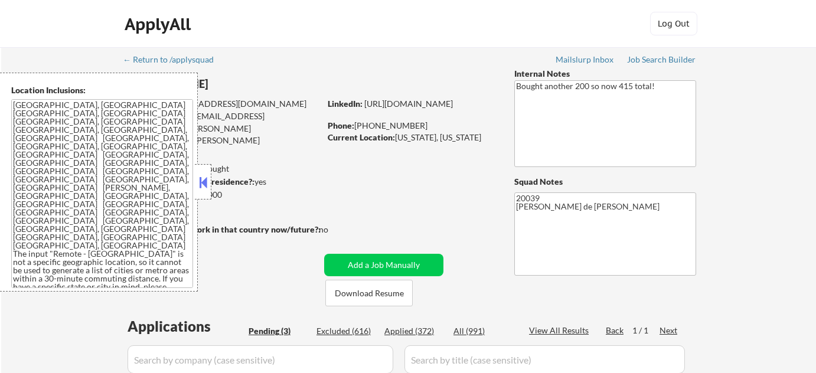
select select ""pending""
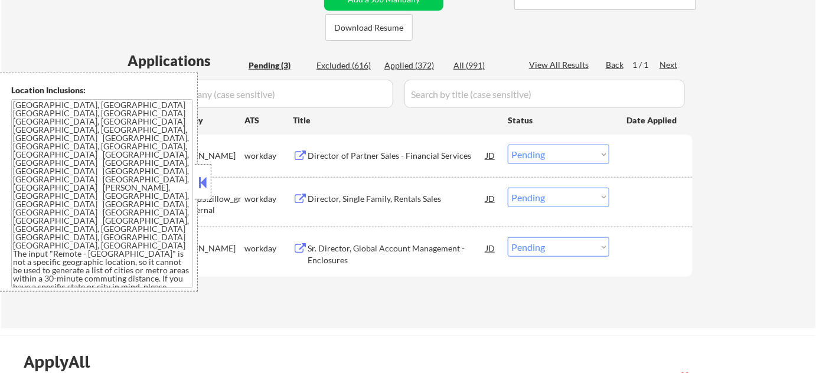
scroll to position [268, 0]
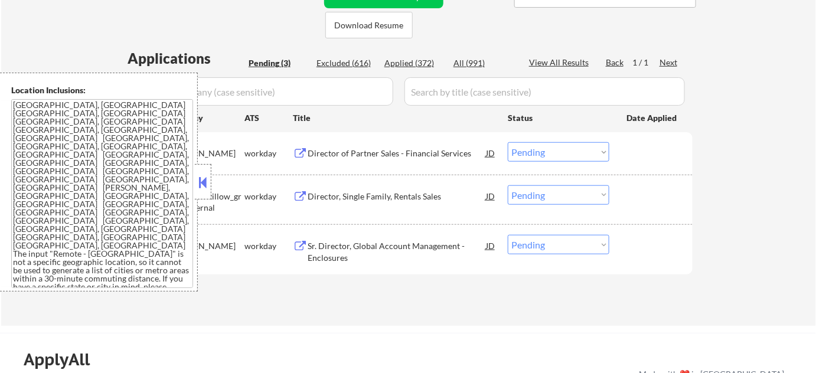
click at [200, 181] on button at bounding box center [203, 183] width 13 height 18
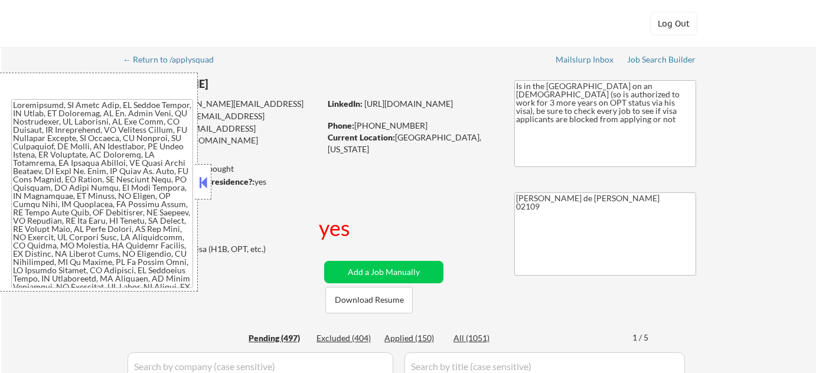
select select ""pending""
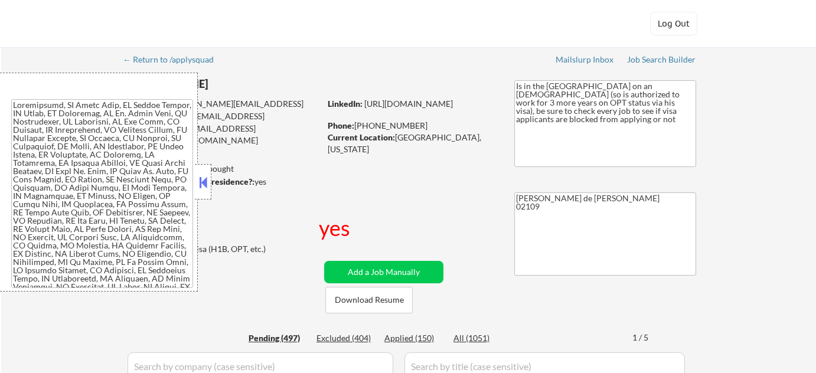
select select ""pending""
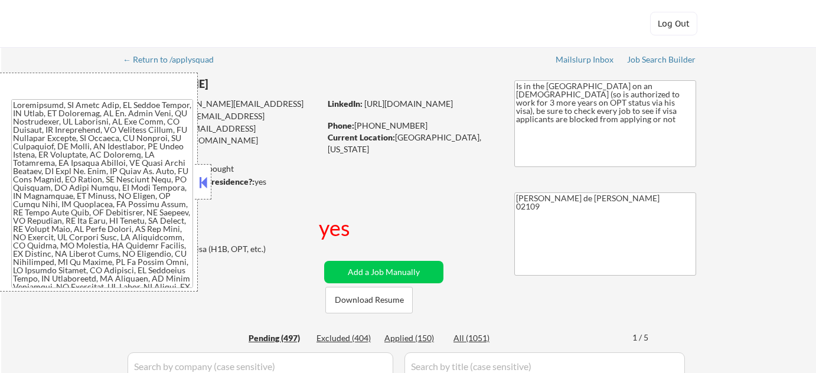
select select ""pending""
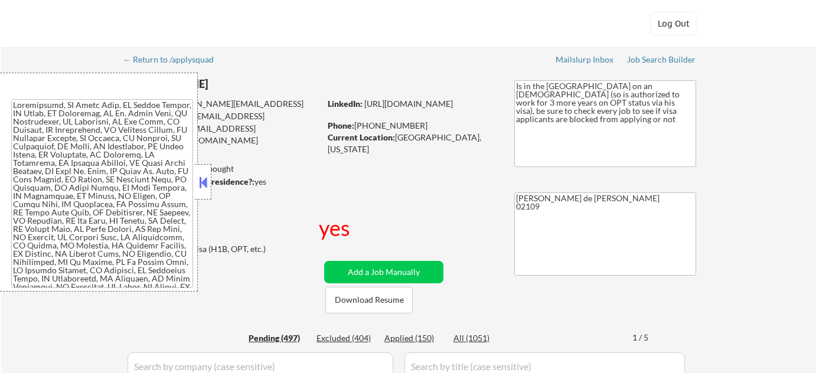
select select ""pending""
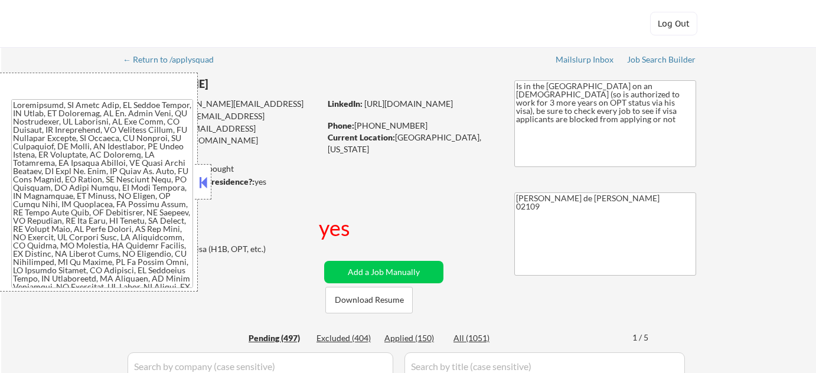
select select ""pending""
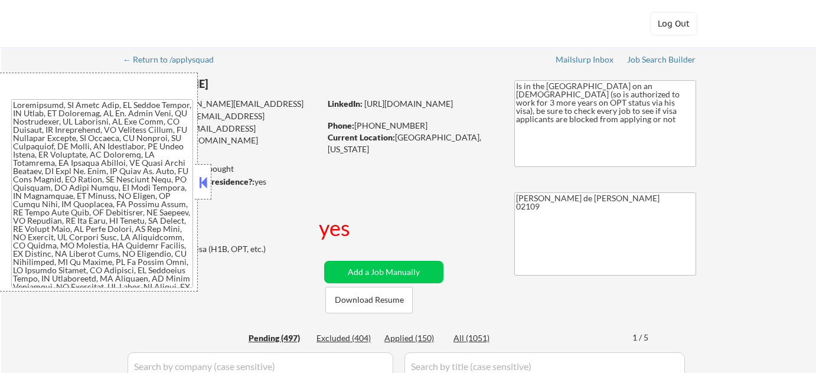
select select ""pending""
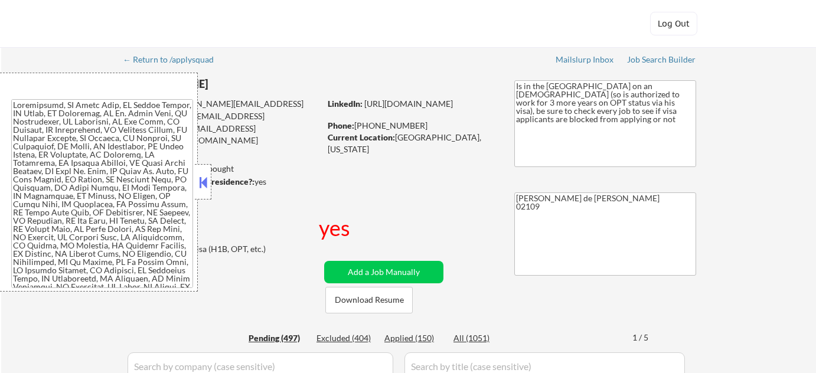
select select ""pending""
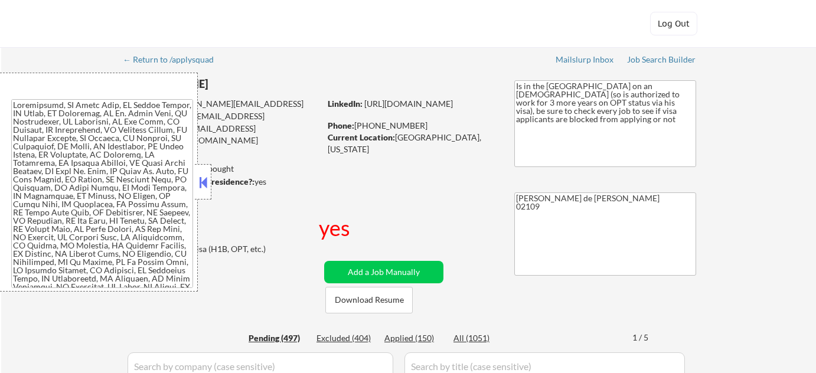
select select ""pending""
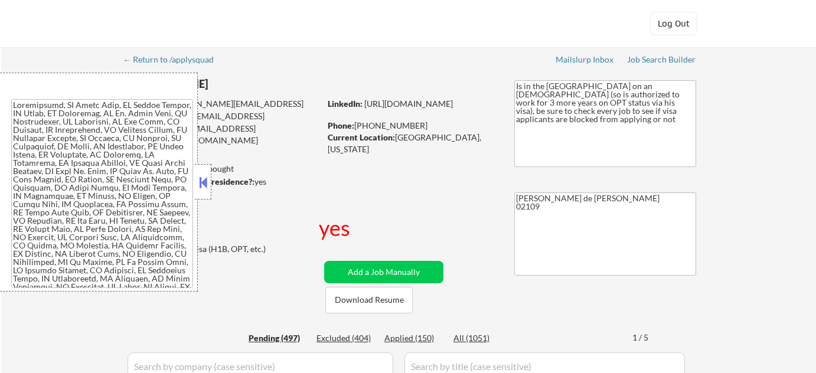
select select ""pending""
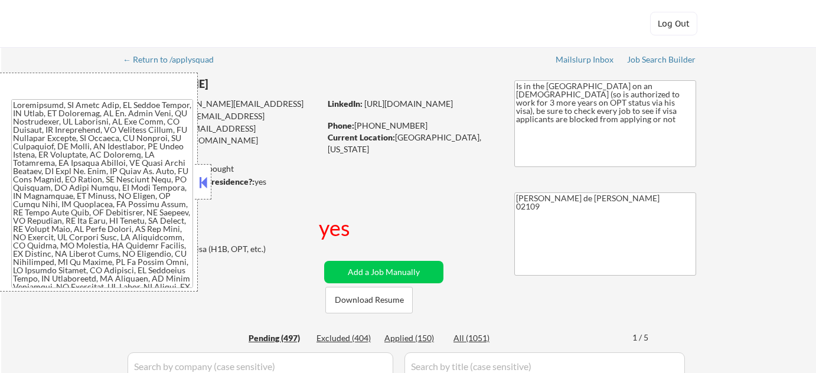
select select ""pending""
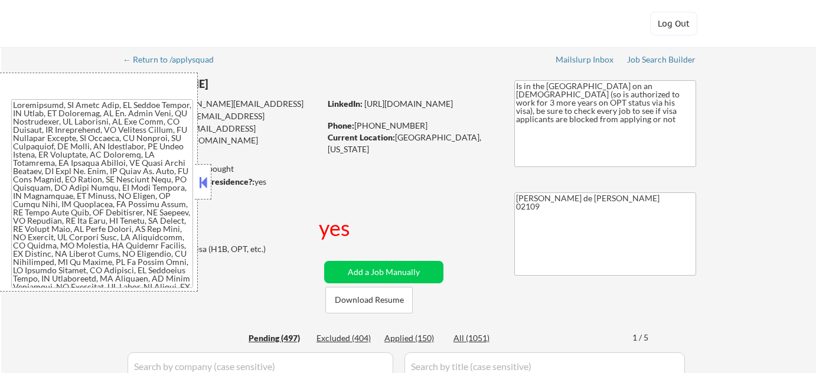
select select ""pending""
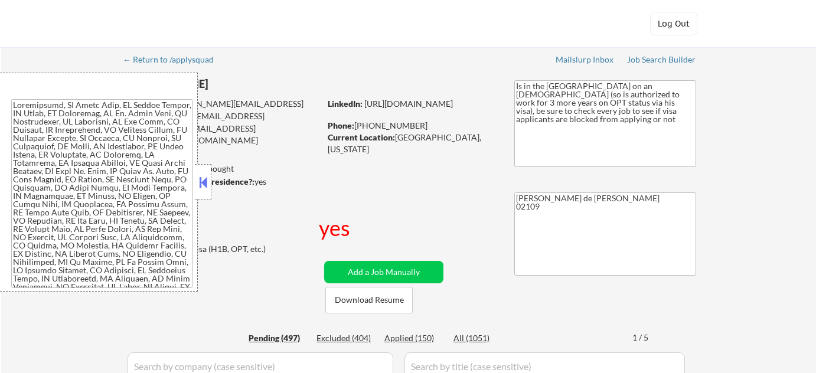
select select ""pending""
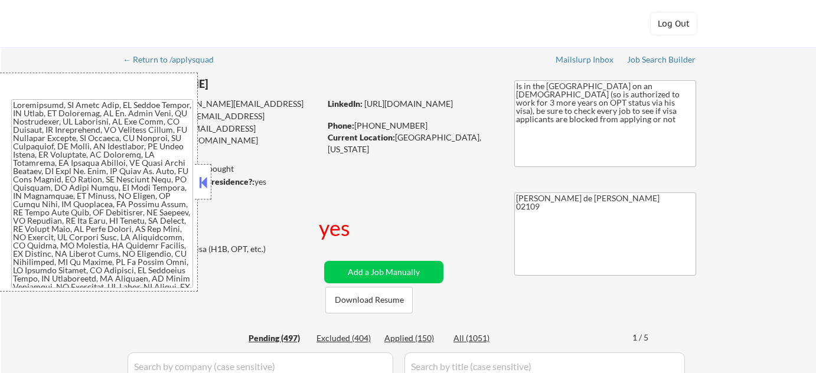
select select ""pending""
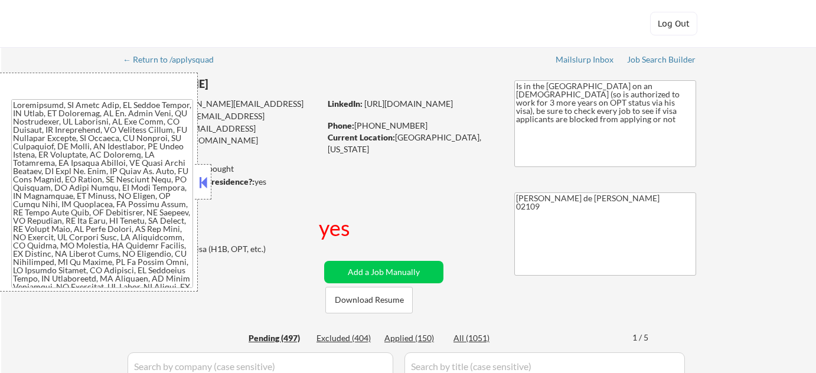
select select ""pending""
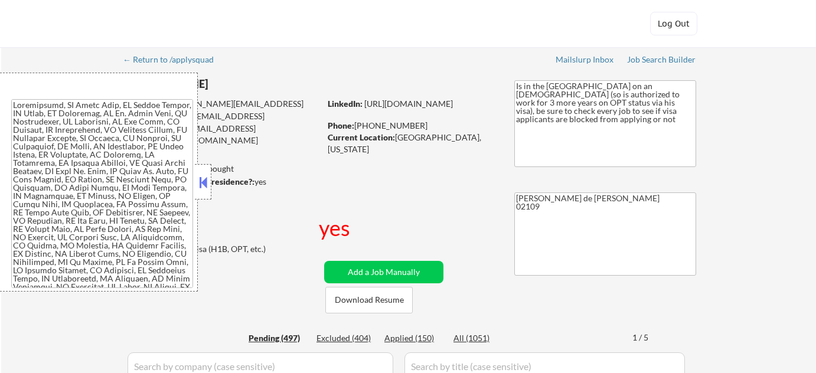
select select ""pending""
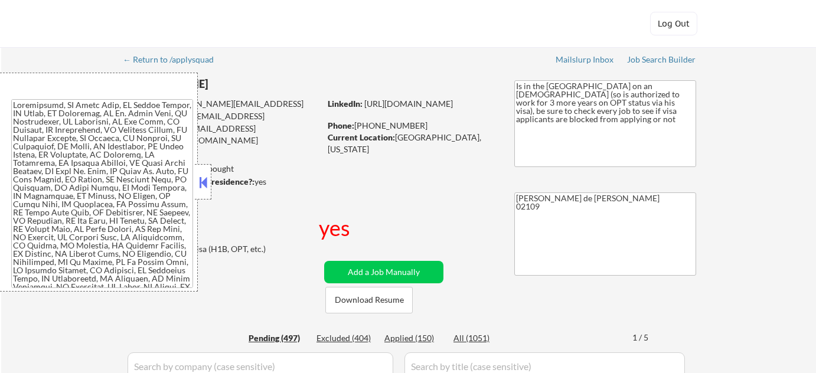
select select ""pending""
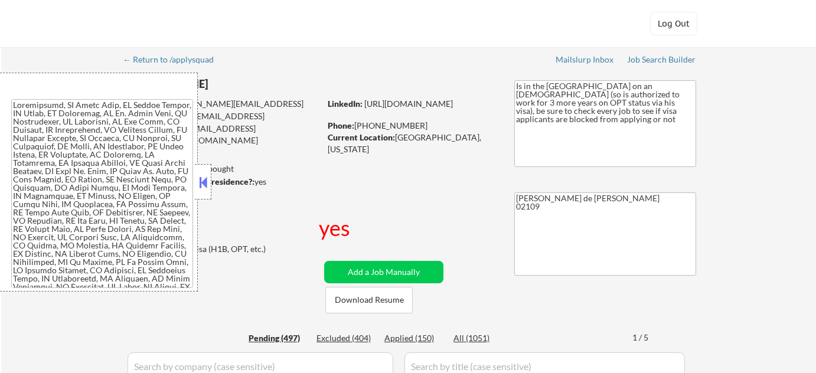
select select ""pending""
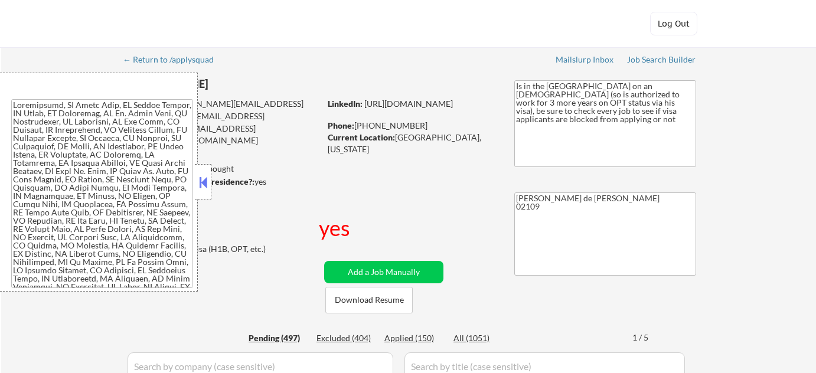
select select ""pending""
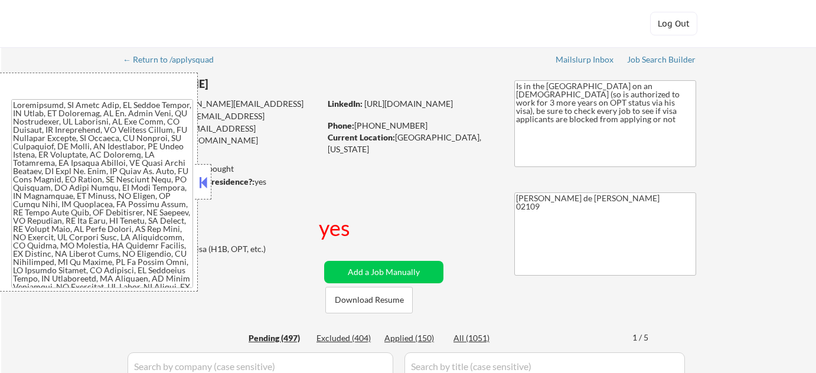
select select ""pending""
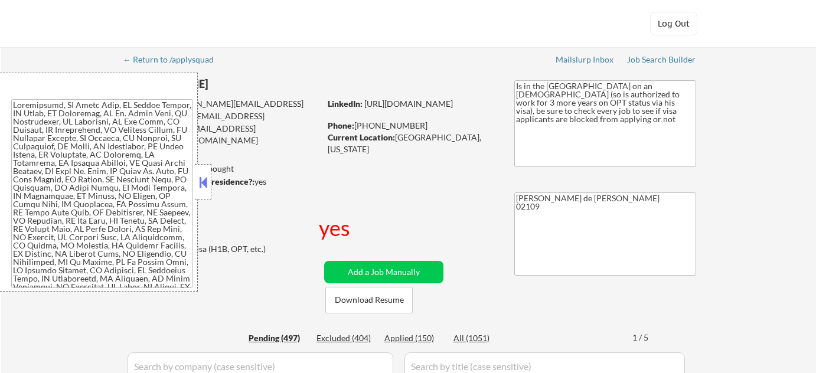
select select ""pending""
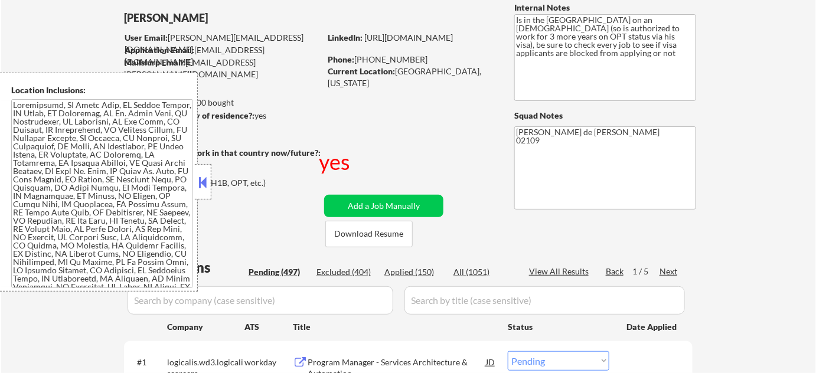
scroll to position [214, 0]
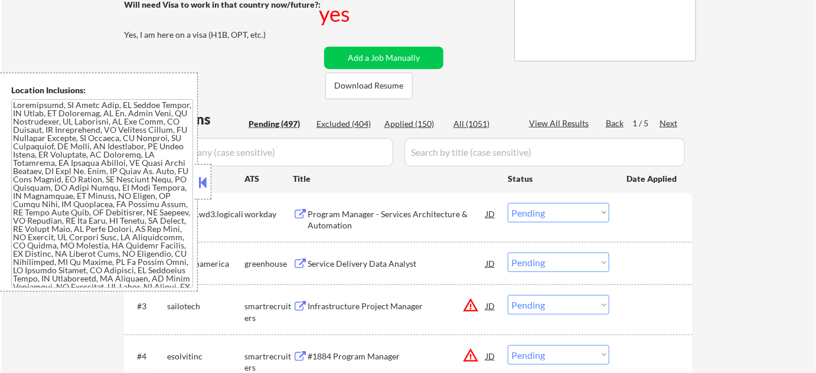
click at [203, 177] on button at bounding box center [203, 183] width 13 height 18
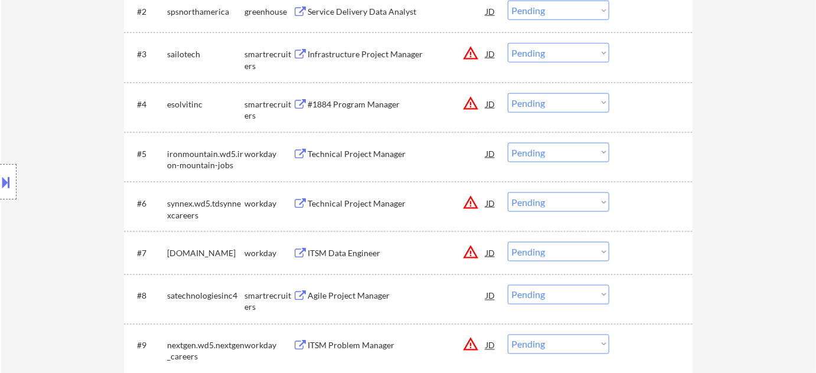
scroll to position [483, 0]
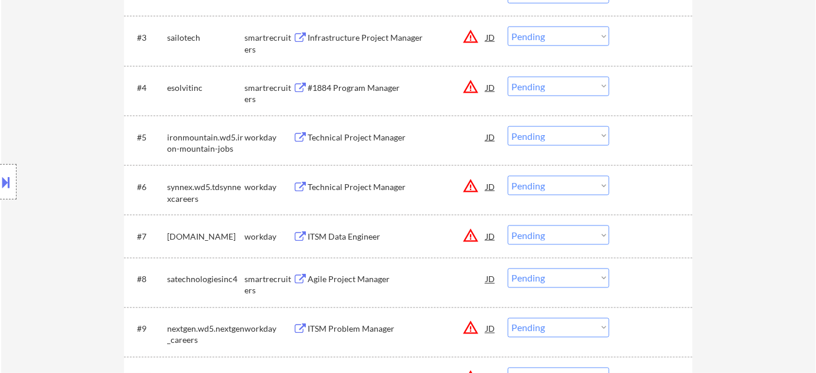
click at [357, 138] on div "Technical Project Manager" at bounding box center [397, 138] width 178 height 12
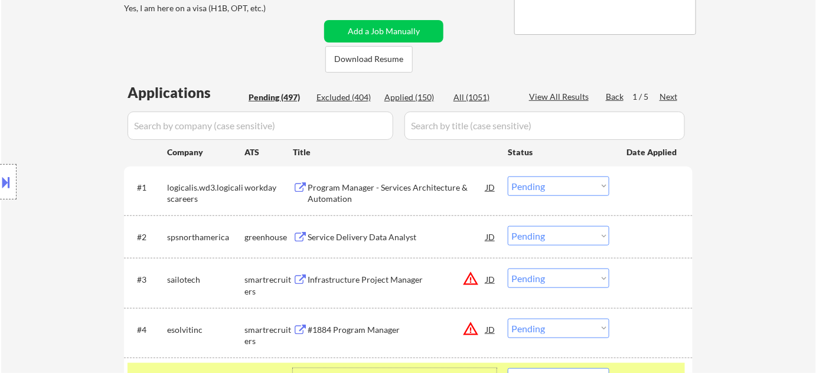
scroll to position [322, 0]
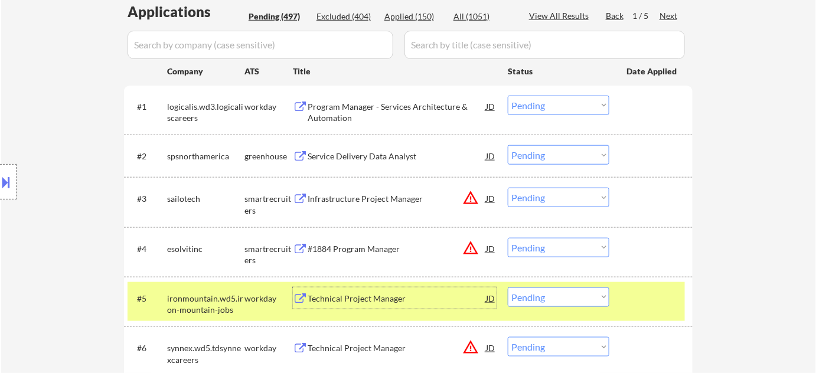
click at [362, 151] on div "Service Delivery Data Analyst" at bounding box center [397, 157] width 178 height 12
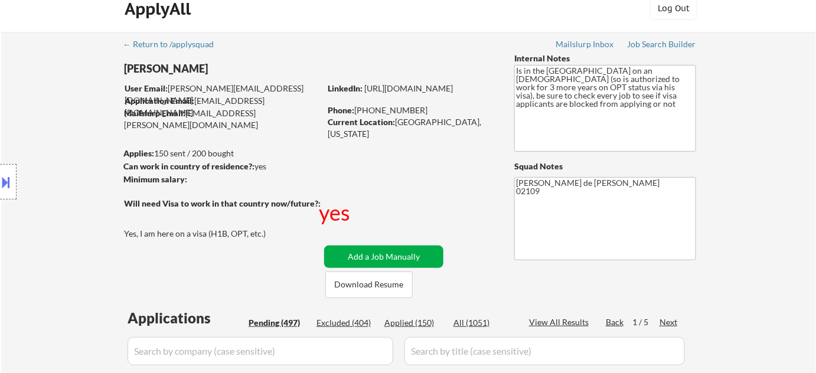
scroll to position [0, 0]
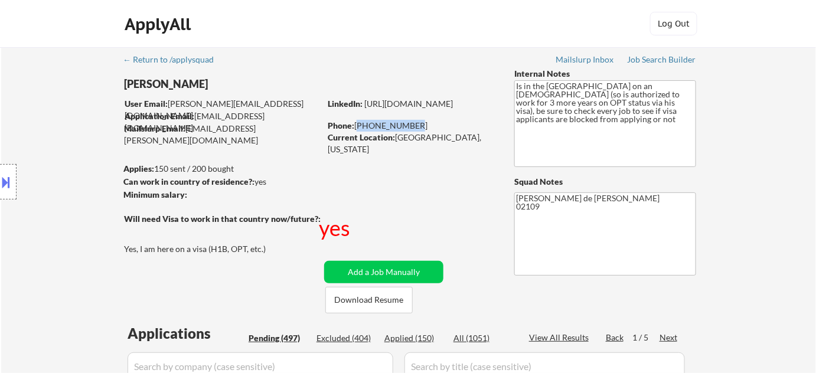
drag, startPoint x: 356, startPoint y: 125, endPoint x: 421, endPoint y: 124, distance: 65.0
click at [421, 124] on div "Phone: 763-313-8241" at bounding box center [411, 126] width 167 height 12
copy div "763-313-8241"
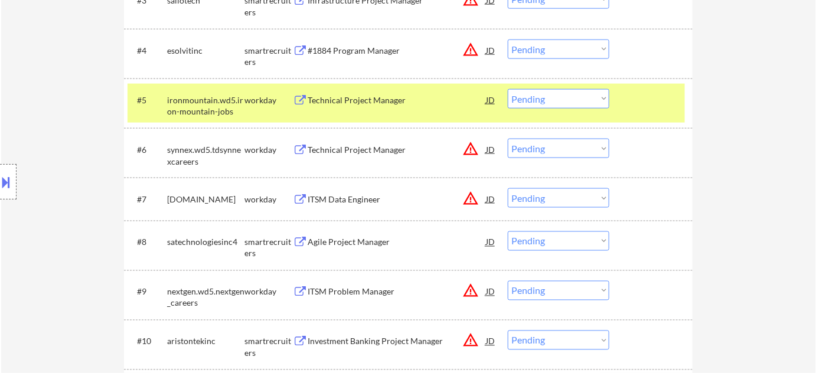
scroll to position [537, 0]
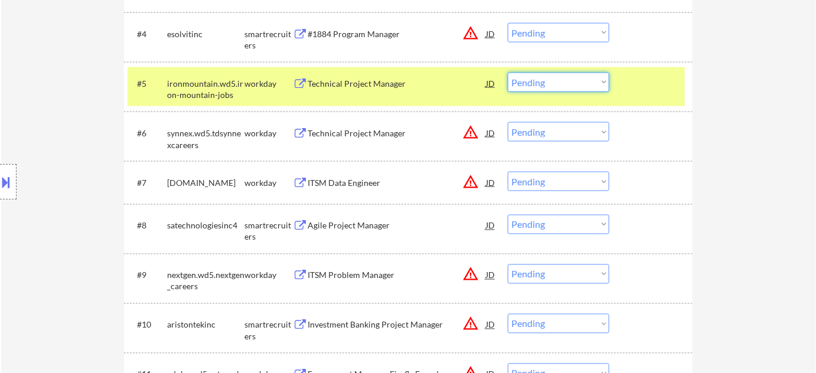
drag, startPoint x: 539, startPoint y: 86, endPoint x: 542, endPoint y: 91, distance: 6.1
click at [539, 86] on select "Choose an option... Pending Applied Excluded (Questions) Excluded (Expired) Exc…" at bounding box center [559, 82] width 102 height 19
click at [508, 73] on select "Choose an option... Pending Applied Excluded (Questions) Excluded (Expired) Exc…" at bounding box center [559, 82] width 102 height 19
select select ""pending""
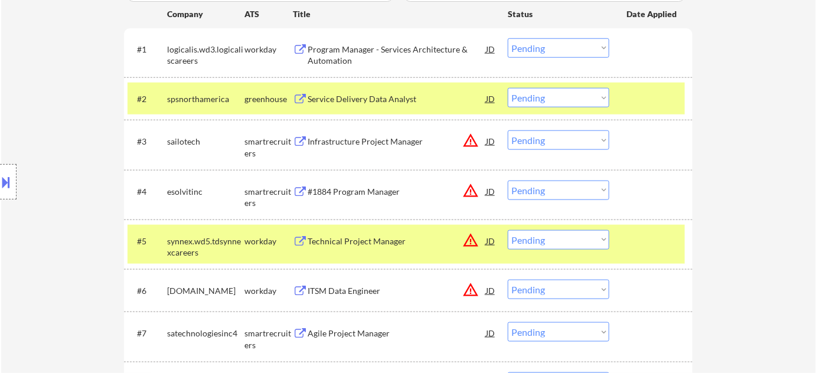
scroll to position [322, 0]
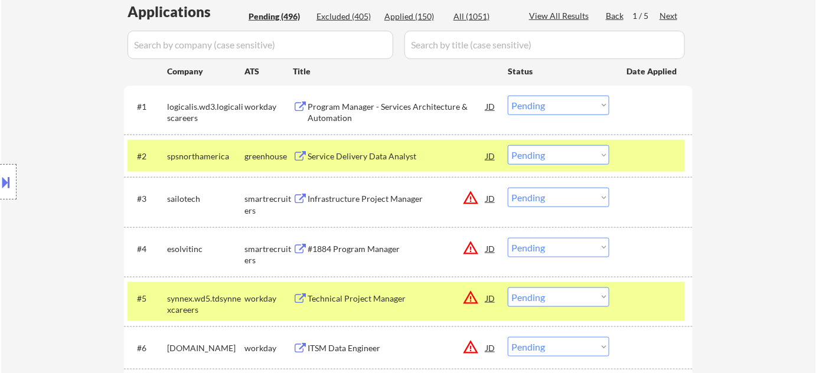
click at [532, 160] on select "Choose an option... Pending Applied Excluded (Questions) Excluded (Expired) Exc…" at bounding box center [559, 154] width 102 height 19
click at [508, 145] on select "Choose an option... Pending Applied Excluded (Questions) Excluded (Expired) Exc…" at bounding box center [559, 154] width 102 height 19
select select ""pending""
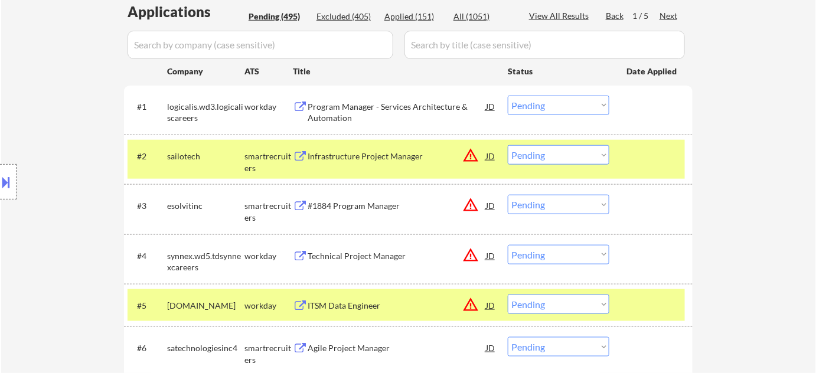
click at [378, 211] on div "#1884 Program Manager" at bounding box center [397, 206] width 178 height 12
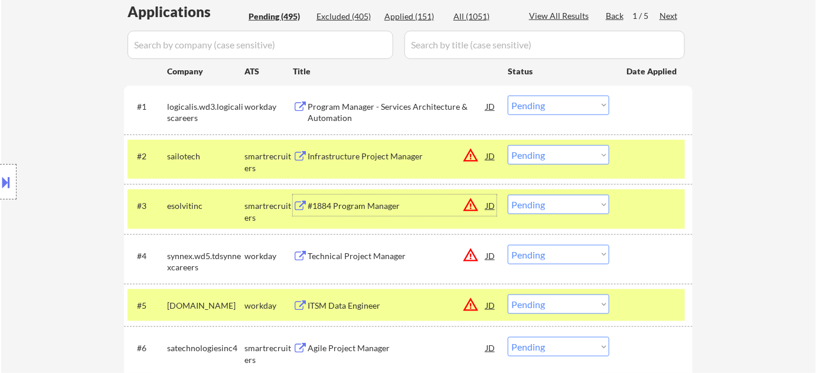
click at [3, 198] on div at bounding box center [8, 181] width 17 height 35
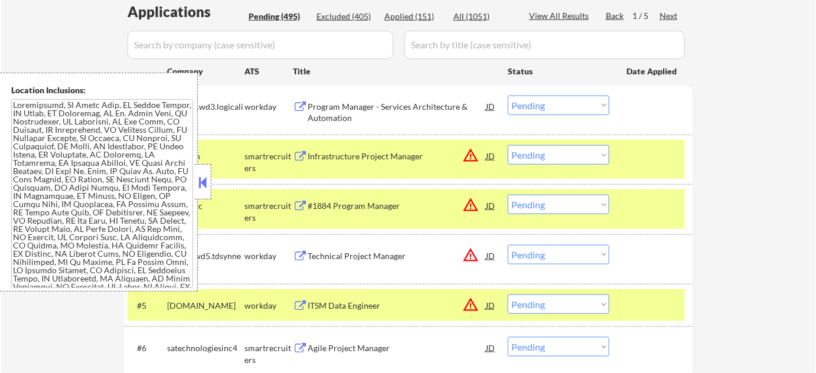
scroll to position [2533, 0]
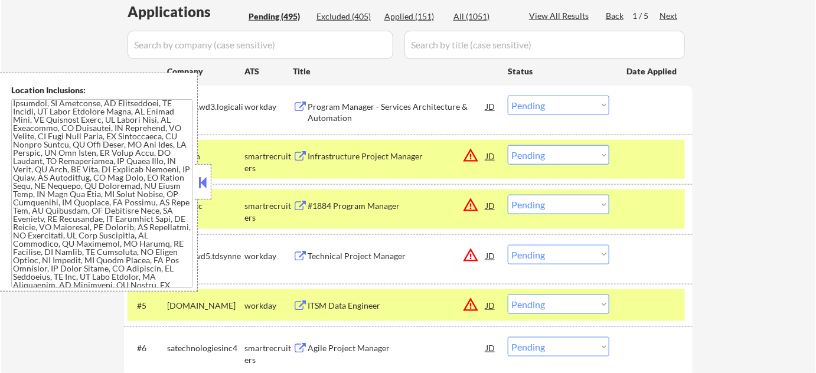
click at [208, 178] on button at bounding box center [203, 183] width 13 height 18
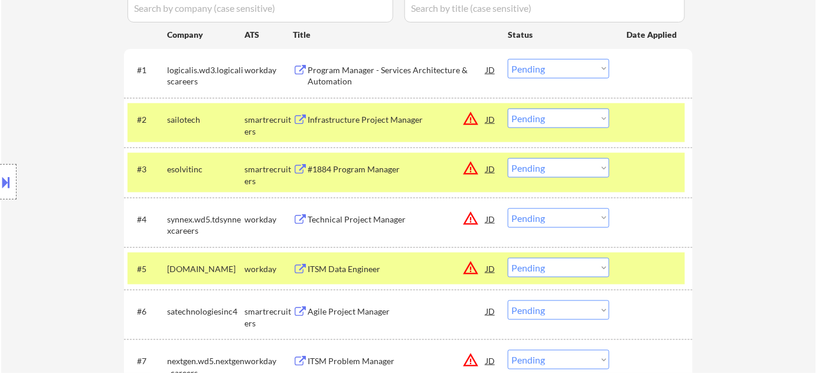
scroll to position [376, 0]
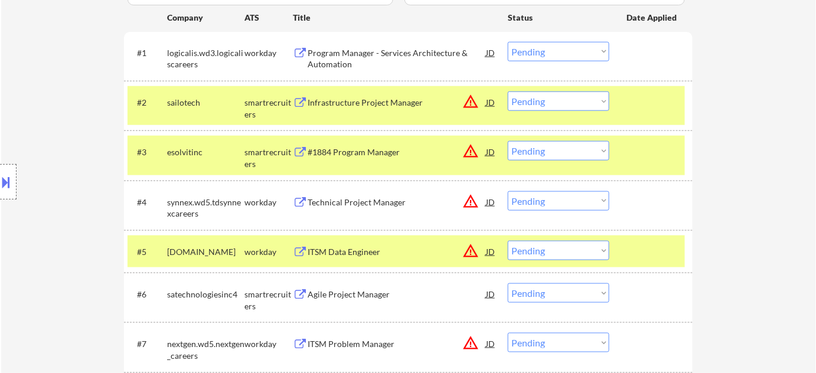
click at [534, 148] on select "Choose an option... Pending Applied Excluded (Questions) Excluded (Expired) Exc…" at bounding box center [559, 150] width 102 height 19
click at [508, 141] on select "Choose an option... Pending Applied Excluded (Questions) Excluded (Expired) Exc…" at bounding box center [559, 150] width 102 height 19
select select ""pending""
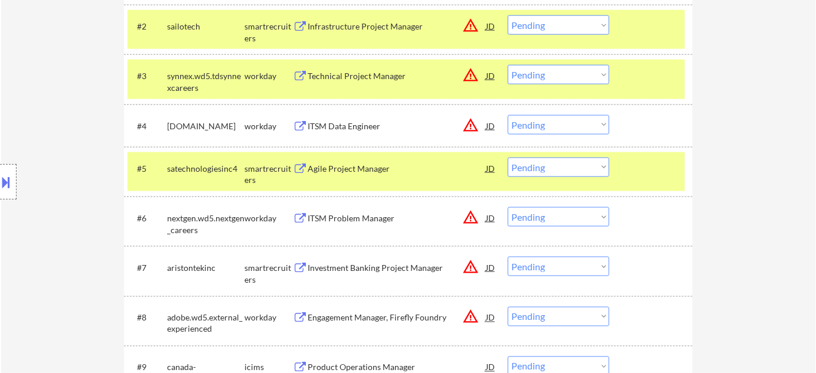
scroll to position [483, 0]
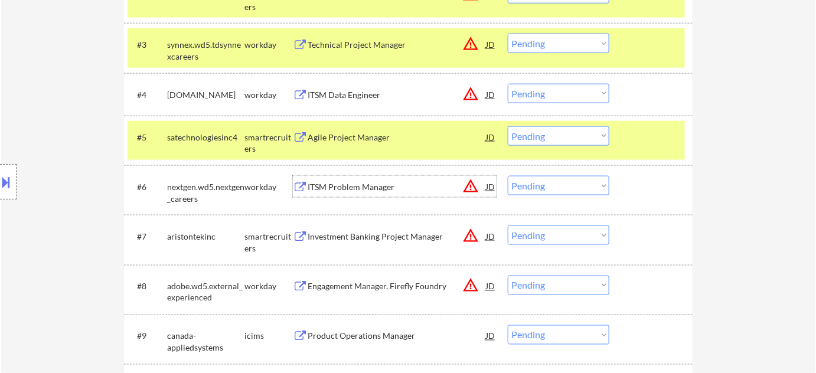
click at [367, 184] on div "ITSM Problem Manager" at bounding box center [397, 187] width 178 height 12
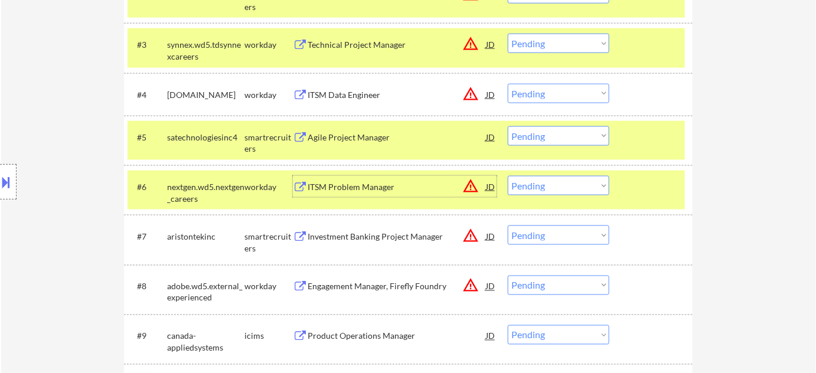
scroll to position [537, 0]
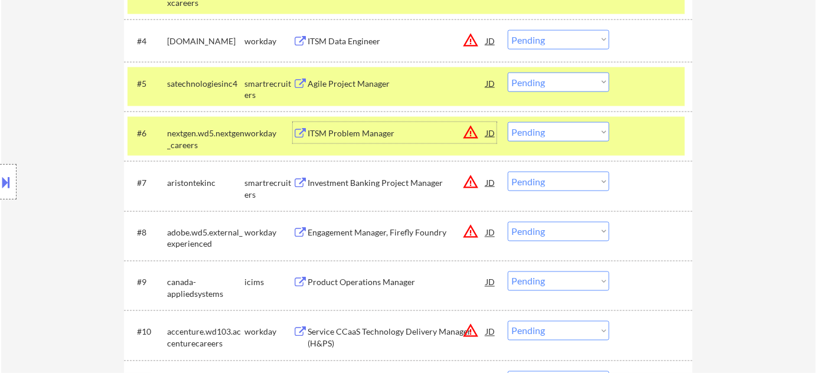
click at [378, 186] on div "Investment Banking Project Manager" at bounding box center [397, 183] width 178 height 12
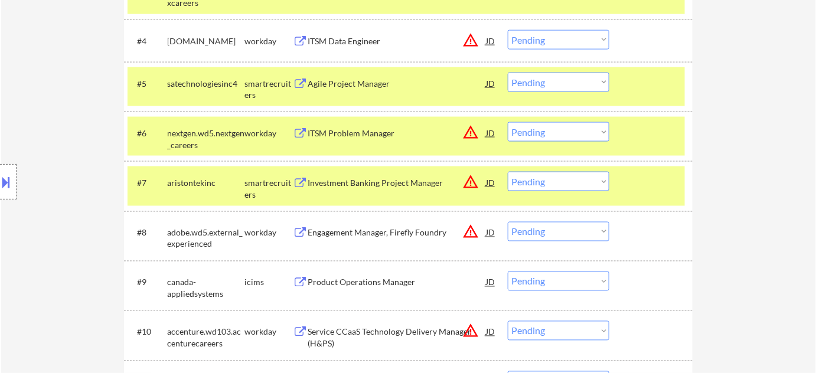
click at [7, 188] on button at bounding box center [6, 182] width 13 height 19
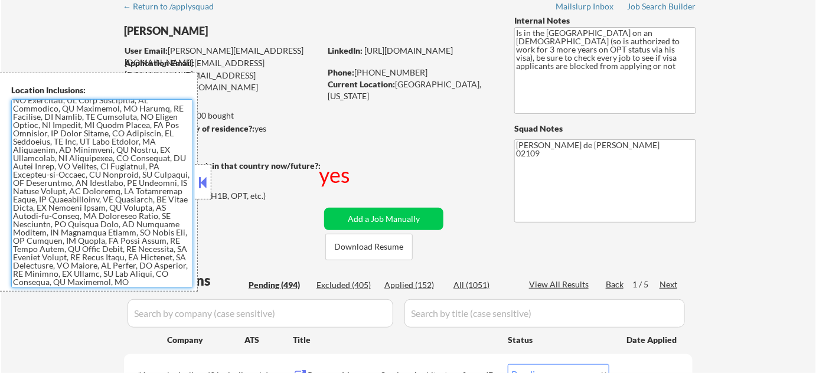
scroll to position [0, 0]
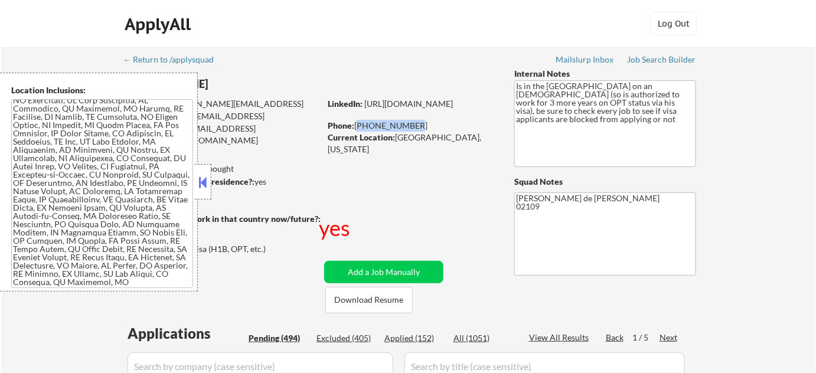
drag, startPoint x: 356, startPoint y: 126, endPoint x: 421, endPoint y: 124, distance: 65.0
click at [421, 124] on div "Phone: 763-313-8241" at bounding box center [411, 126] width 167 height 12
copy div "763-313-8241"
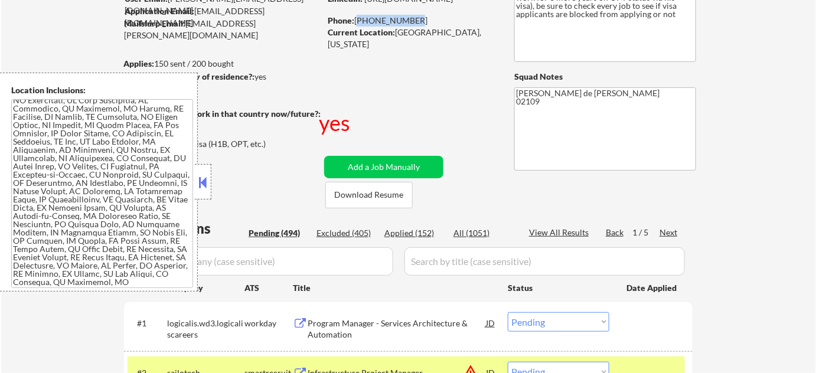
scroll to position [161, 0]
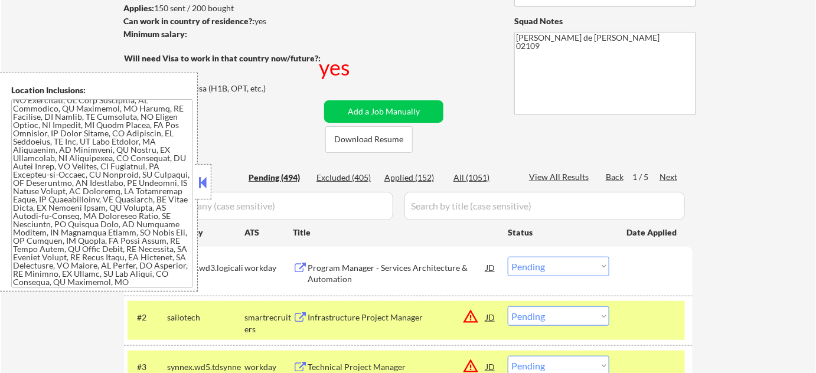
click at [209, 172] on div at bounding box center [203, 181] width 17 height 35
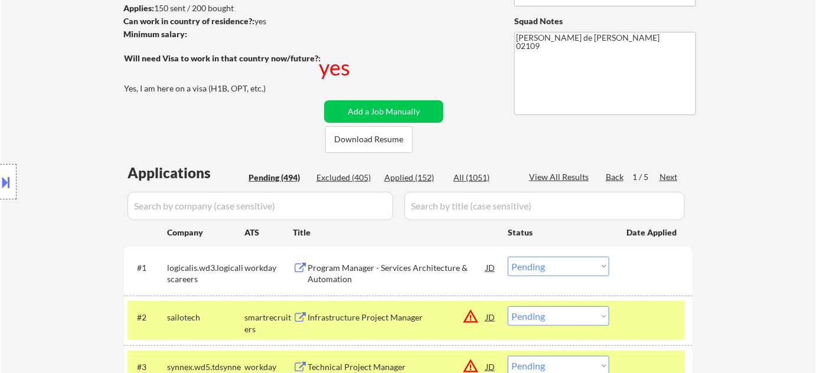
scroll to position [483, 0]
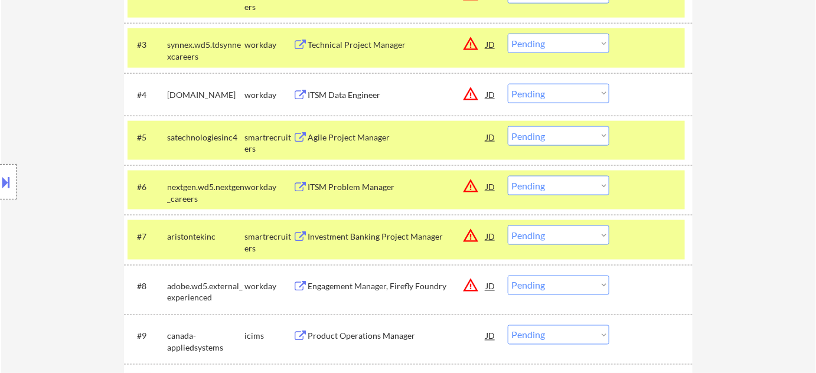
click at [554, 194] on select "Choose an option... Pending Applied Excluded (Questions) Excluded (Expired) Exc…" at bounding box center [559, 185] width 102 height 19
click at [508, 176] on select "Choose an option... Pending Applied Excluded (Questions) Excluded (Expired) Exc…" at bounding box center [559, 185] width 102 height 19
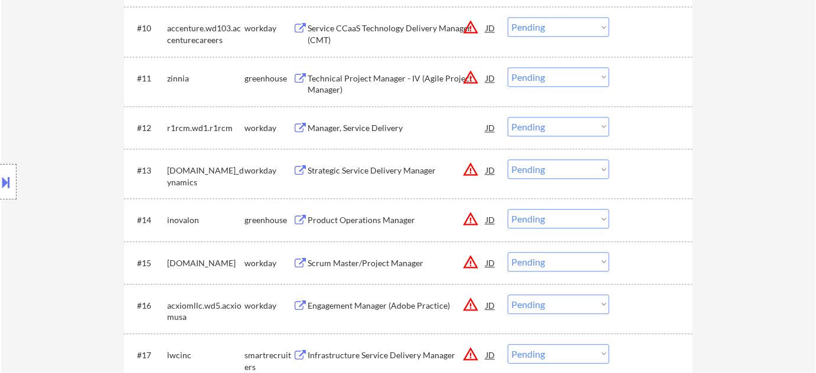
scroll to position [859, 0]
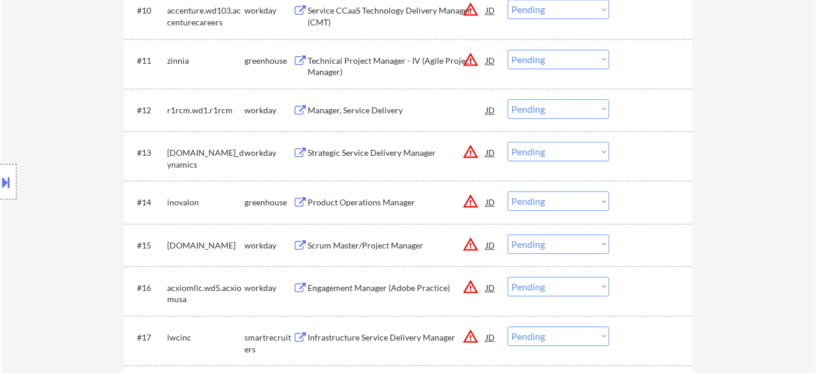
click at [361, 201] on div "Product Operations Manager" at bounding box center [397, 203] width 178 height 12
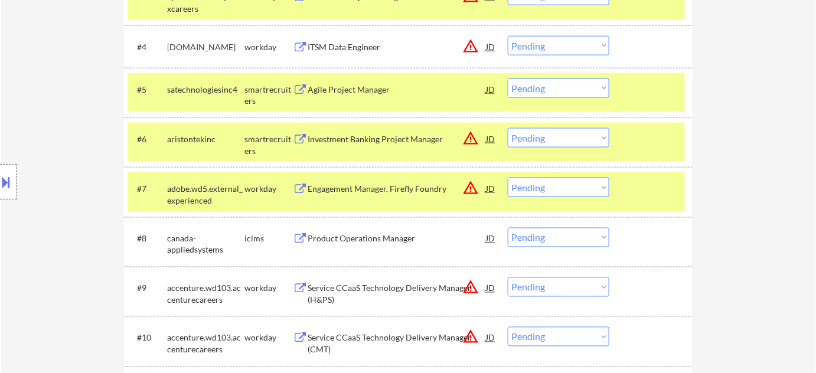
scroll to position [537, 0]
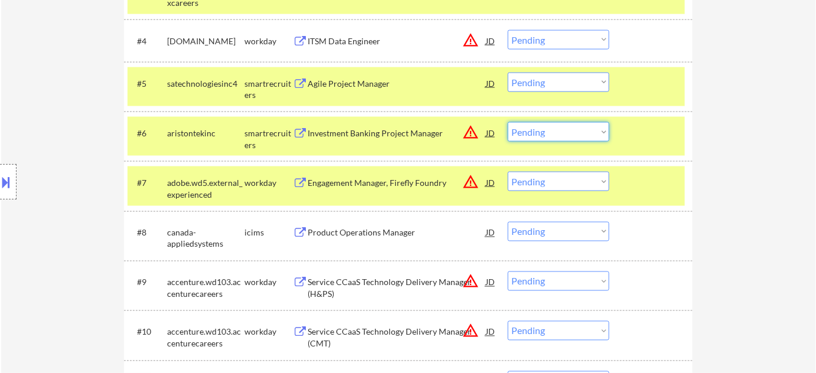
click at [532, 139] on select "Choose an option... Pending Applied Excluded (Questions) Excluded (Expired) Exc…" at bounding box center [559, 131] width 102 height 19
click at [508, 122] on select "Choose an option... Pending Applied Excluded (Questions) Excluded (Expired) Exc…" at bounding box center [559, 131] width 102 height 19
select select ""pending""
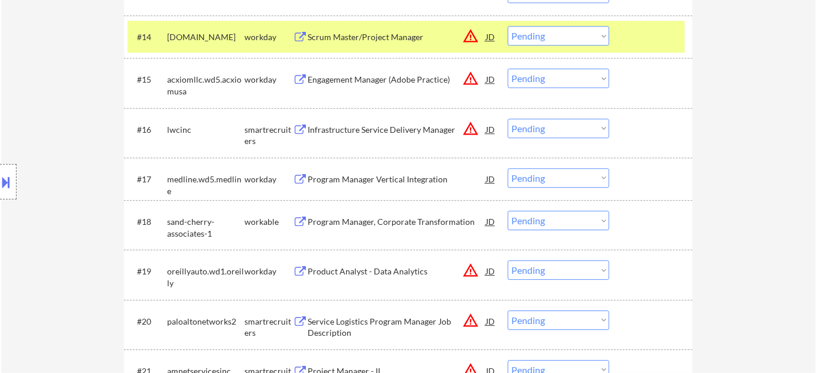
scroll to position [1074, 0]
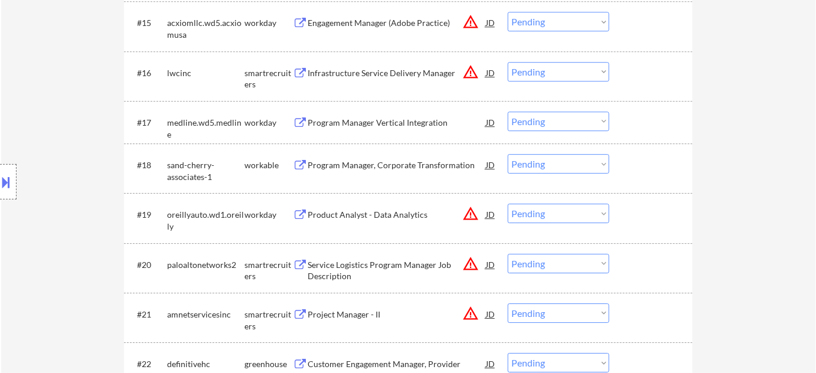
click at [5, 165] on div at bounding box center [8, 181] width 17 height 35
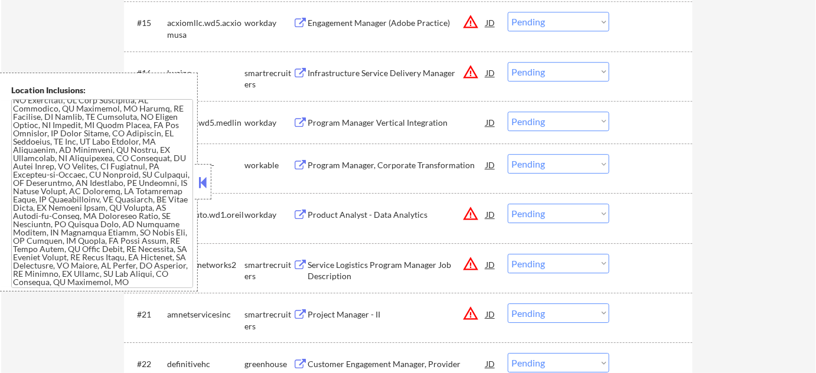
click at [204, 174] on button at bounding box center [203, 183] width 13 height 18
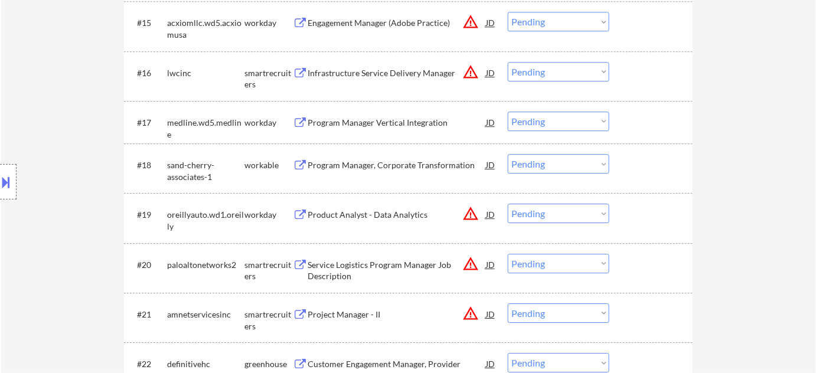
click at [1, 187] on button at bounding box center [6, 182] width 13 height 19
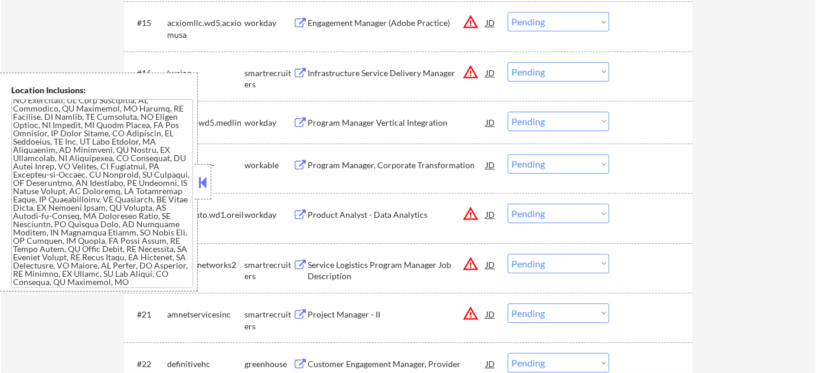
scroll to position [1912, 0]
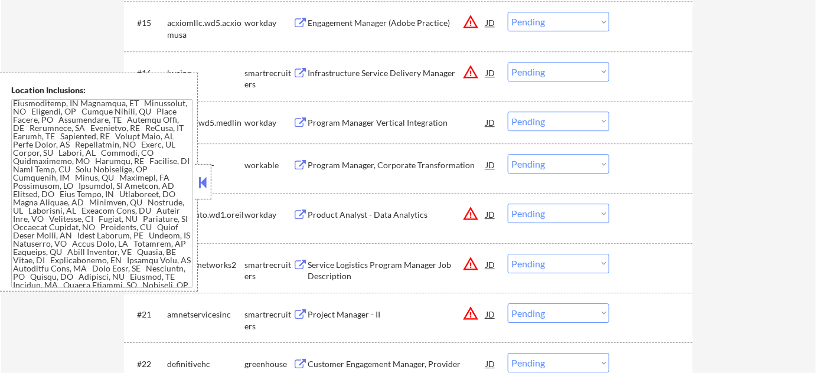
click at [202, 182] on button at bounding box center [203, 183] width 13 height 18
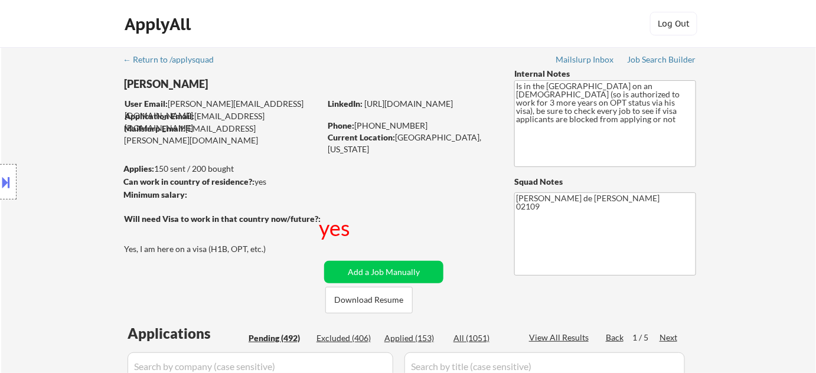
scroll to position [825, 0]
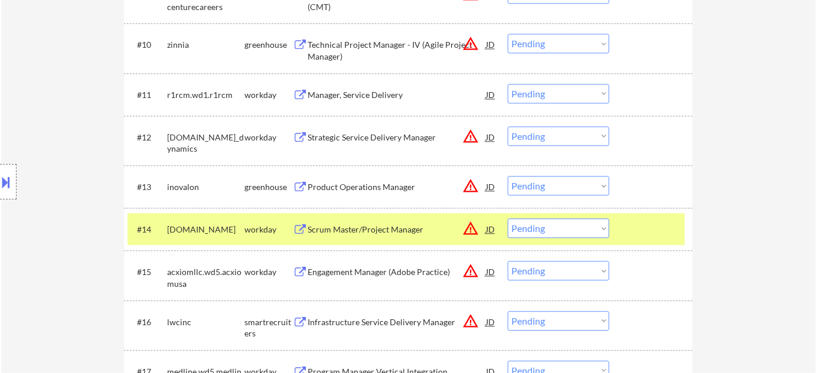
click at [539, 191] on select "Choose an option... Pending Applied Excluded (Questions) Excluded (Expired) Exc…" at bounding box center [559, 185] width 102 height 19
click at [508, 176] on select "Choose an option... Pending Applied Excluded (Questions) Excluded (Expired) Exc…" at bounding box center [559, 185] width 102 height 19
select select ""pending""
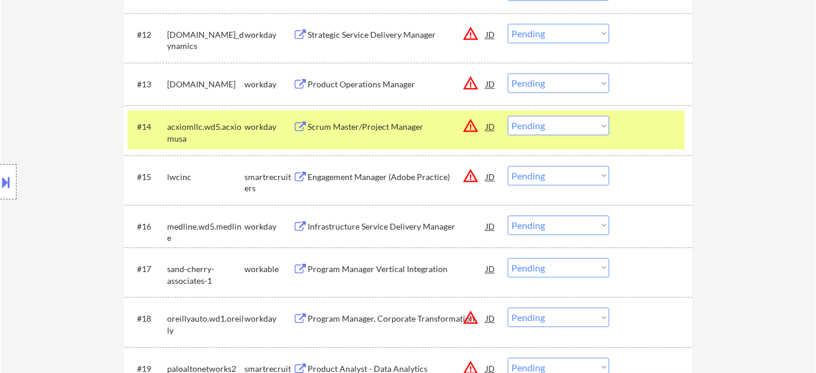
scroll to position [932, 0]
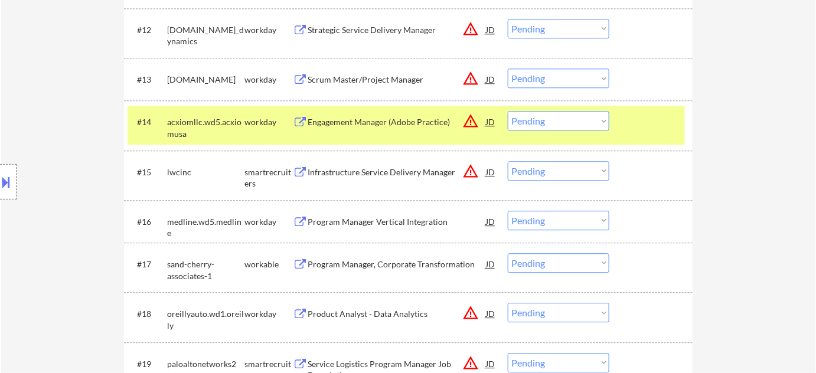
click at [405, 167] on div "Infrastructure Service Delivery Manager" at bounding box center [397, 173] width 178 height 12
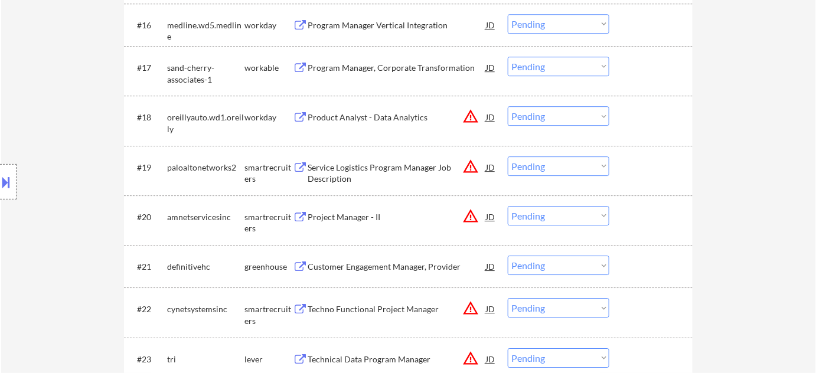
scroll to position [1147, 0]
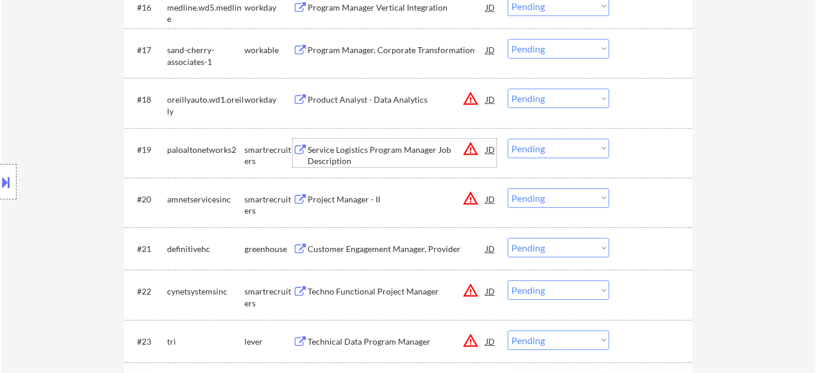
click at [325, 152] on div "Service Logistics Program Manager Job Description" at bounding box center [397, 155] width 178 height 23
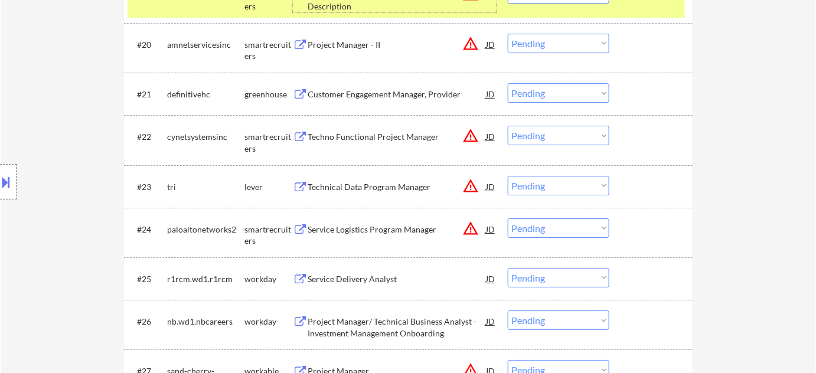
scroll to position [1308, 0]
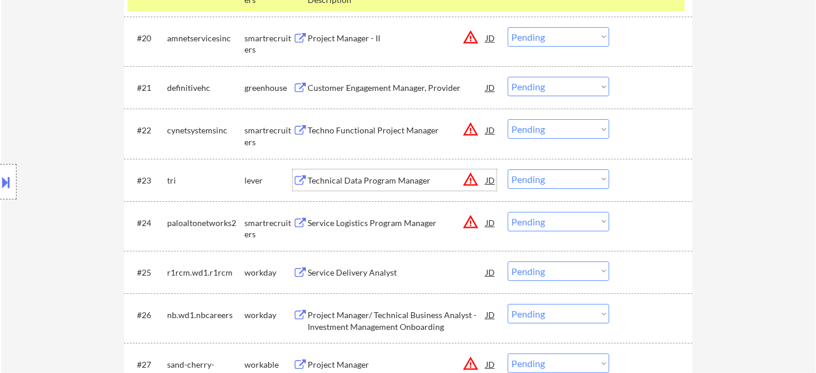
click at [375, 186] on div "Technical Data Program Manager" at bounding box center [397, 181] width 178 height 12
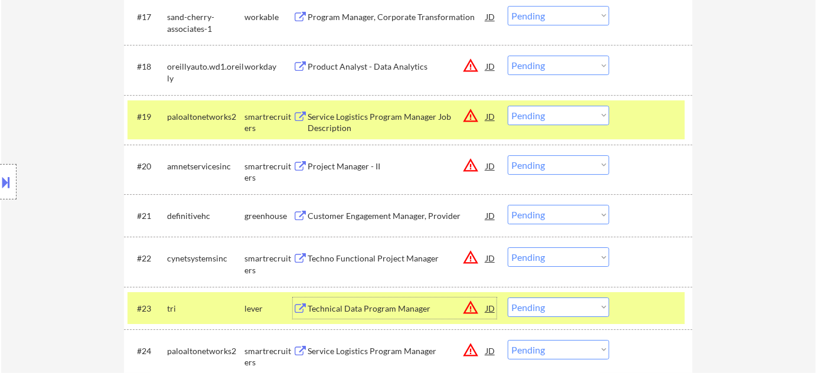
scroll to position [1147, 0]
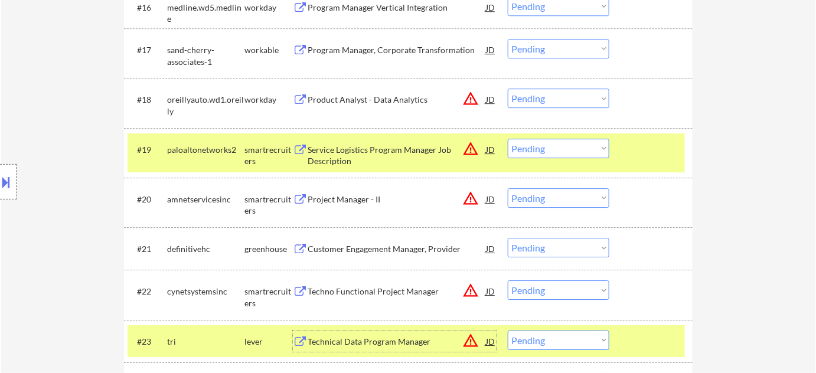
drag, startPoint x: 545, startPoint y: 141, endPoint x: 548, endPoint y: 155, distance: 15.2
click at [545, 141] on select "Choose an option... Pending Applied Excluded (Questions) Excluded (Expired) Exc…" at bounding box center [559, 148] width 102 height 19
click at [508, 139] on select "Choose an option... Pending Applied Excluded (Questions) Excluded (Expired) Exc…" at bounding box center [559, 148] width 102 height 19
select select ""pending""
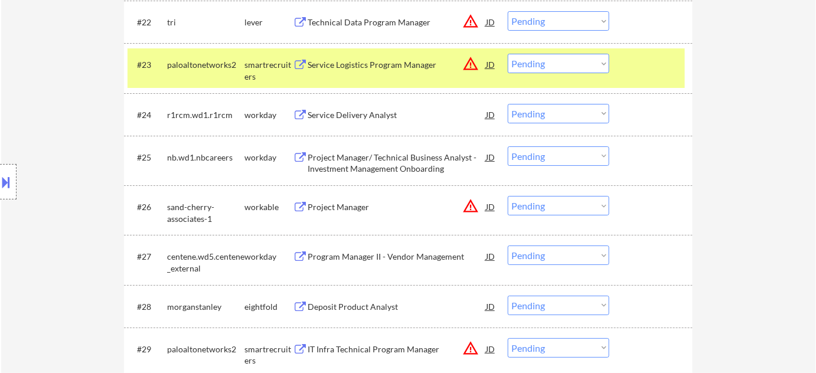
scroll to position [1415, 0]
click at [528, 68] on select "Choose an option... Pending Applied Excluded (Questions) Excluded (Expired) Exc…" at bounding box center [559, 63] width 102 height 19
drag, startPoint x: 728, startPoint y: 140, endPoint x: 693, endPoint y: 116, distance: 42.4
click at [546, 67] on select "Choose an option... Pending Applied Excluded (Questions) Excluded (Expired) Exc…" at bounding box center [559, 63] width 102 height 19
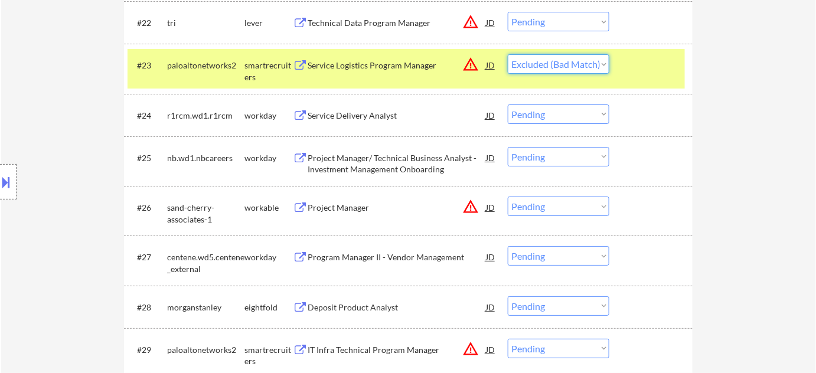
click at [508, 54] on select "Choose an option... Pending Applied Excluded (Questions) Excluded (Expired) Exc…" at bounding box center [559, 63] width 102 height 19
select select ""pending""
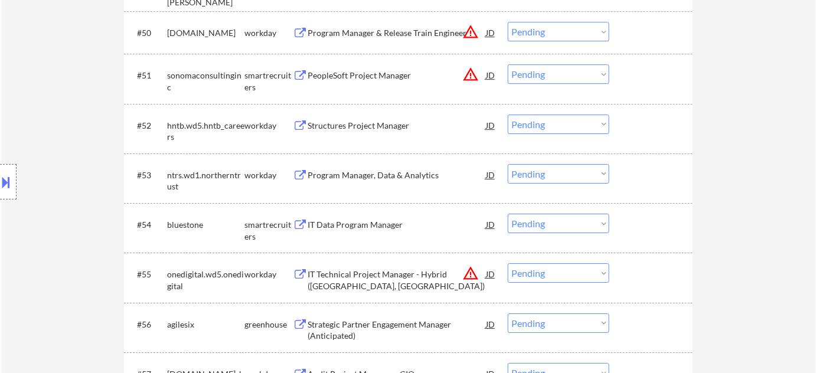
scroll to position [2758, 0]
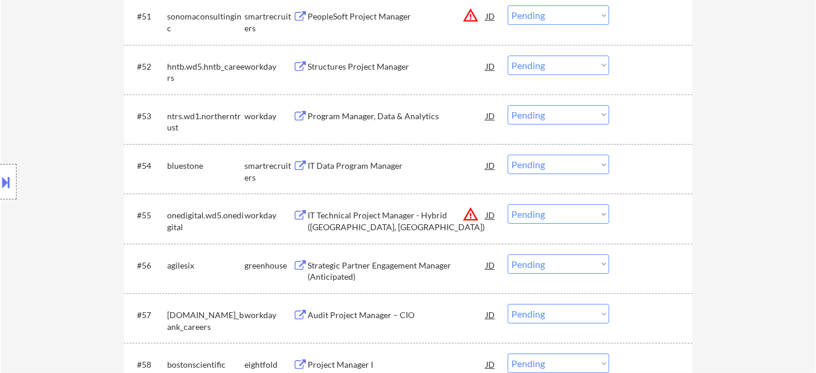
click at [8, 191] on button at bounding box center [6, 182] width 13 height 19
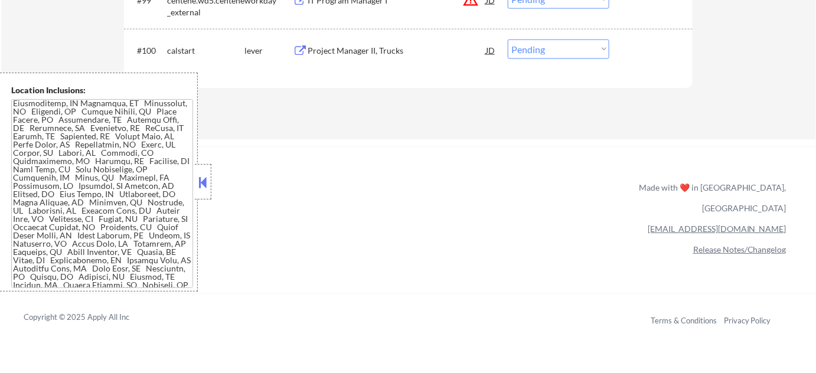
scroll to position [1391, 0]
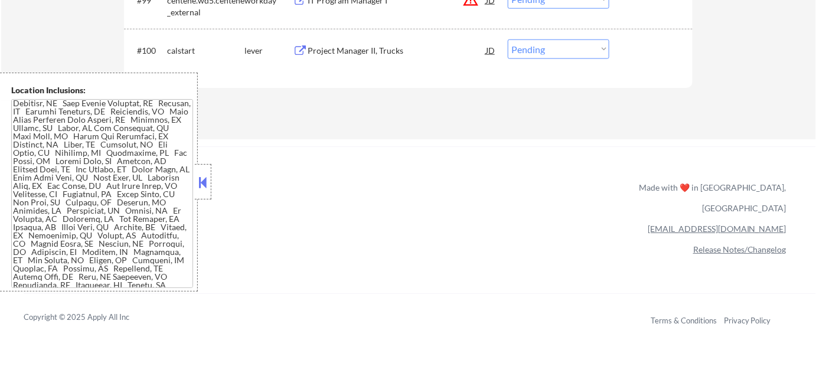
click at [204, 178] on button at bounding box center [203, 183] width 13 height 18
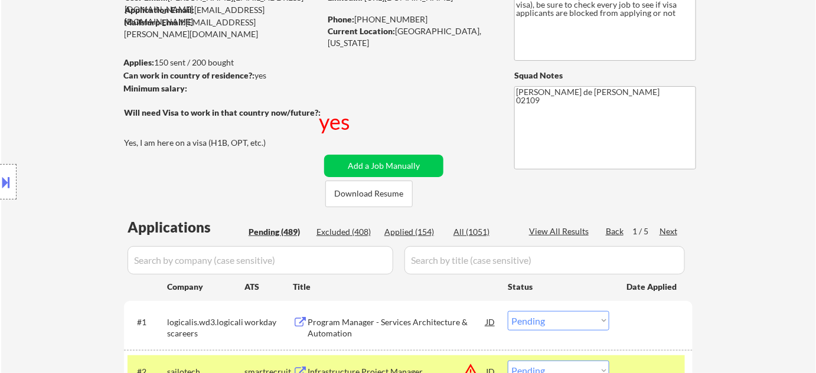
scroll to position [107, 0]
click at [675, 230] on div "Next" at bounding box center [669, 231] width 19 height 12
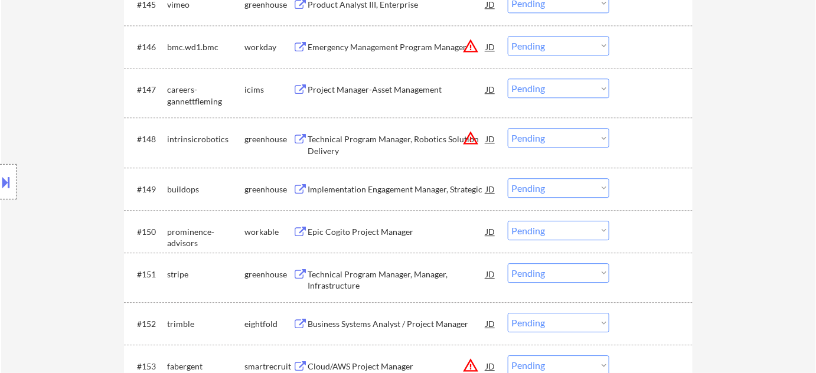
scroll to position [2524, 0]
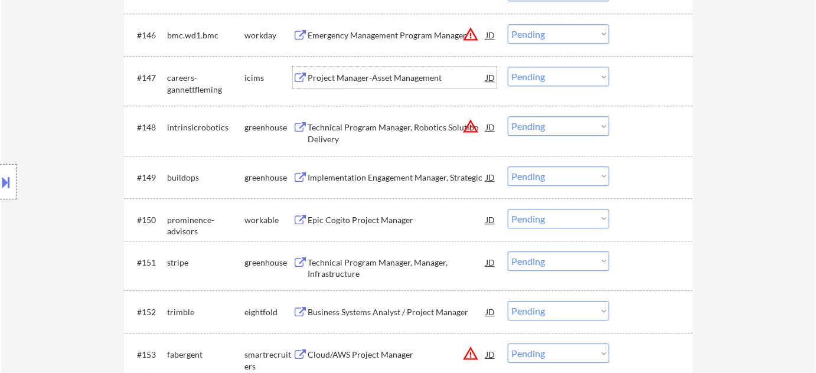
click at [376, 74] on div "Project Manager-Asset Management" at bounding box center [397, 78] width 178 height 12
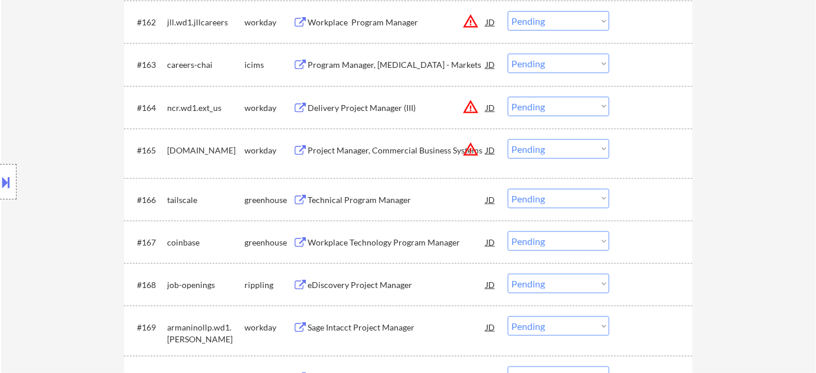
scroll to position [3330, 0]
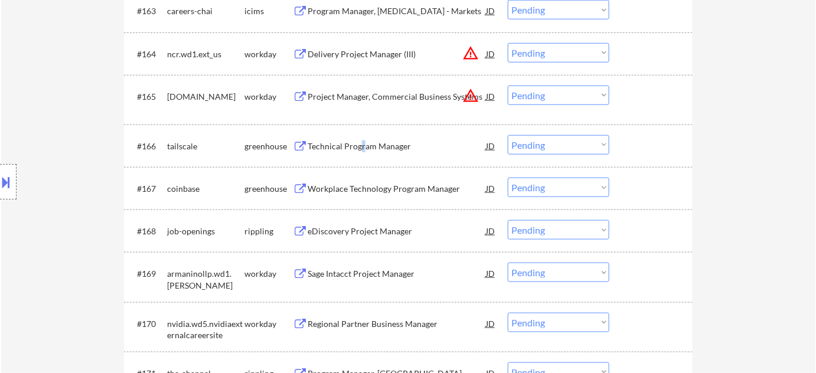
click at [360, 143] on div "Technical Program Manager" at bounding box center [397, 147] width 178 height 12
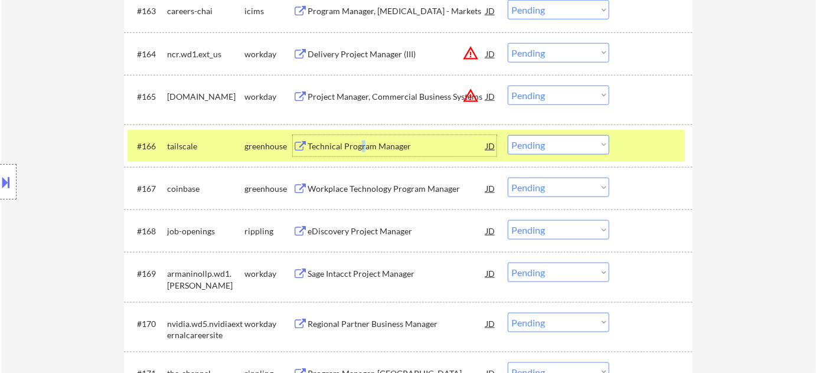
click at [539, 148] on select "Choose an option... Pending Applied Excluded (Questions) Excluded (Expired) Exc…" at bounding box center [559, 144] width 102 height 19
click at [508, 135] on select "Choose an option... Pending Applied Excluded (Questions) Excluded (Expired) Exc…" at bounding box center [559, 144] width 102 height 19
select select ""pending""
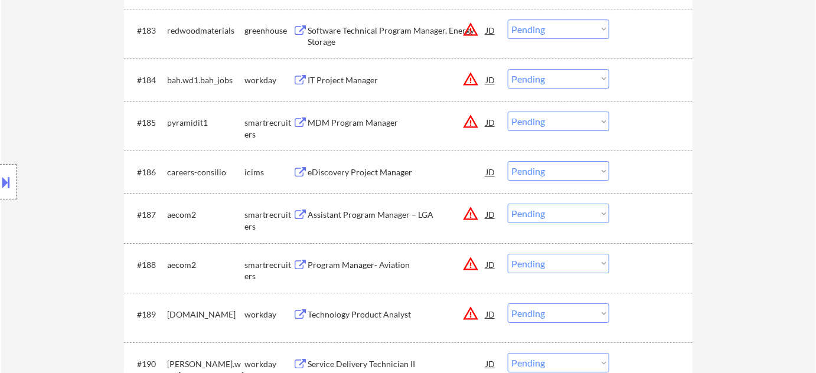
scroll to position [4242, 0]
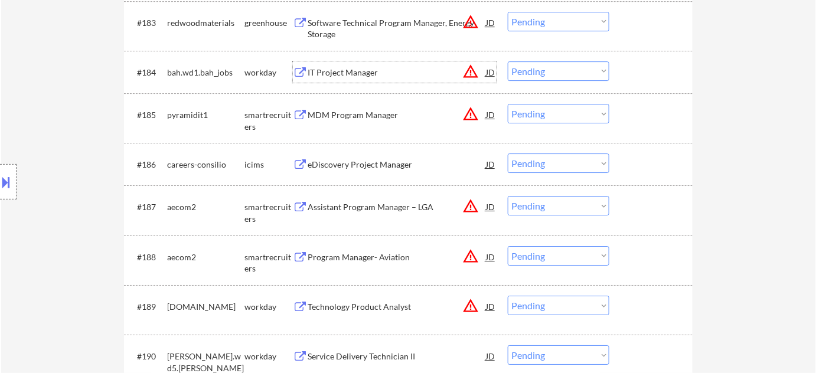
click at [327, 70] on div "IT Project Manager" at bounding box center [397, 73] width 178 height 12
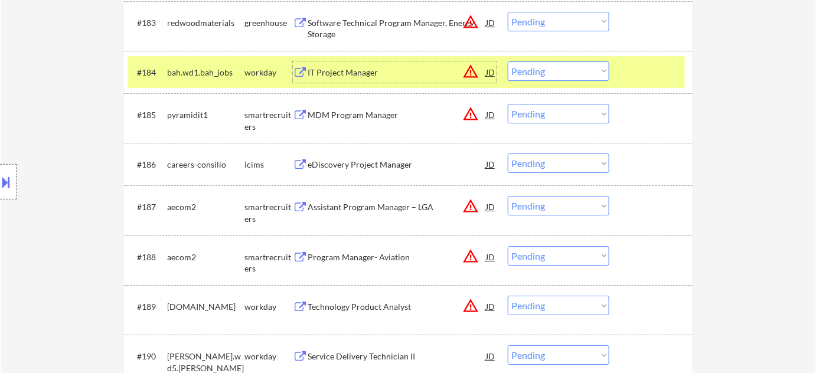
click at [537, 58] on div "#184 bah.wd1.bah_jobs workday IT Project Manager JD warning_amber Choose an opt…" at bounding box center [407, 72] width 558 height 32
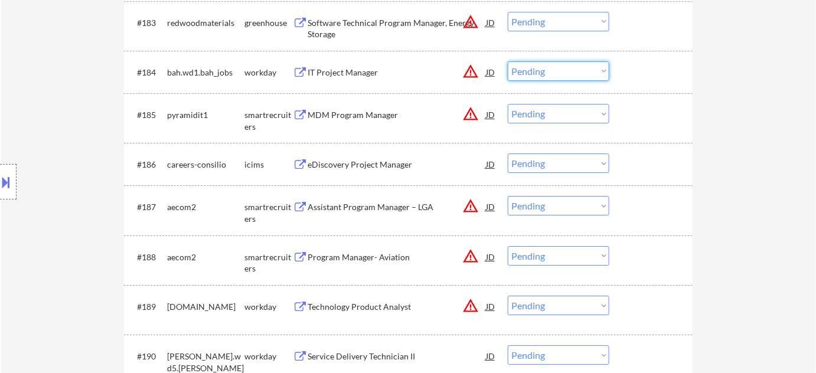
drag, startPoint x: 535, startPoint y: 66, endPoint x: 537, endPoint y: 78, distance: 12.6
click at [535, 66] on select "Choose an option... Pending Applied Excluded (Questions) Excluded (Expired) Exc…" at bounding box center [559, 70] width 102 height 19
click at [508, 61] on select "Choose an option... Pending Applied Excluded (Questions) Excluded (Expired) Exc…" at bounding box center [559, 70] width 102 height 19
select select ""pending""
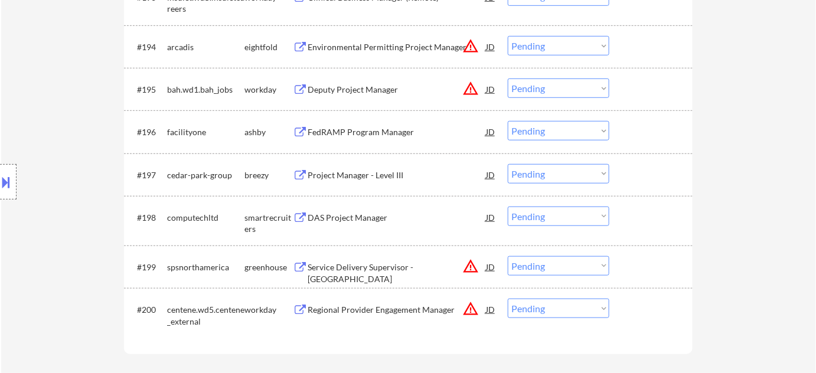
scroll to position [4779, 0]
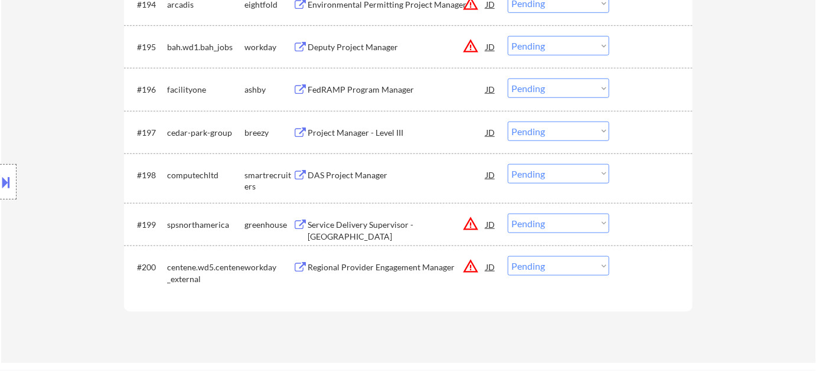
click at [25, 74] on div "Location Inclusions:" at bounding box center [105, 182] width 211 height 219
click at [351, 94] on div "FedRAMP Program Manager" at bounding box center [397, 90] width 178 height 12
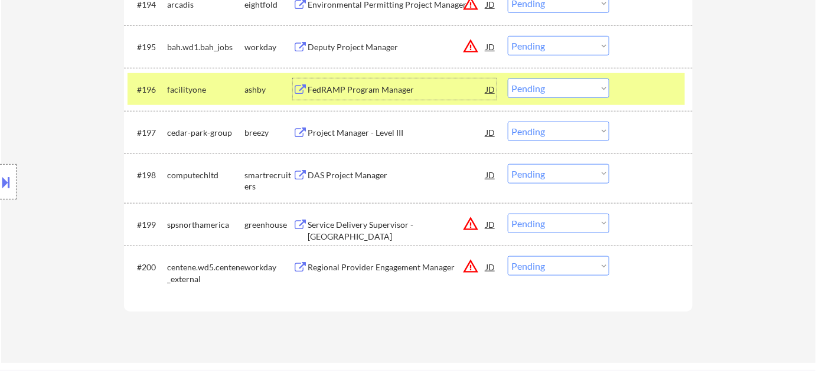
click at [557, 53] on select "Choose an option... Pending Applied Excluded (Questions) Excluded (Expired) Exc…" at bounding box center [559, 45] width 102 height 19
click at [508, 36] on select "Choose an option... Pending Applied Excluded (Questions) Excluded (Expired) Exc…" at bounding box center [559, 45] width 102 height 19
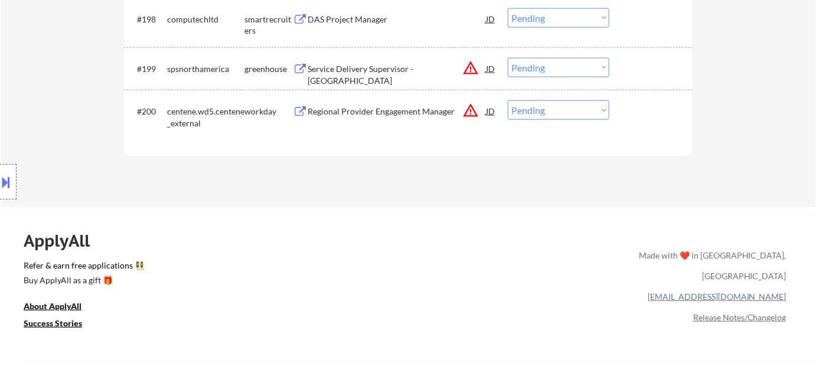
scroll to position [0, 0]
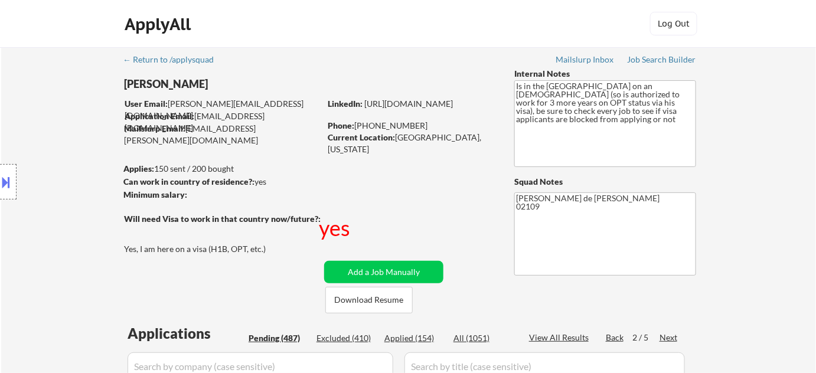
select select ""pending""
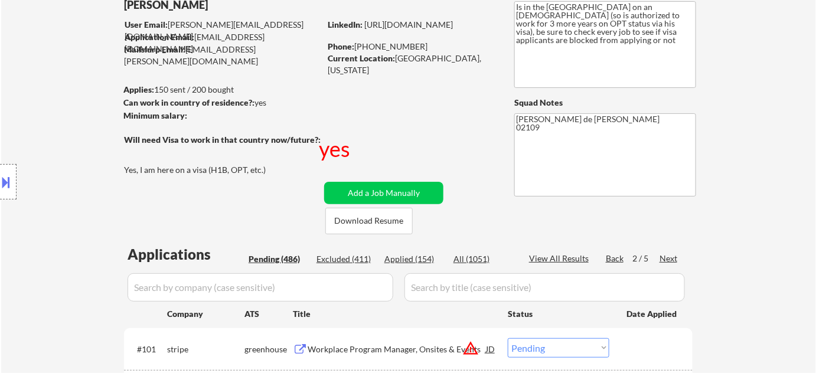
scroll to position [161, 0]
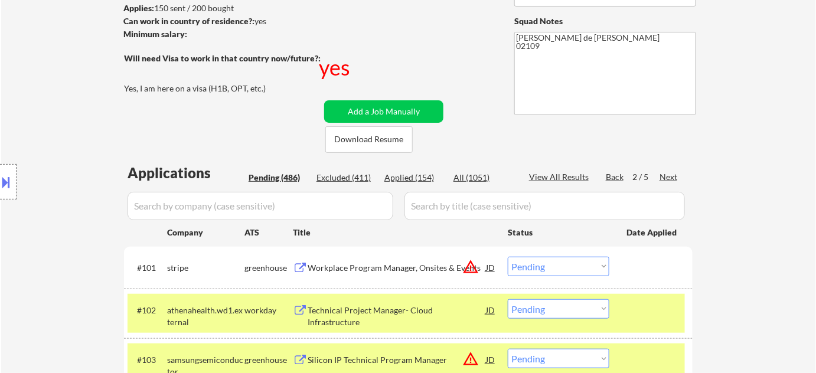
click at [676, 174] on div "Next" at bounding box center [669, 177] width 19 height 12
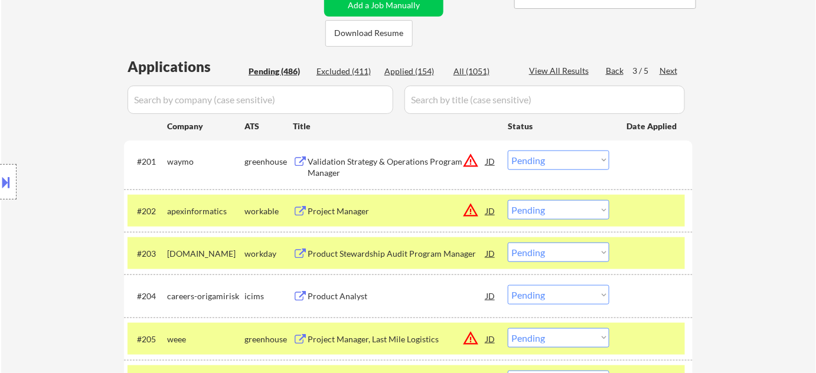
scroll to position [268, 0]
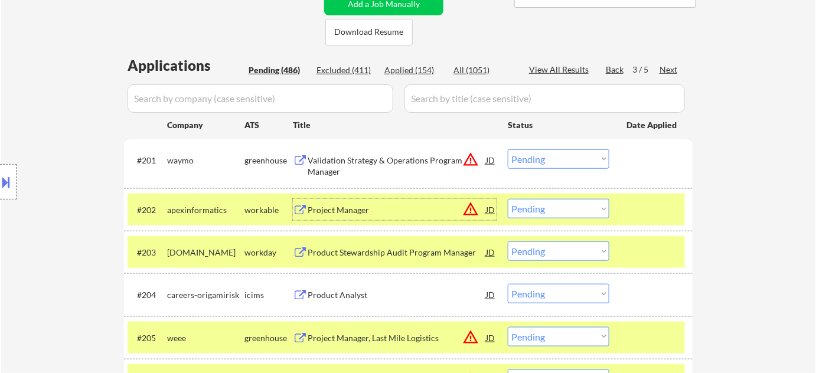
click at [346, 214] on div "Project Manager" at bounding box center [397, 210] width 178 height 12
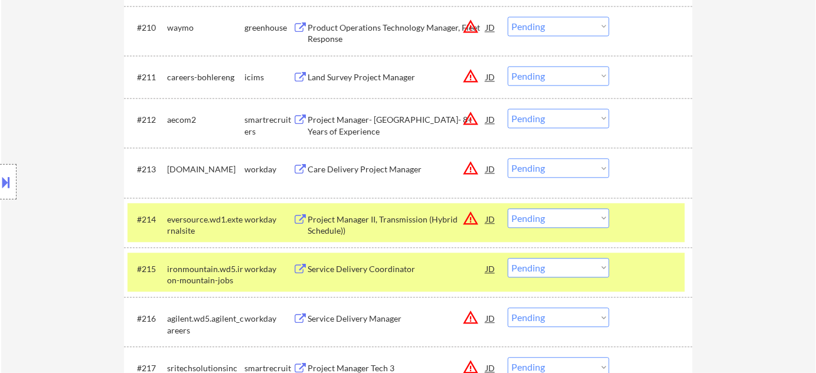
scroll to position [967, 0]
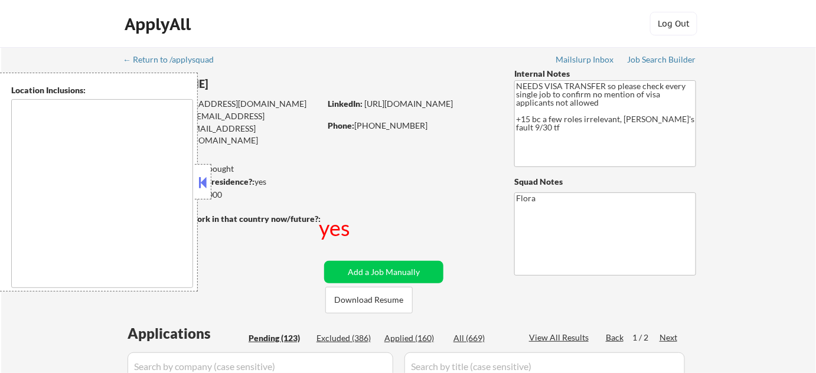
type textarea "[GEOGRAPHIC_DATA], [GEOGRAPHIC_DATA] [GEOGRAPHIC_DATA], [GEOGRAPHIC_DATA] [GEOG…"
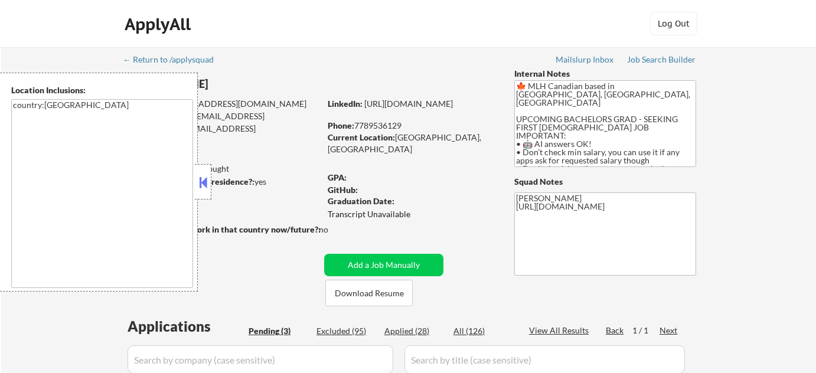
select select ""pending""
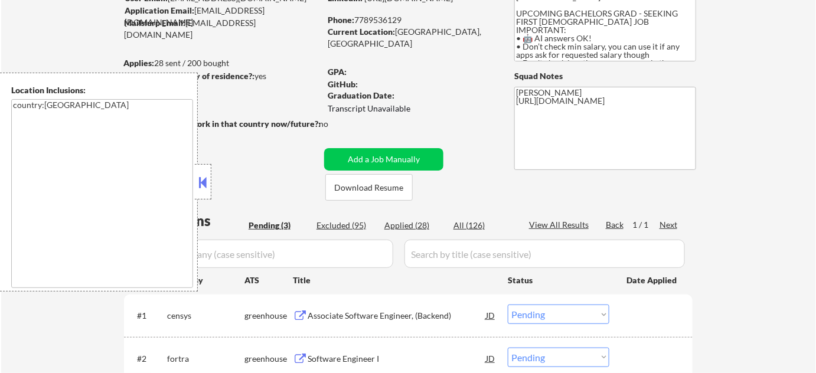
scroll to position [107, 0]
click at [209, 188] on button at bounding box center [203, 183] width 13 height 18
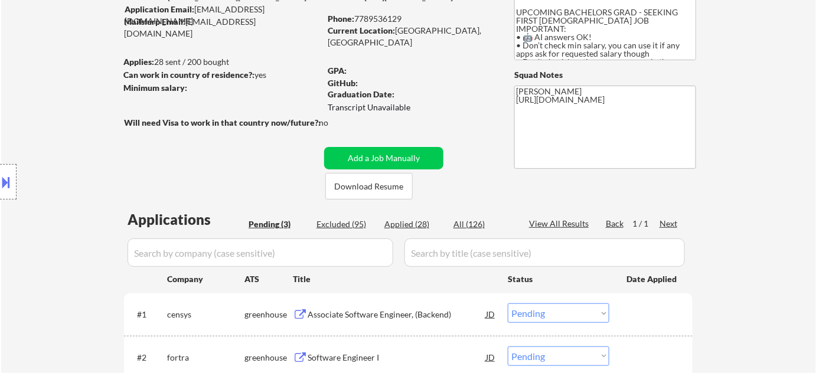
click at [415, 224] on div "Applied (28)" at bounding box center [414, 225] width 59 height 12
select select ""applied""
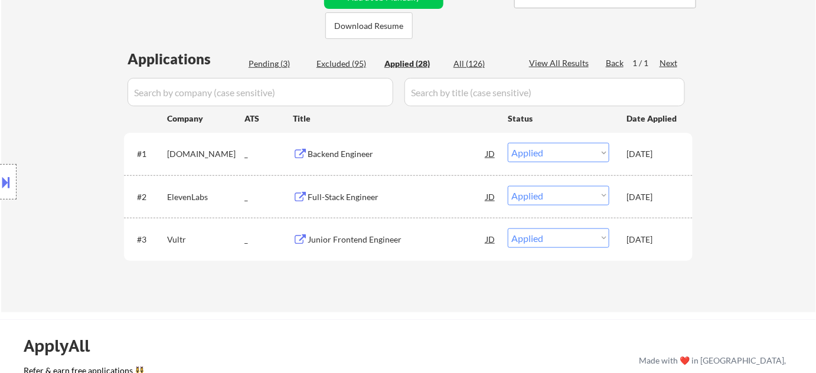
scroll to position [268, 0]
select select ""applied""
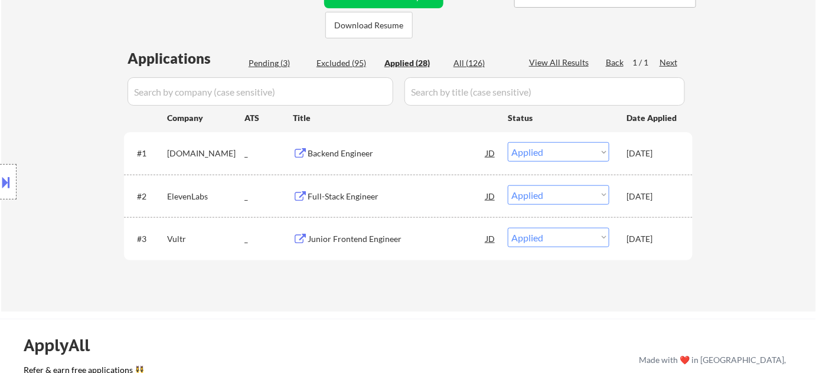
select select ""applied""
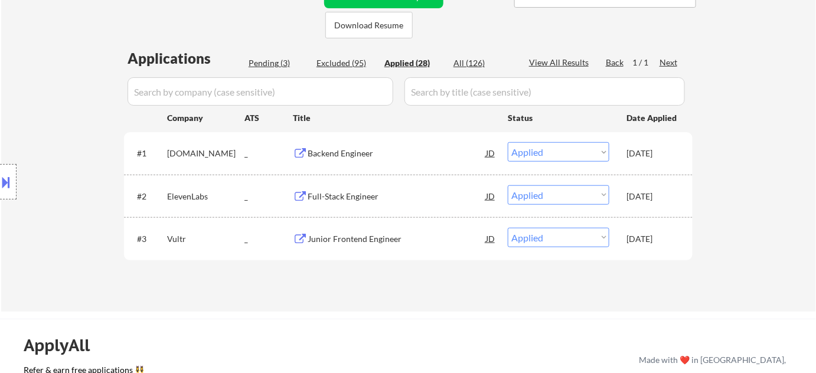
select select ""applied""
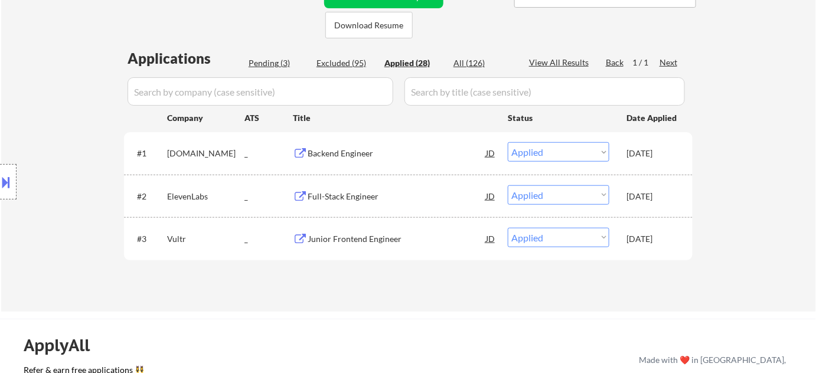
select select ""applied""
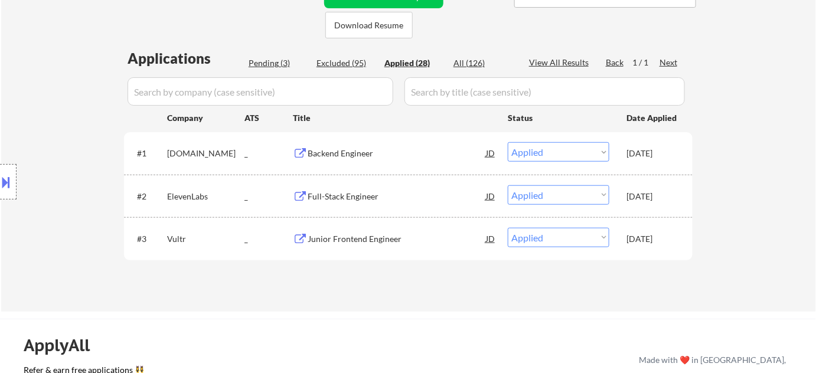
select select ""applied""
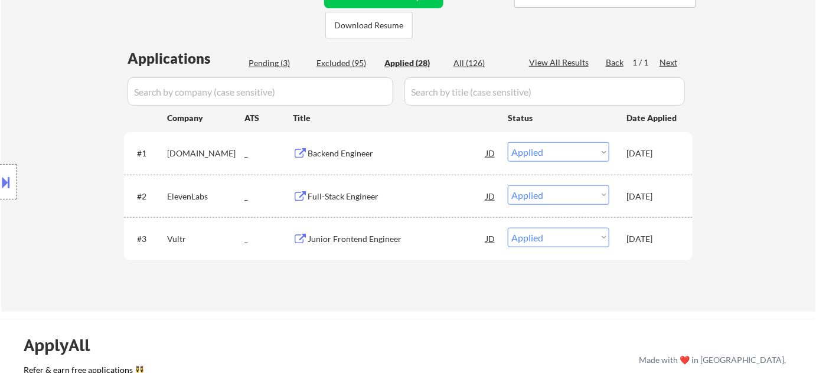
select select ""applied""
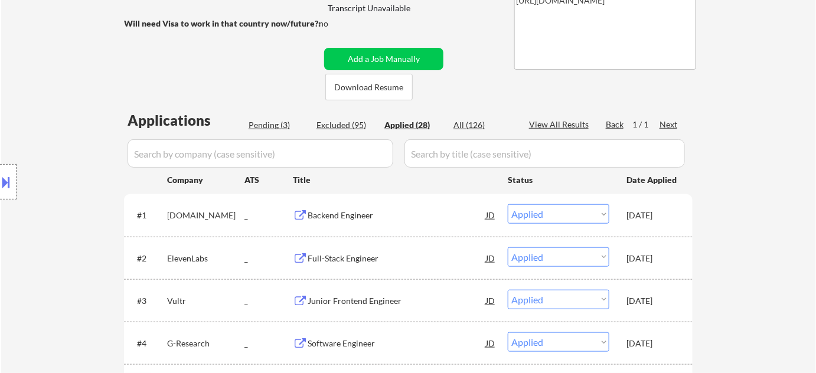
scroll to position [107, 0]
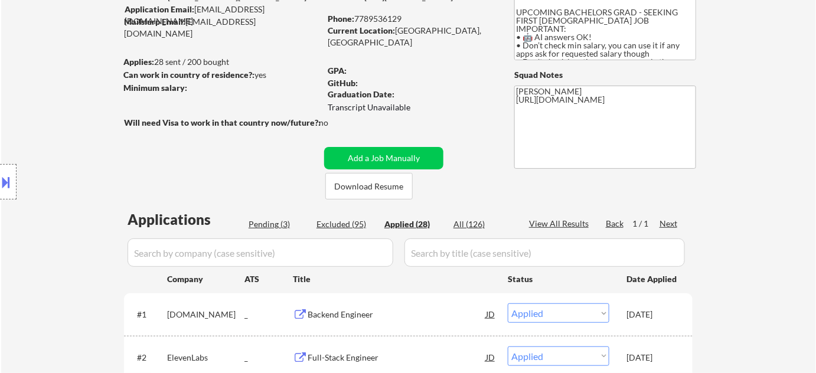
click at [333, 223] on div "Excluded (95)" at bounding box center [346, 225] width 59 height 12
click at [344, 220] on div "Excluded (95)" at bounding box center [346, 225] width 59 height 12
select select ""excluded__expired_""
select select ""excluded__location_""
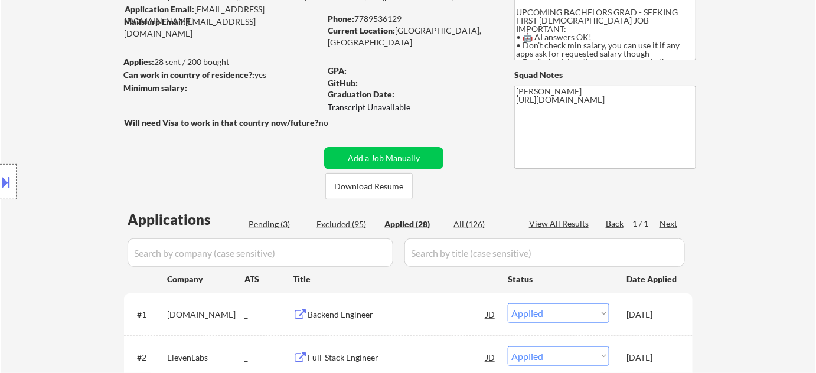
select select ""excluded__location_""
select select ""excluded__expired_""
select select ""excluded__location_""
select select ""excluded__expired_""
select select ""excluded__location_""
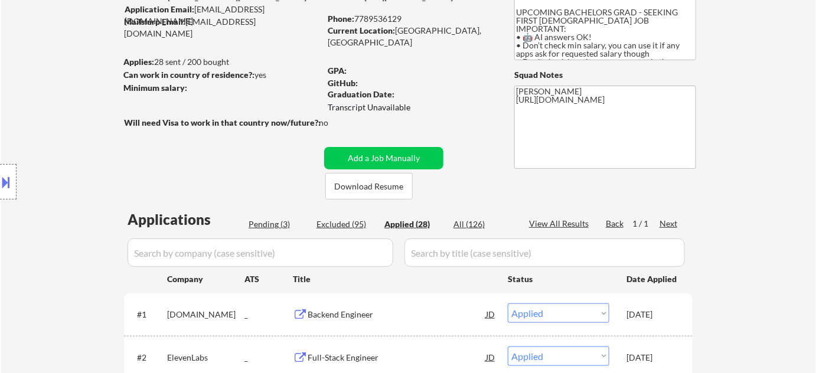
select select ""excluded__bad_match_""
select select ""excluded__expired_""
select select ""excluded__location_""
select select ""excluded__bad_match_""
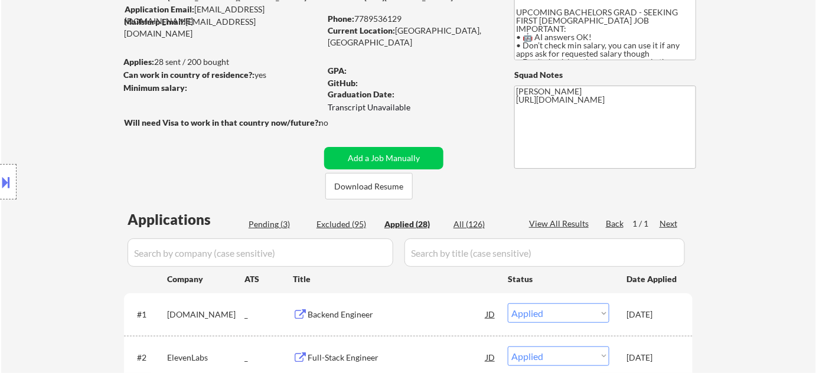
select select ""excluded__bad_match_""
select select ""excluded""
select select ""excluded__bad_match_""
select select ""excluded""
select select ""excluded__expired_""
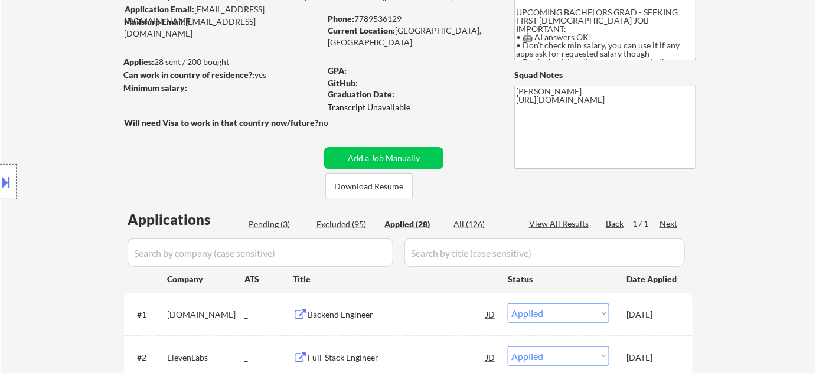
select select ""excluded__expired_""
select select ""excluded__location_""
select select ""excluded__expired_""
select select ""excluded__location_""
select select ""excluded__expired_""
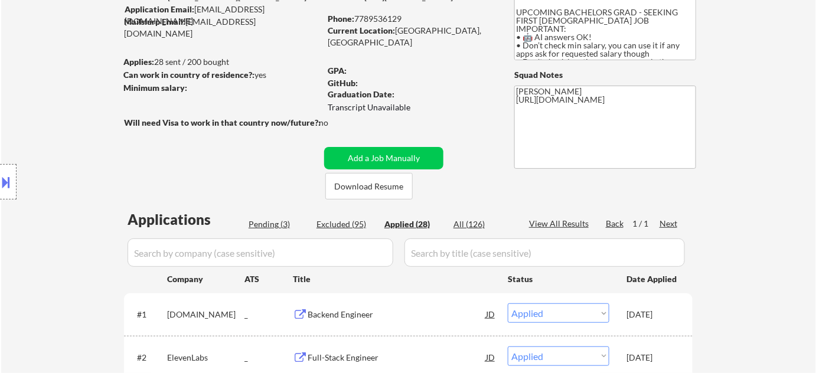
select select ""excluded__expired_""
select select ""excluded__bad_match_""
select select ""excluded__location_""
select select ""excluded__expired_""
select select ""excluded__location_""
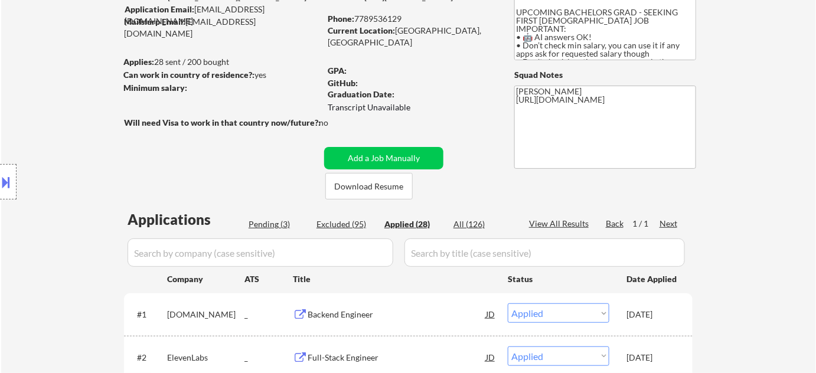
select select ""excluded__expired_""
select select ""excluded__location_""
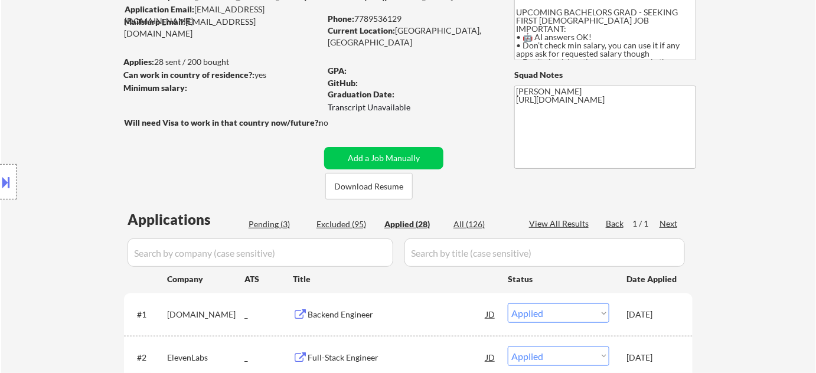
select select ""excluded__expired_""
select select ""excluded__location_""
select select ""excluded__bad_match_""
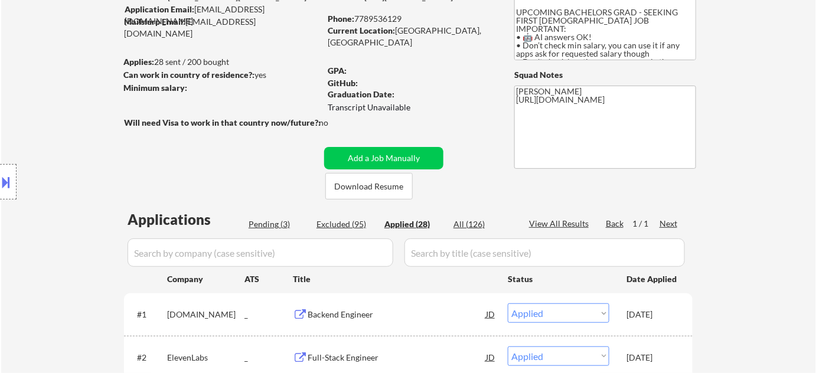
select select ""excluded__expired_""
select select ""excluded__bad_match_""
select select ""excluded__expired_""
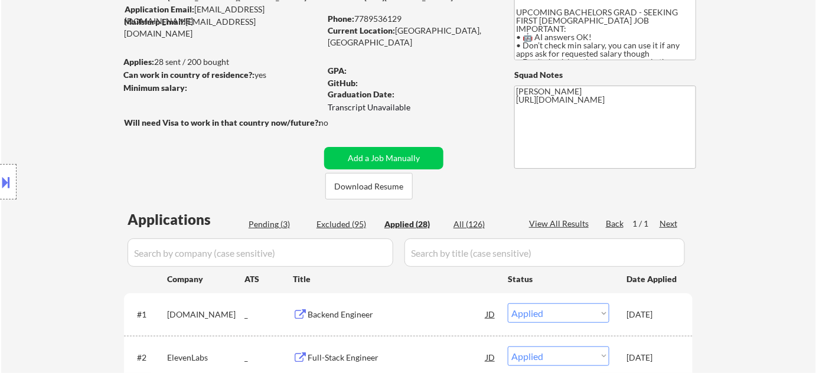
select select ""excluded__expired_""
select select ""excluded""
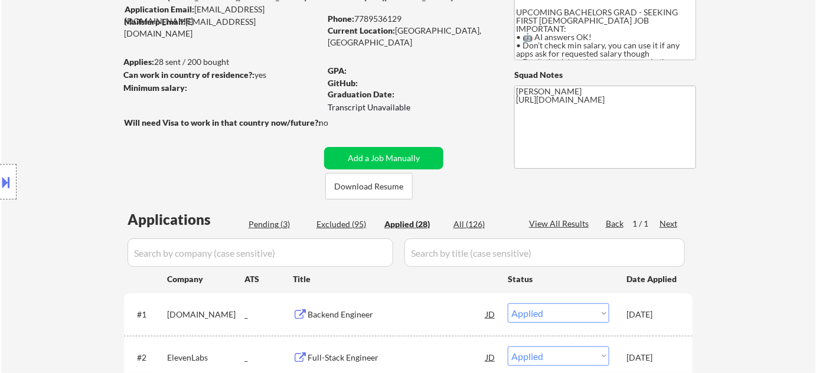
select select ""excluded__expired_""
select select ""excluded__location_""
select select ""excluded__expired_""
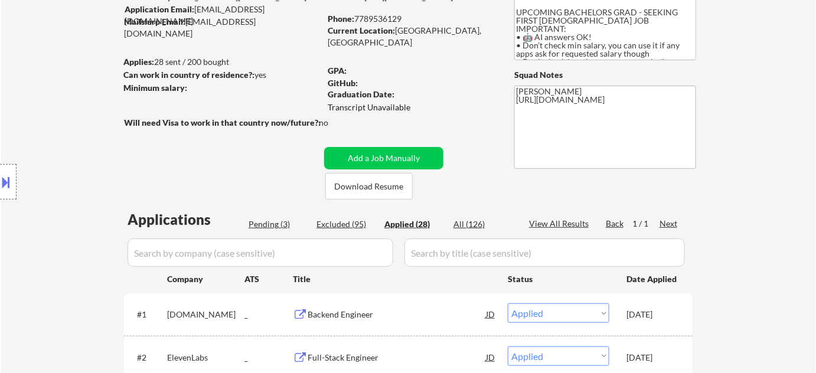
select select ""excluded__location_""
select select ""excluded__expired_""
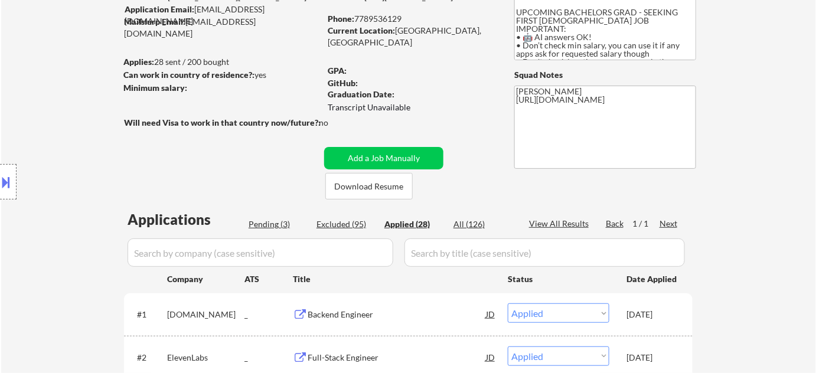
select select ""excluded__bad_match_""
select select ""excluded__expired_""
select select ""excluded__location_""
select select ""excluded__bad_match_""
select select ""excluded__expired_""
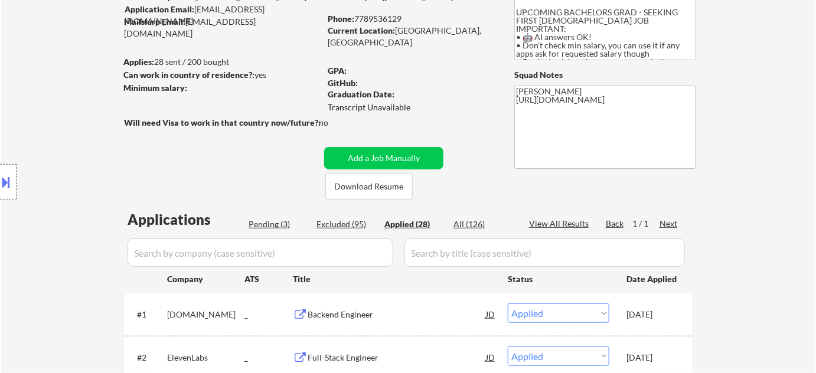
select select ""excluded__expired_""
select select ""excluded__location_""
select select ""excluded__expired_""
select select ""excluded__bad_match_""
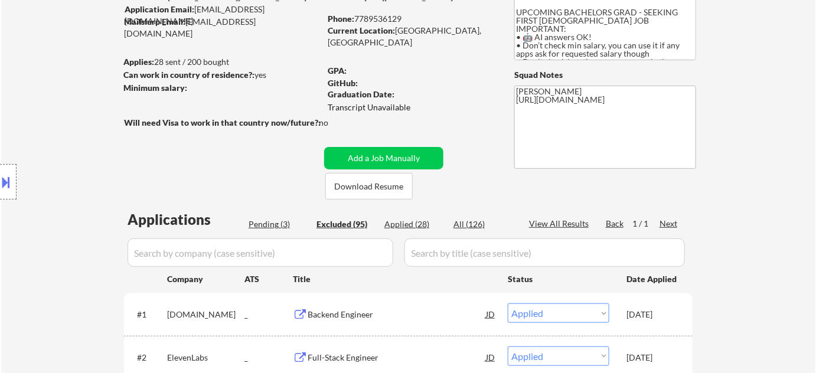
select select ""excluded__location_""
select select ""excluded__expired_""
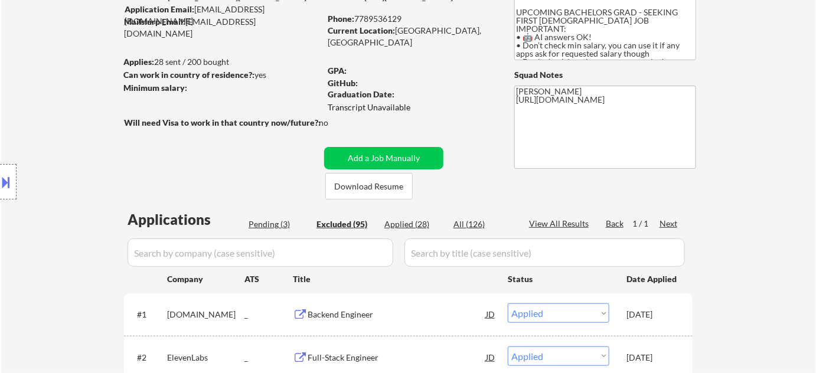
select select ""excluded__other_""
select select ""excluded__expired_""
select select ""excluded__location_""
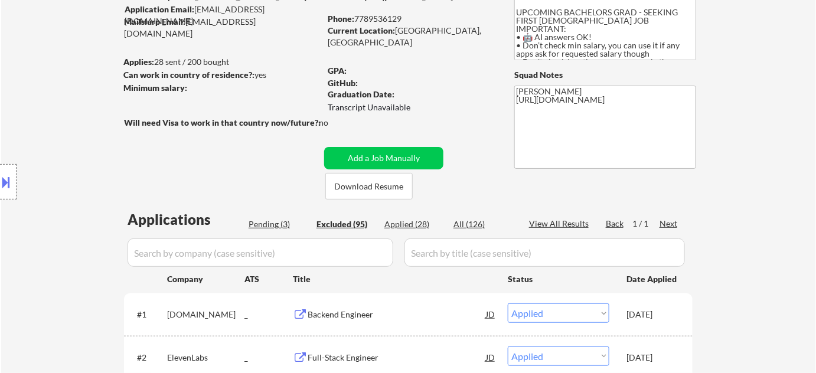
select select ""excluded__bad_match_""
select select ""excluded__location_""
select select ""excluded__expired_""
select select ""excluded__other_""
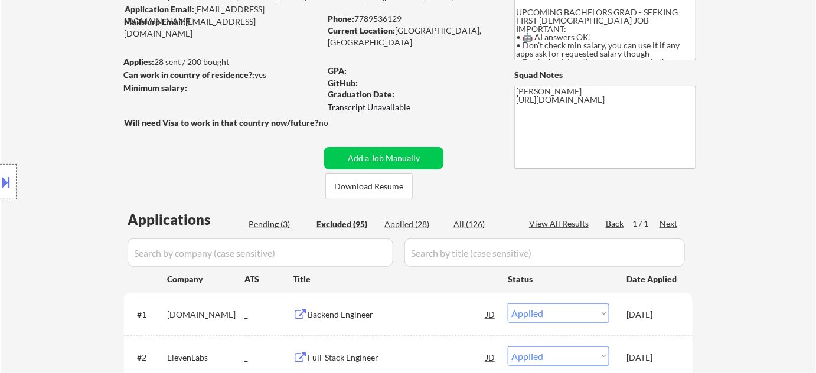
select select ""excluded__location_""
select select ""excluded__bad_match_""
select select ""excluded__location_""
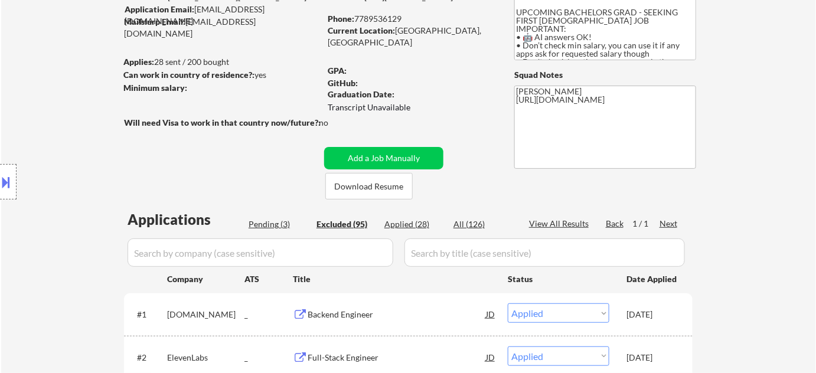
select select ""excluded__expired_""
select select ""excluded__location_""
select select ""excluded__bad_match_""
select select ""excluded__expired_""
select select ""excluded__bad_match_""
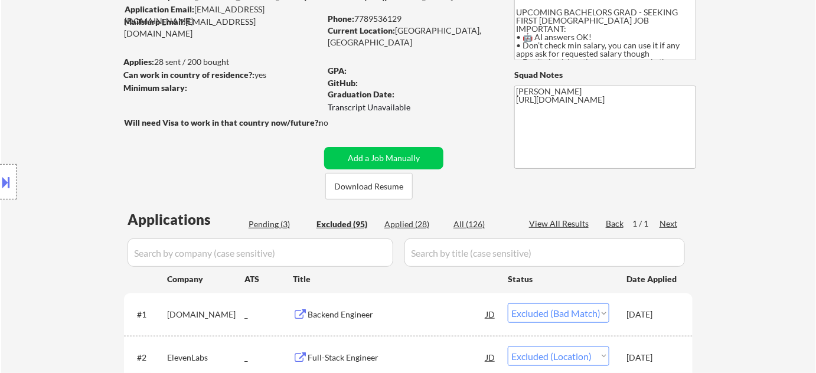
select select ""excluded__location_""
select select ""excluded__expired_""
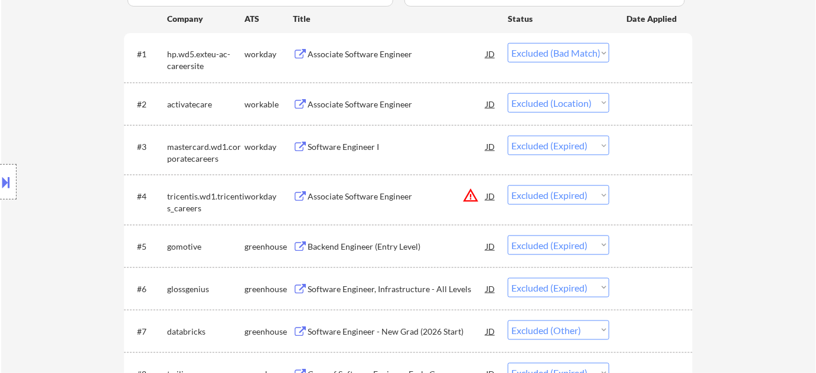
scroll to position [322, 0]
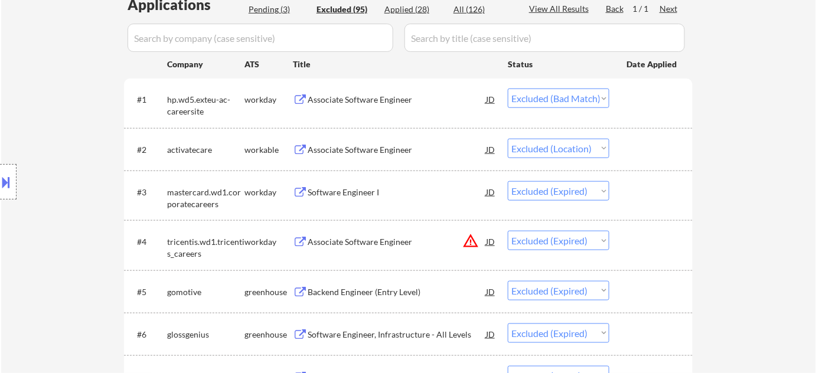
click at [398, 148] on div "Associate Software Engineer" at bounding box center [397, 150] width 178 height 12
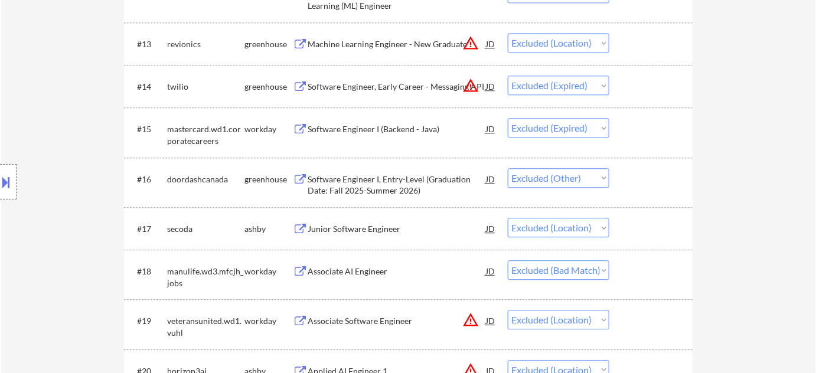
scroll to position [967, 0]
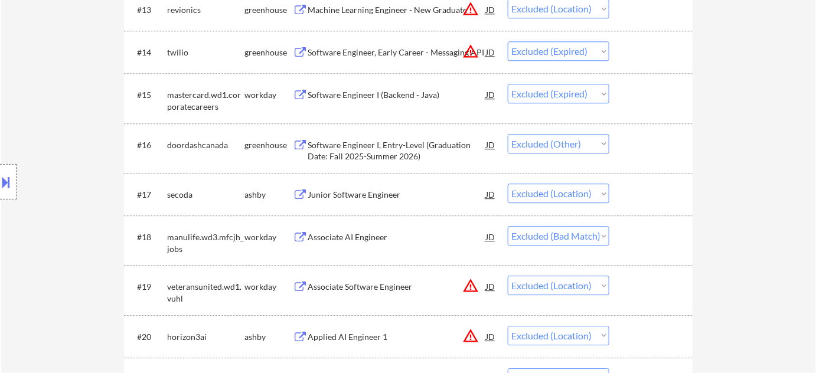
click at [370, 201] on div "Junior Software Engineer" at bounding box center [397, 194] width 178 height 21
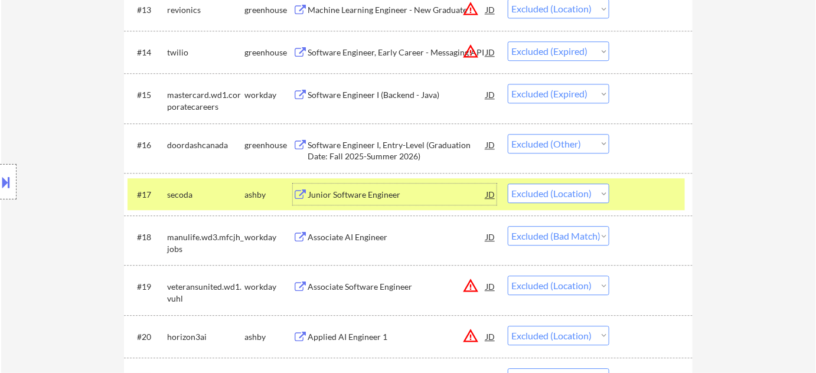
click at [0, 186] on button at bounding box center [6, 182] width 13 height 19
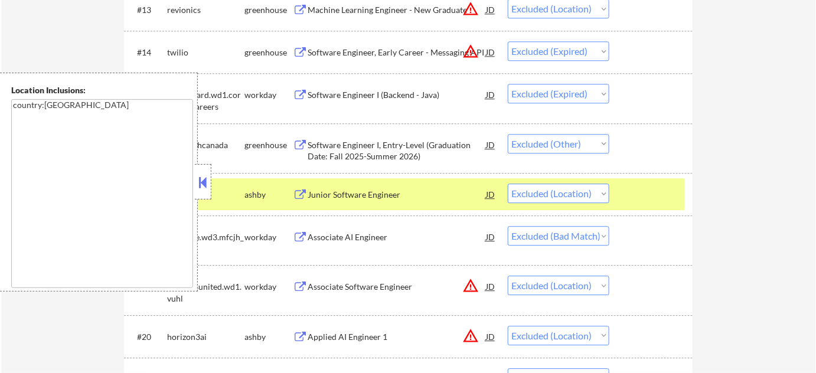
click at [207, 183] on button at bounding box center [203, 183] width 13 height 18
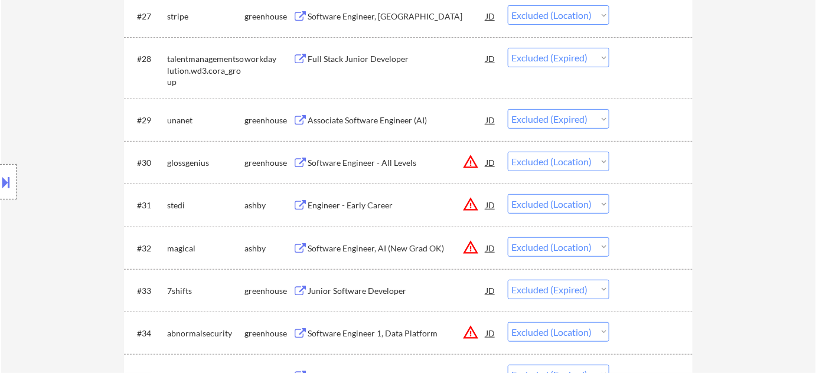
scroll to position [1611, 0]
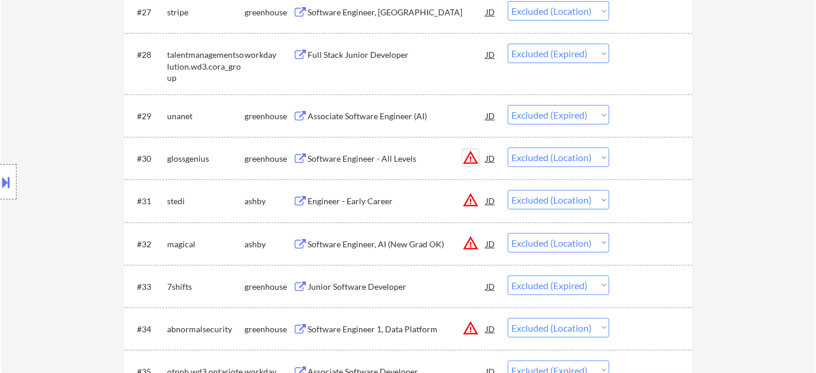
click at [471, 155] on button "warning_amber" at bounding box center [471, 157] width 17 height 17
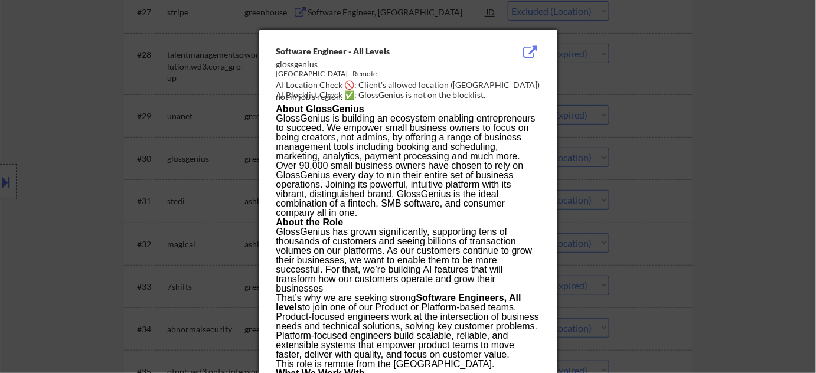
click at [693, 179] on div at bounding box center [408, 186] width 816 height 373
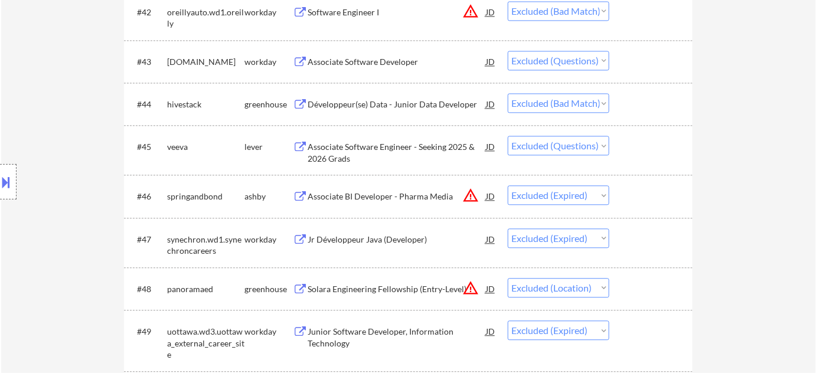
scroll to position [2416, 0]
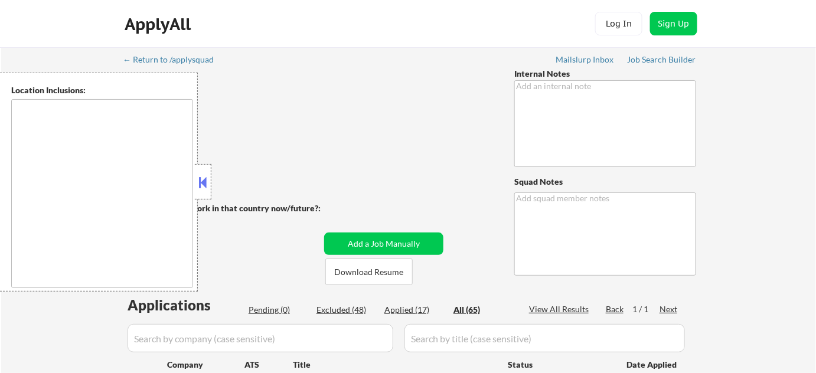
type textarea "🤖 AI Answers OK! 👉 This customer MUST be applied to exactly 25 jobs per week (4…"
type textarea "[PERSON_NAME] de [PERSON_NAME] [URL][DOMAIN_NAME]"
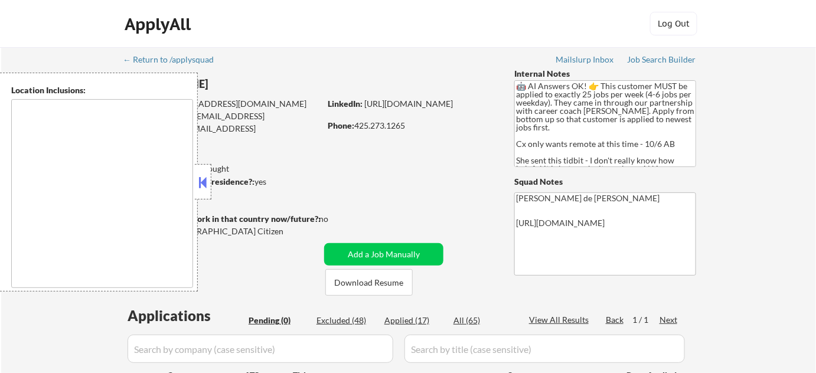
type textarea "remote"
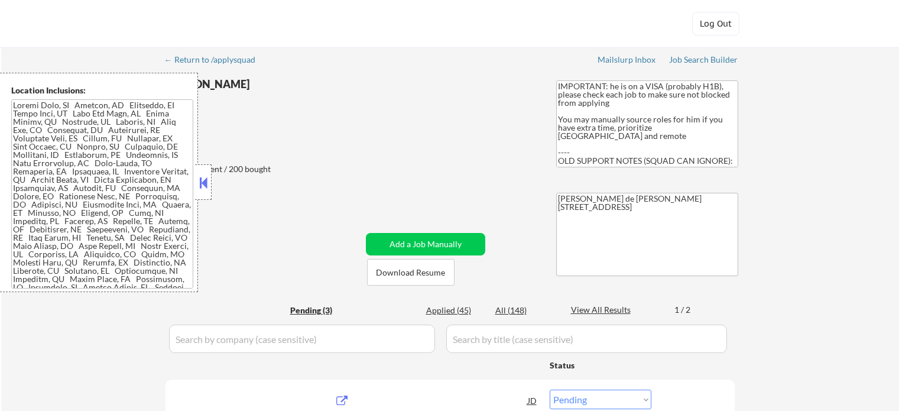
select select ""pending""
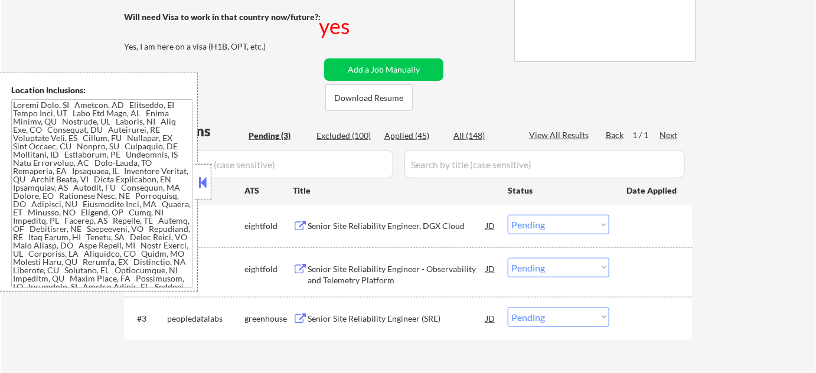
scroll to position [214, 0]
click at [204, 171] on div at bounding box center [203, 181] width 17 height 35
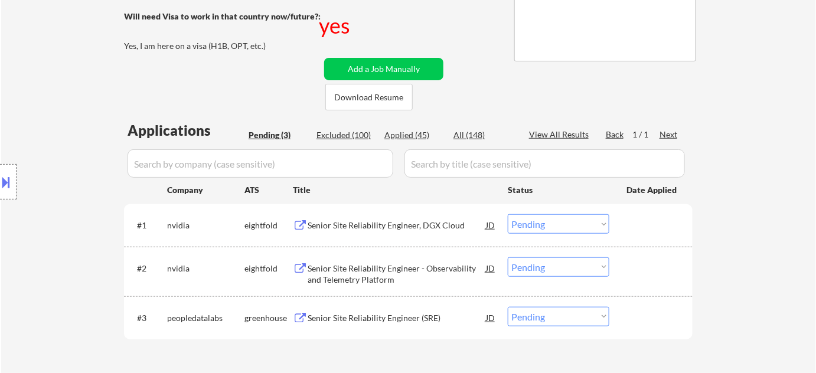
click at [204, 171] on div "Location Inclusions:" at bounding box center [105, 182] width 211 height 219
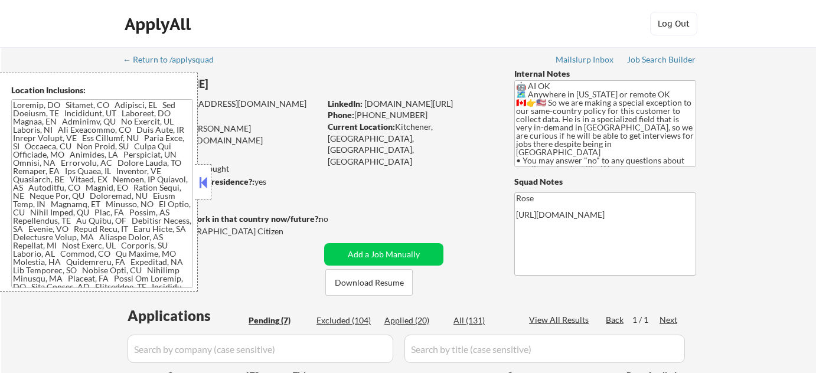
select select ""pending""
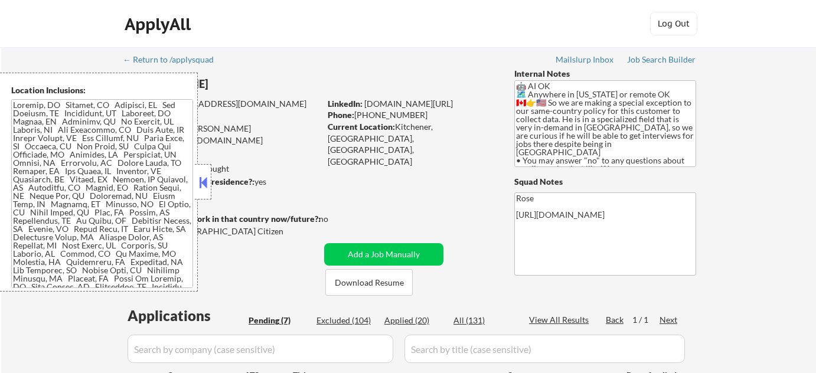
select select ""pending""
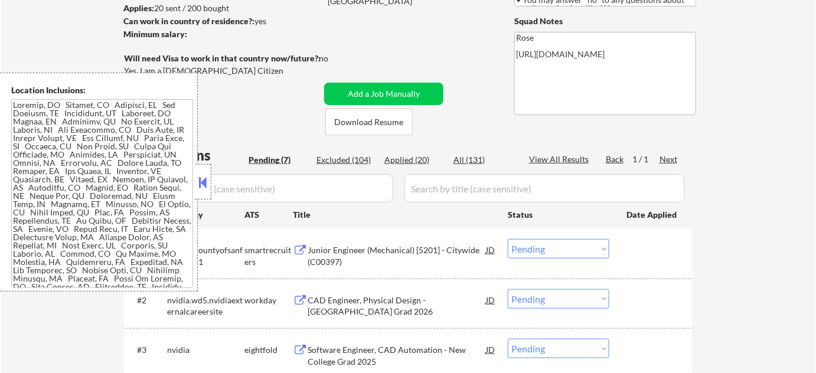
click at [200, 188] on button at bounding box center [203, 183] width 13 height 18
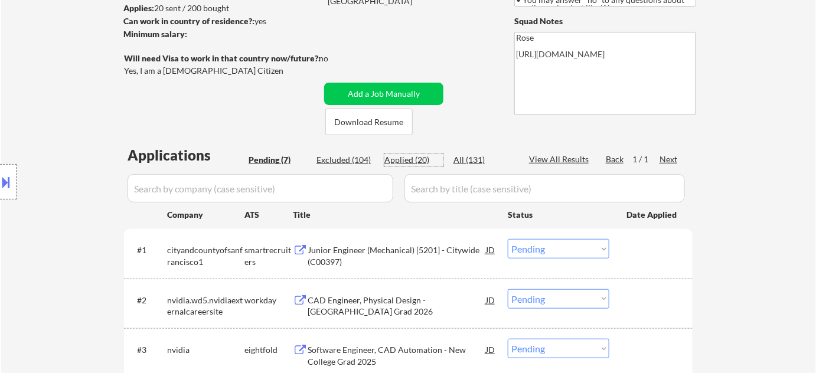
click at [423, 159] on div "Applied (20)" at bounding box center [414, 160] width 59 height 12
select select ""applied""
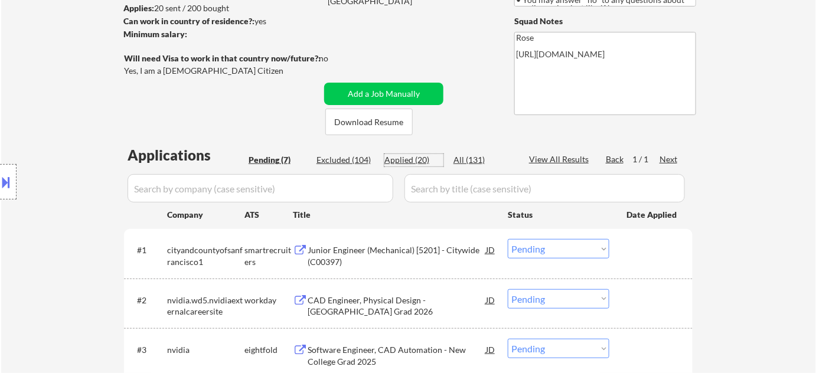
select select ""applied""
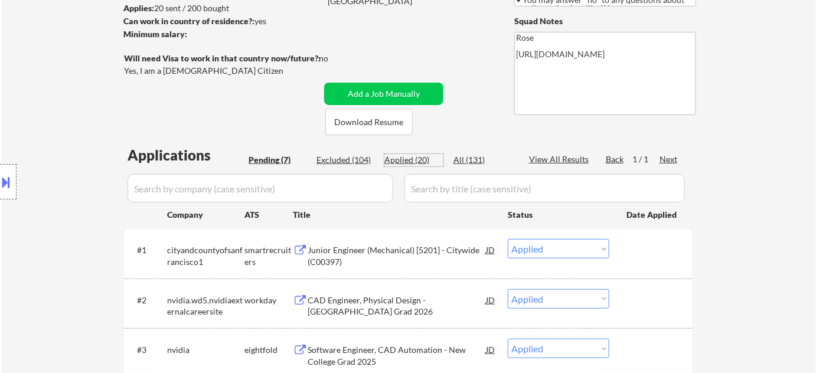
select select ""applied""
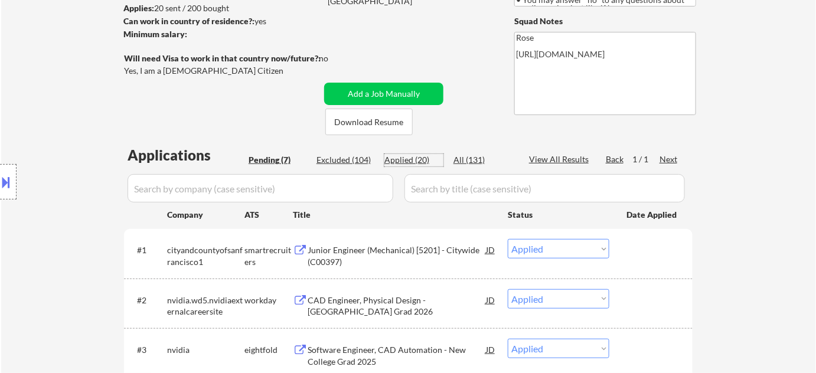
select select ""applied""
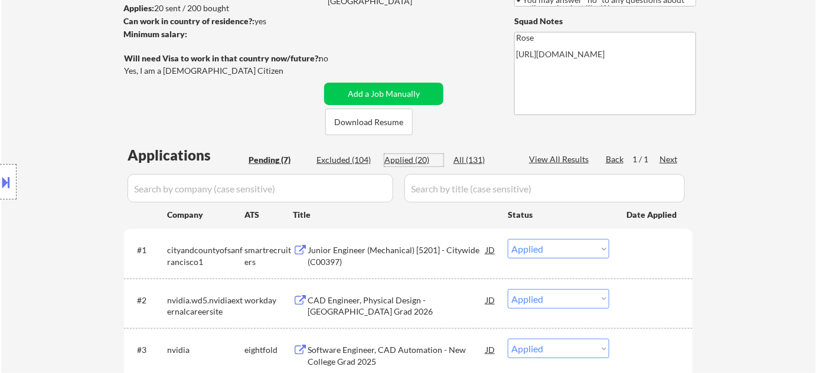
select select ""applied""
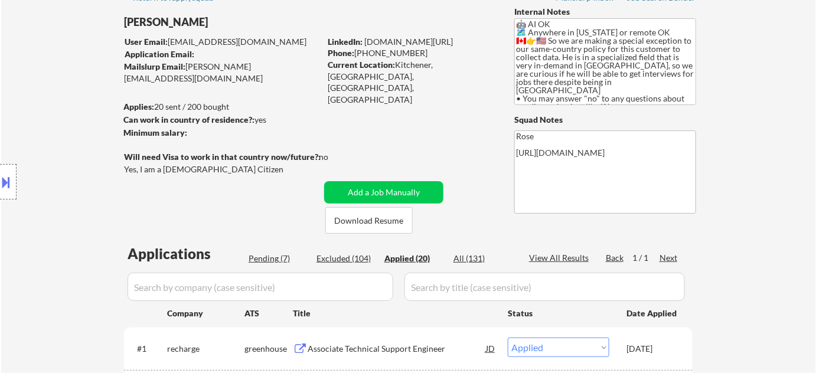
scroll to position [0, 0]
